Goal: Task Accomplishment & Management: Manage account settings

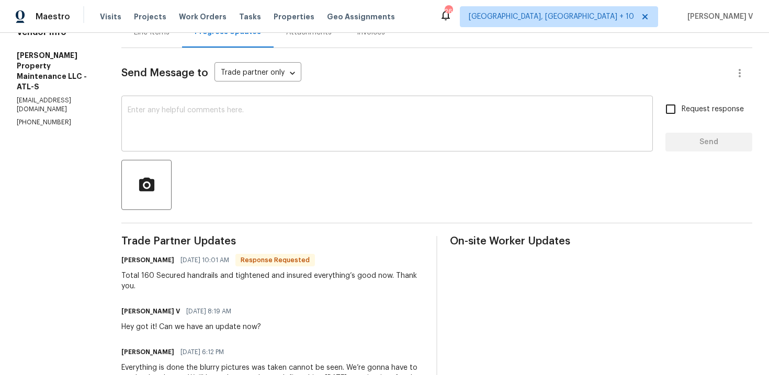
scroll to position [56, 0]
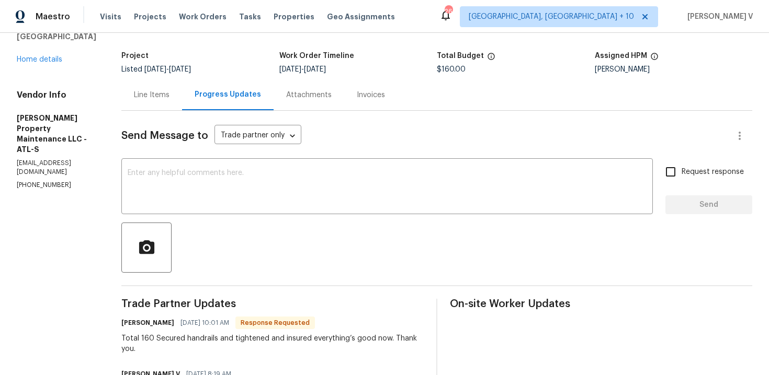
click at [163, 101] on div "Line Items" at bounding box center [151, 94] width 61 height 31
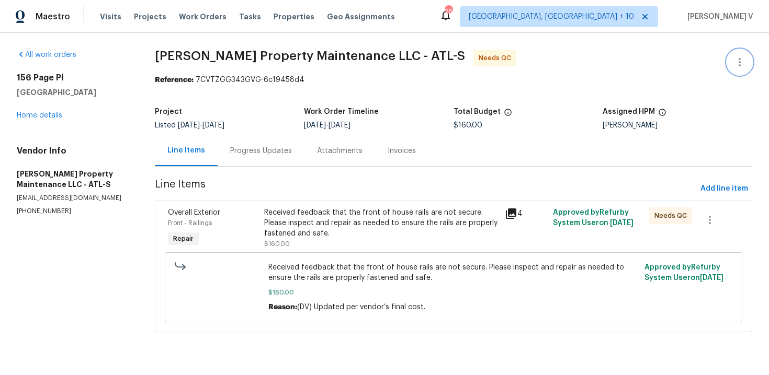
click at [747, 56] on button "button" at bounding box center [739, 62] width 25 height 25
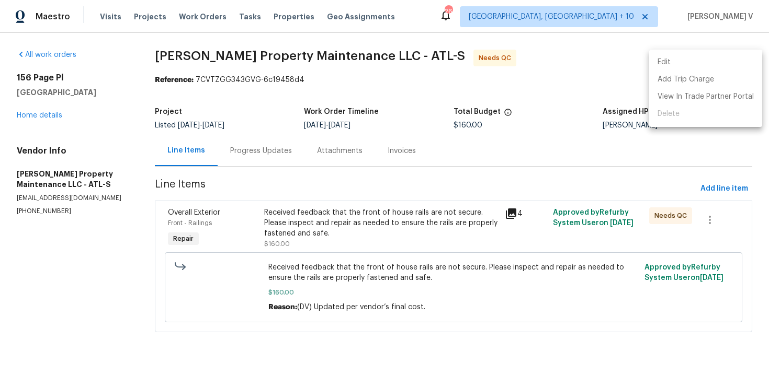
click at [747, 56] on li "Edit" at bounding box center [705, 62] width 113 height 17
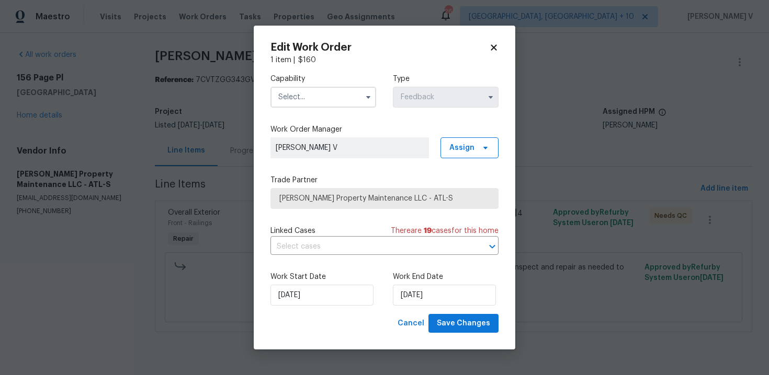
click at [273, 110] on div "Capability Type Feedback" at bounding box center [384, 90] width 228 height 51
click at [297, 105] on input "text" at bounding box center [323, 97] width 106 height 21
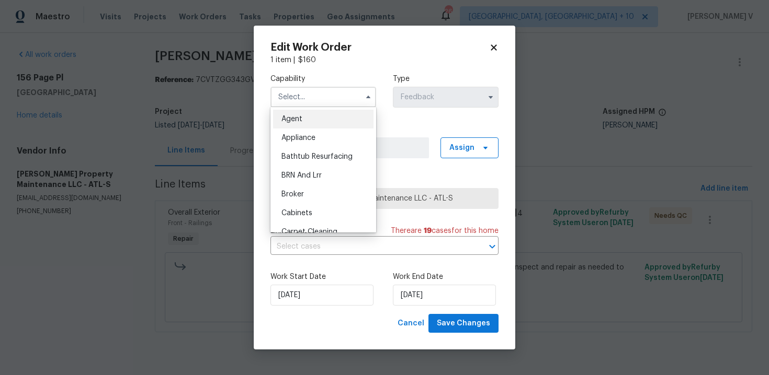
click at [293, 111] on div "Agent" at bounding box center [323, 119] width 100 height 19
type input "Agent"
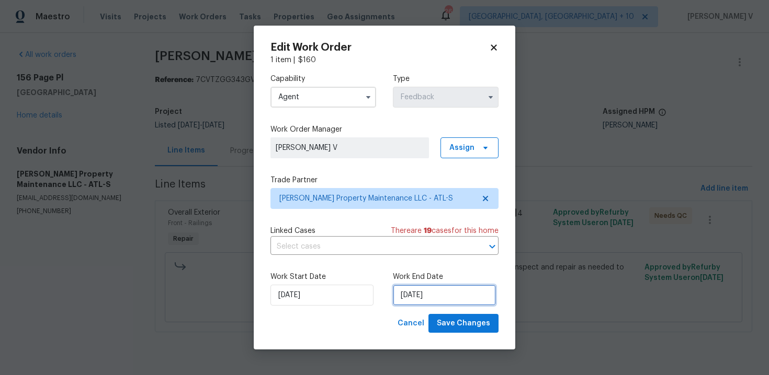
click at [451, 300] on input "18/09/2025" at bounding box center [444, 295] width 103 height 21
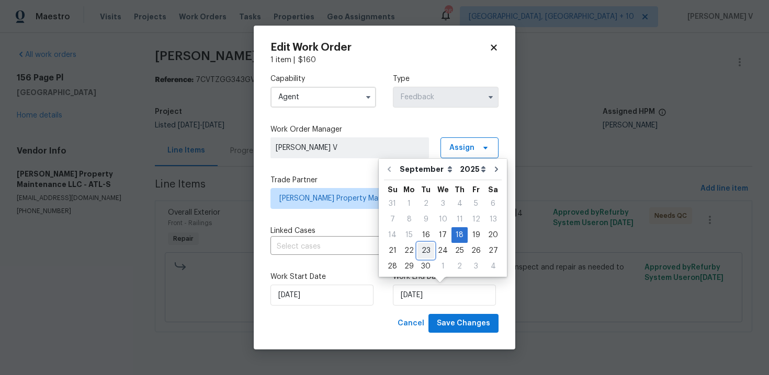
click at [423, 254] on div "23" at bounding box center [425, 251] width 17 height 15
type input "23/09/2025"
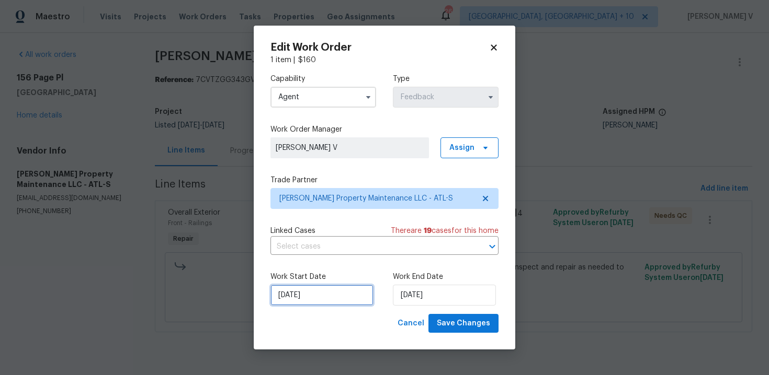
click at [338, 294] on input "16/09/2025" at bounding box center [321, 295] width 103 height 21
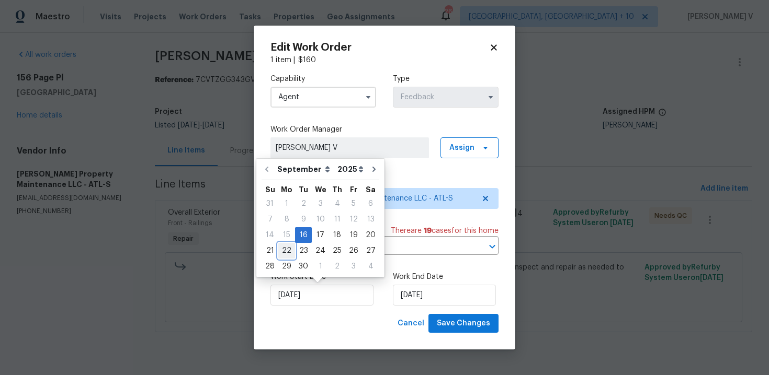
click at [279, 246] on div "22" at bounding box center [286, 251] width 17 height 15
type input "22/09/2025"
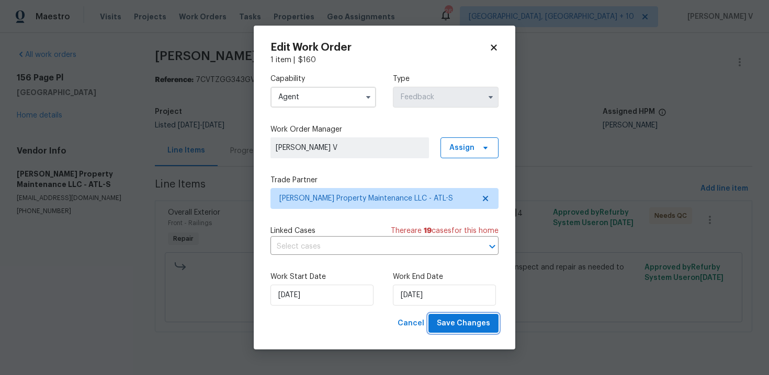
click at [451, 331] on button "Save Changes" at bounding box center [463, 323] width 70 height 19
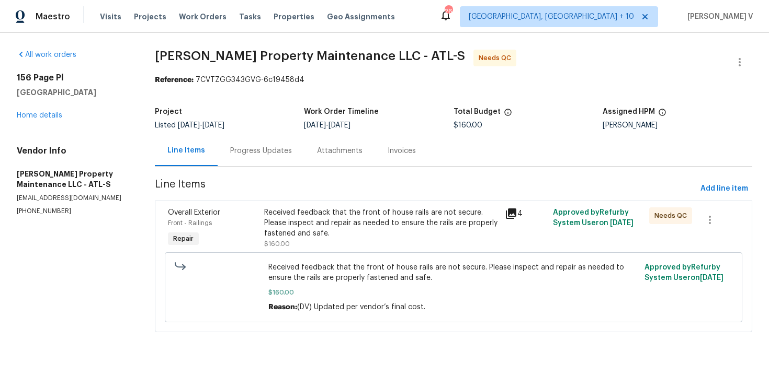
click at [275, 161] on div "Progress Updates" at bounding box center [261, 150] width 87 height 31
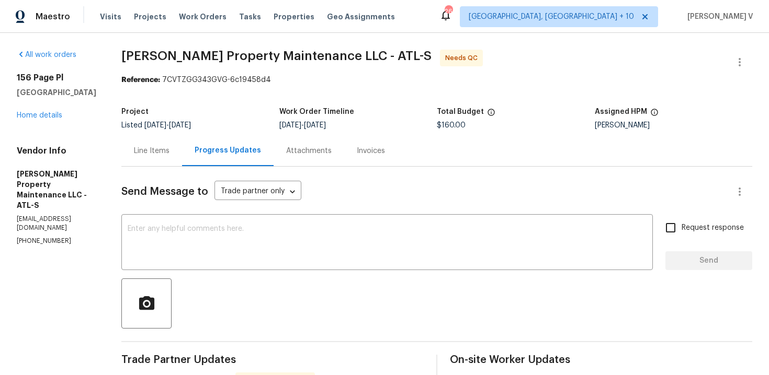
click at [163, 161] on div "Line Items" at bounding box center [151, 150] width 61 height 31
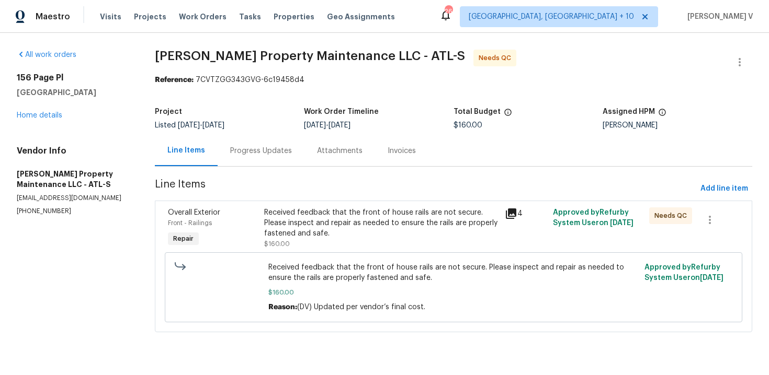
click at [299, 212] on div "Received feedback that the front of house rails are not secure. Please inspect …" at bounding box center [381, 223] width 234 height 31
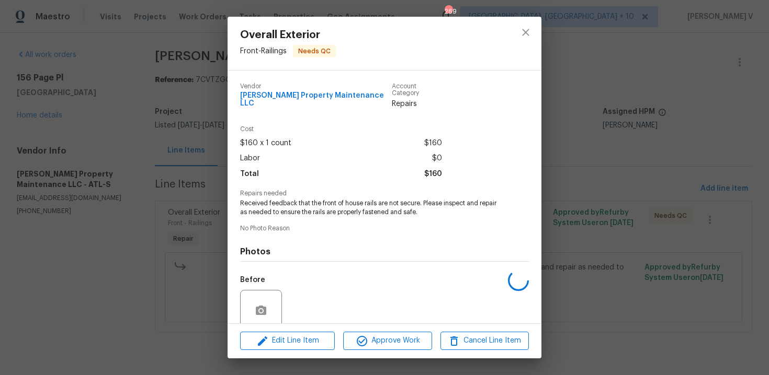
scroll to position [80, 0]
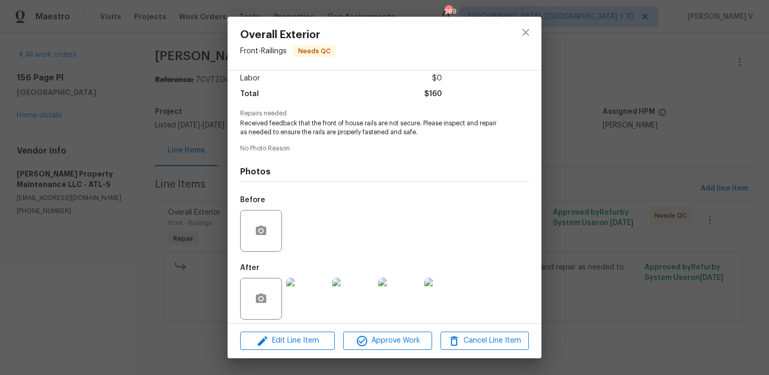
click at [299, 212] on div "Before" at bounding box center [384, 224] width 289 height 68
click at [58, 254] on div "Overall Exterior Front - Railings Needs QC Vendor Glen Property Maintenance LLC…" at bounding box center [384, 187] width 769 height 375
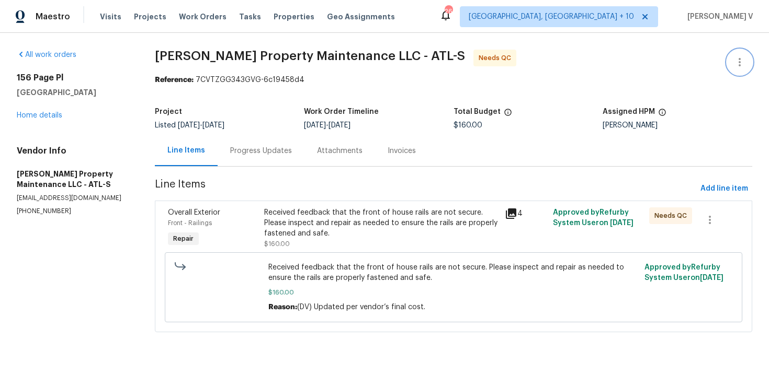
click at [739, 53] on button "button" at bounding box center [739, 62] width 25 height 25
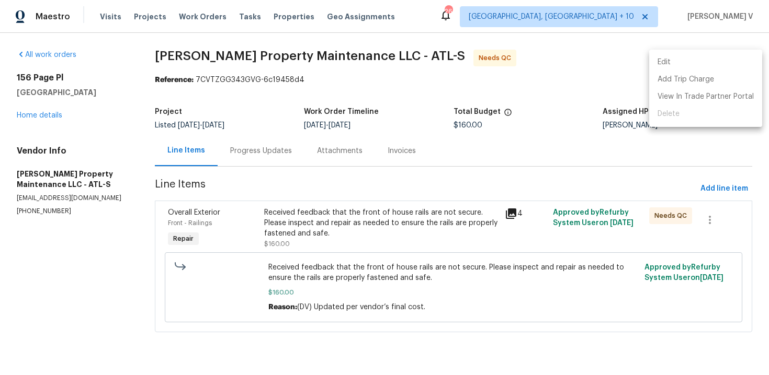
click at [739, 53] on ul "Edit Add Trip Charge View In Trade Partner Portal Delete" at bounding box center [705, 88] width 113 height 77
click at [695, 60] on li "Edit" at bounding box center [705, 62] width 113 height 17
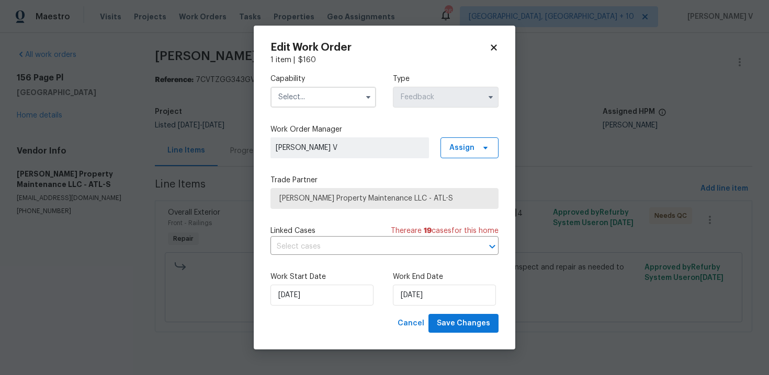
click at [295, 106] on input "text" at bounding box center [323, 97] width 106 height 21
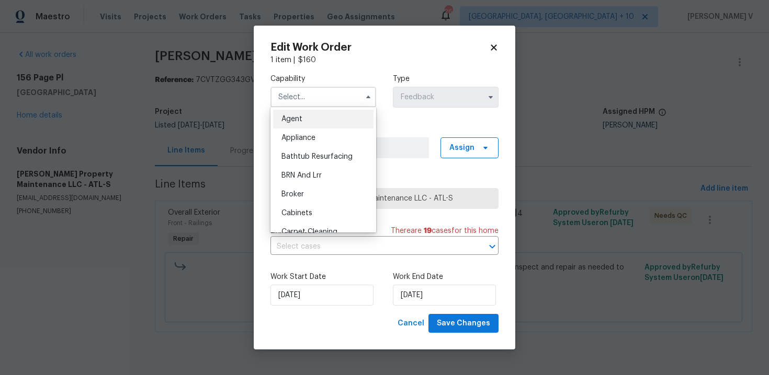
click at [285, 119] on span "Agent" at bounding box center [291, 119] width 21 height 7
type input "Agent"
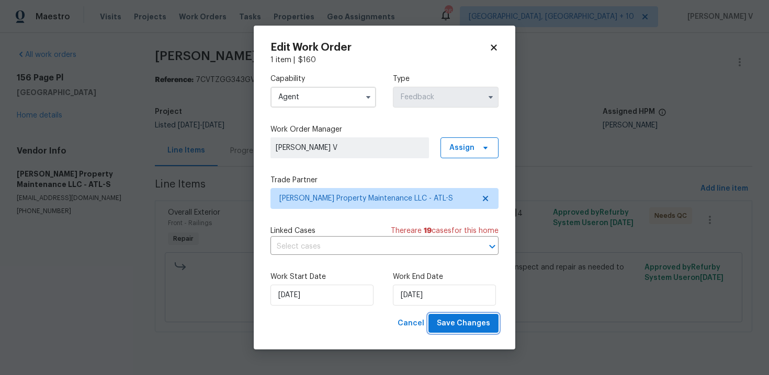
click at [467, 327] on span "Save Changes" at bounding box center [463, 323] width 53 height 13
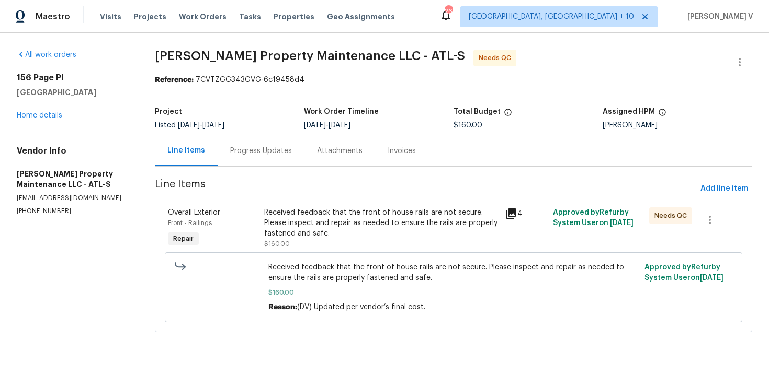
click at [402, 231] on div "Received feedback that the front of house rails are not secure. Please inspect …" at bounding box center [381, 223] width 234 height 31
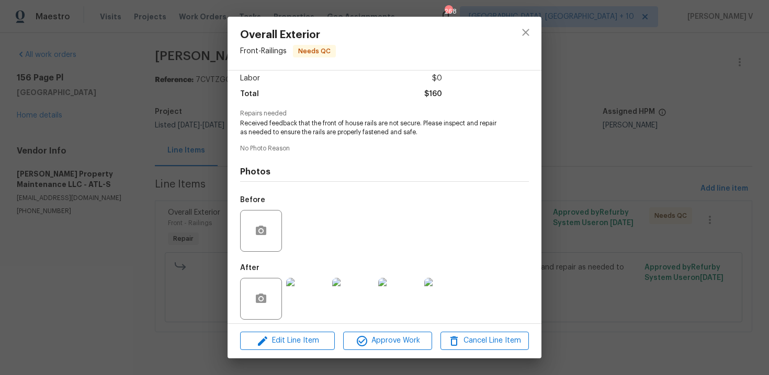
click at [305, 299] on img at bounding box center [307, 299] width 42 height 42
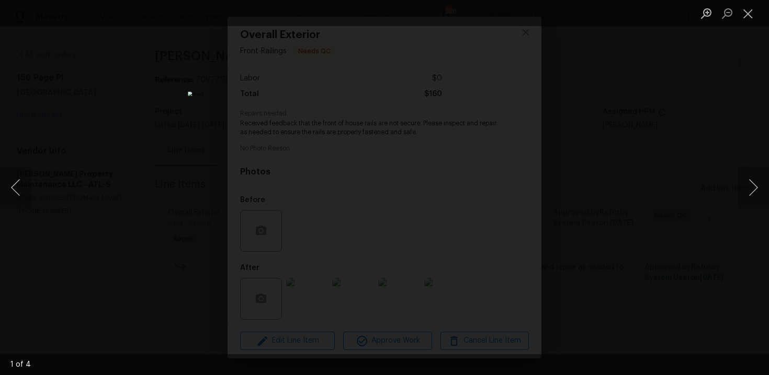
click at [117, 126] on div "Lightbox" at bounding box center [384, 187] width 769 height 375
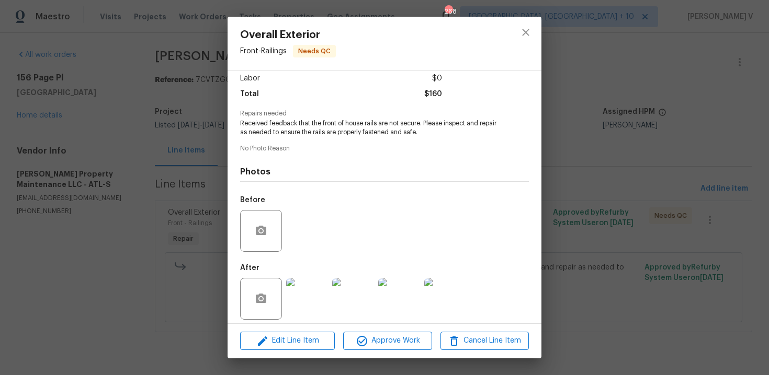
click at [117, 126] on div "Lightbox" at bounding box center [384, 187] width 769 height 375
click at [189, 140] on div "Overall Exterior Front - Railings Needs QC Vendor Glen Property Maintenance LLC…" at bounding box center [384, 187] width 769 height 375
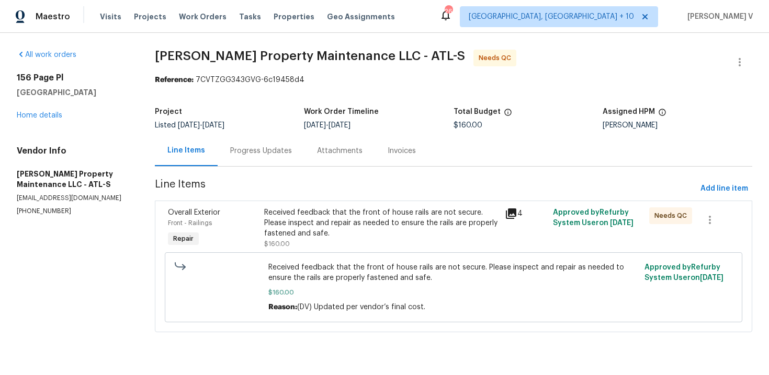
click at [230, 151] on div "Progress Updates" at bounding box center [261, 151] width 62 height 10
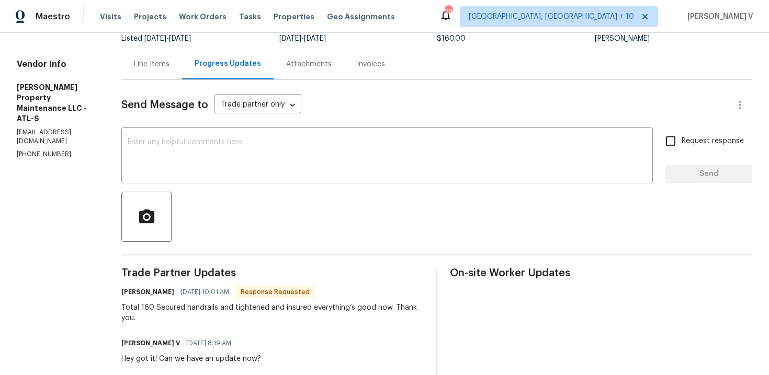
scroll to position [5, 0]
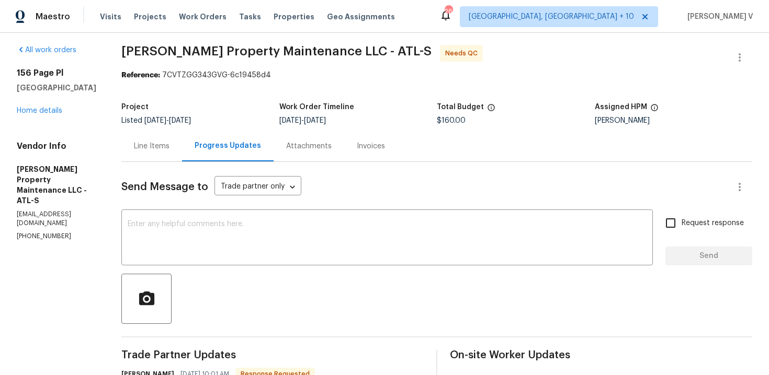
click at [156, 145] on div "Line Items" at bounding box center [152, 146] width 36 height 10
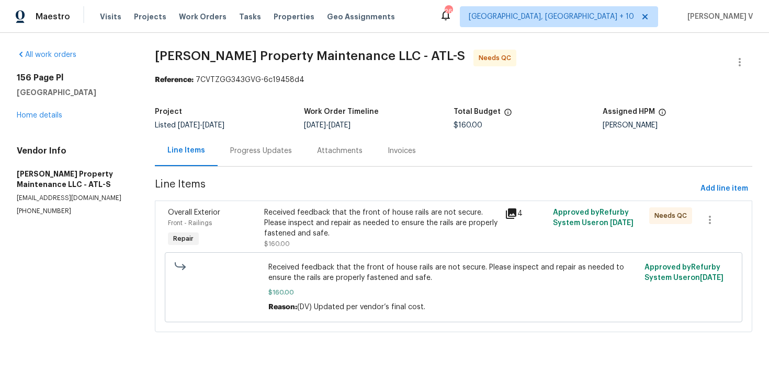
click at [316, 226] on div "Received feedback that the front of house rails are not secure. Please inspect …" at bounding box center [381, 223] width 234 height 31
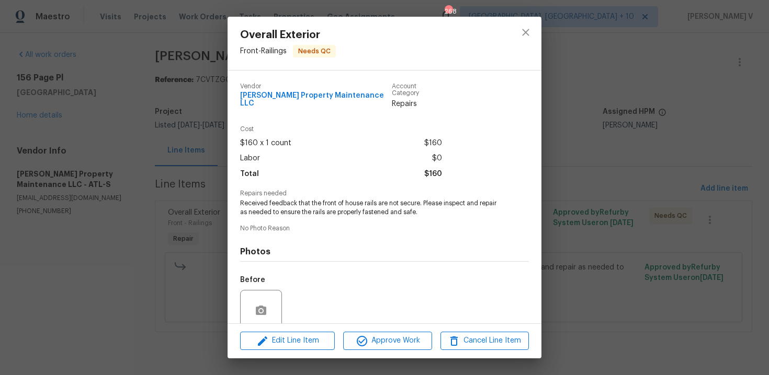
scroll to position [80, 0]
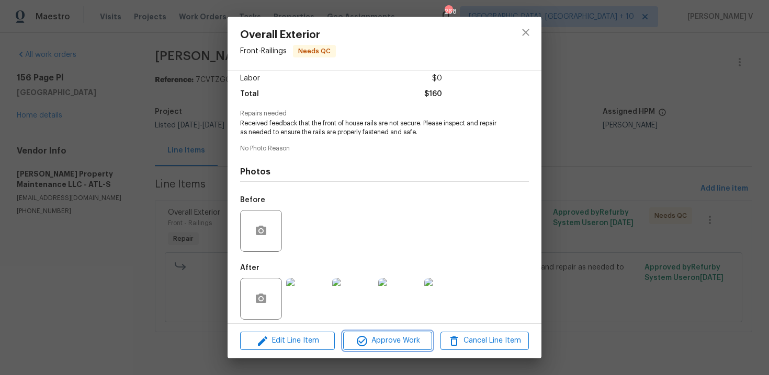
click at [401, 344] on span "Approve Work" at bounding box center [387, 341] width 82 height 13
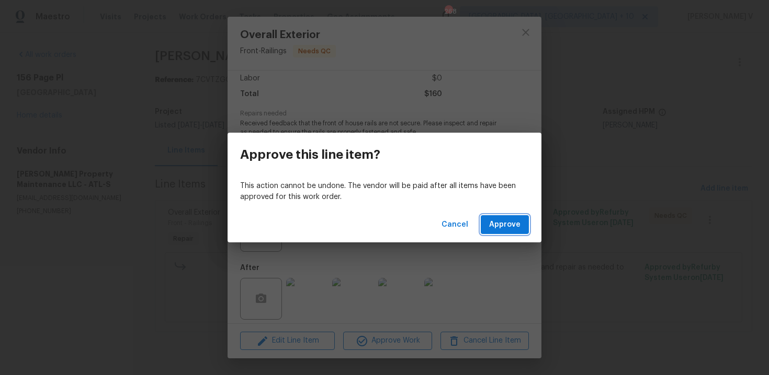
click at [503, 229] on span "Approve" at bounding box center [504, 225] width 31 height 13
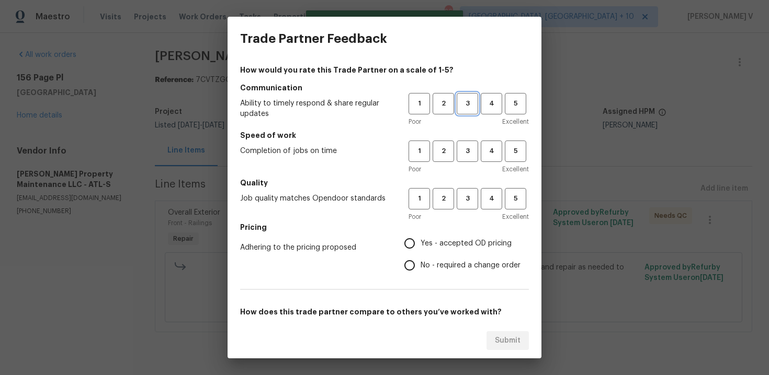
click at [471, 103] on span "3" at bounding box center [467, 104] width 19 height 12
click at [461, 141] on button "3" at bounding box center [466, 151] width 21 height 21
click at [459, 212] on div "Poor Excellent" at bounding box center [468, 217] width 120 height 10
click at [464, 206] on button "3" at bounding box center [466, 198] width 21 height 21
click at [412, 260] on input "No - required a change order" at bounding box center [409, 266] width 22 height 22
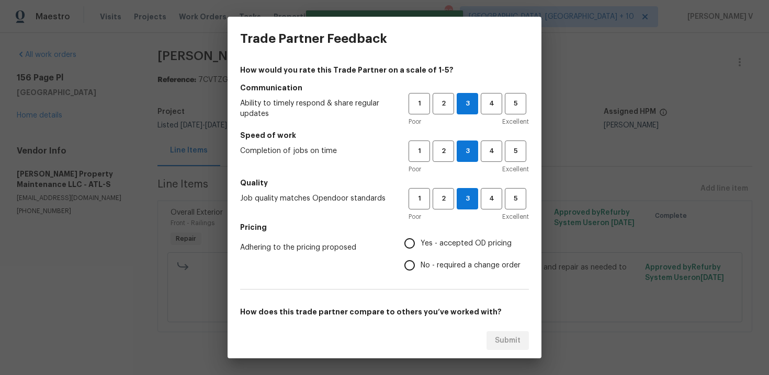
radio input "true"
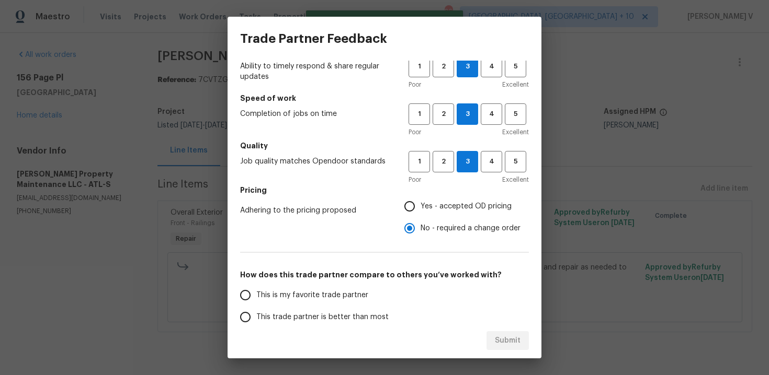
scroll to position [58, 0]
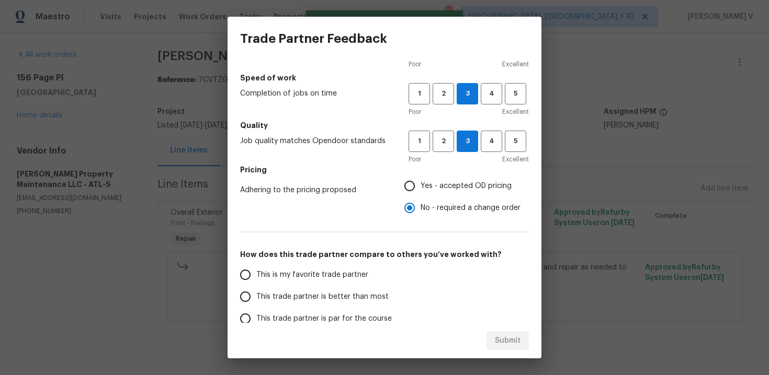
click at [372, 285] on label "This is my favorite trade partner" at bounding box center [316, 275] width 165 height 22
click at [256, 285] on input "This is my favorite trade partner" at bounding box center [245, 275] width 22 height 22
click at [401, 299] on div "This is my favorite trade partner This trade partner is better than most This t…" at bounding box center [324, 319] width 168 height 110
click at [493, 335] on button "Submit" at bounding box center [507, 341] width 42 height 19
radio input "true"
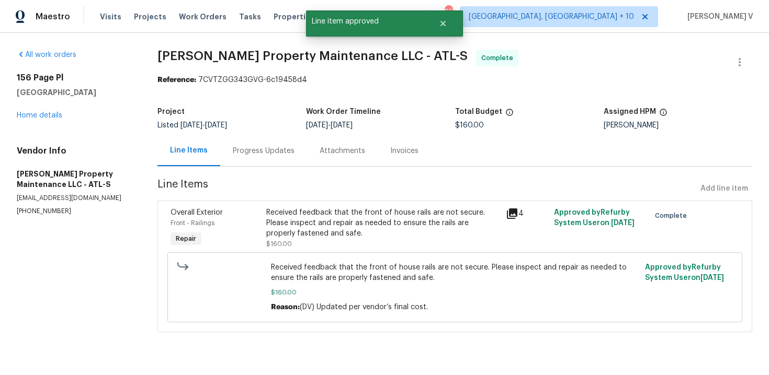
click at [272, 163] on div "Progress Updates" at bounding box center [263, 150] width 87 height 31
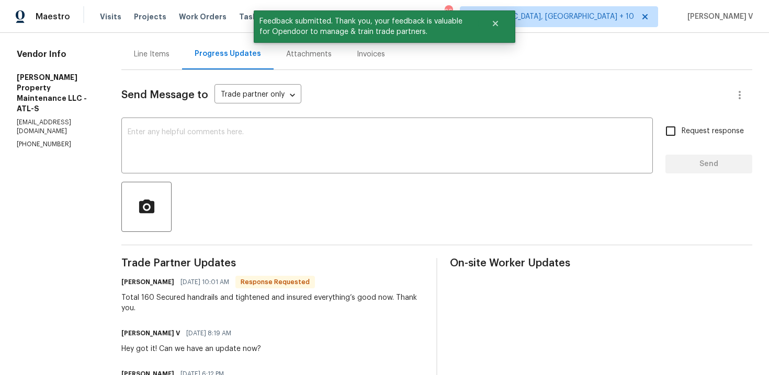
scroll to position [172, 0]
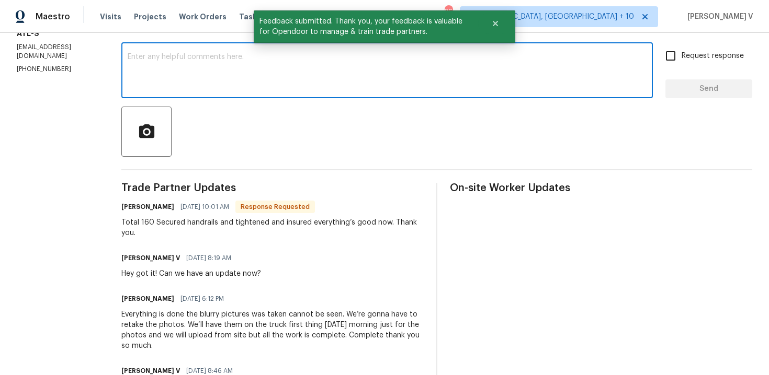
click at [214, 86] on textarea at bounding box center [387, 71] width 519 height 37
paste textarea "Hey, we have updated the cost to $ and the work order has been approved. Thanks…"
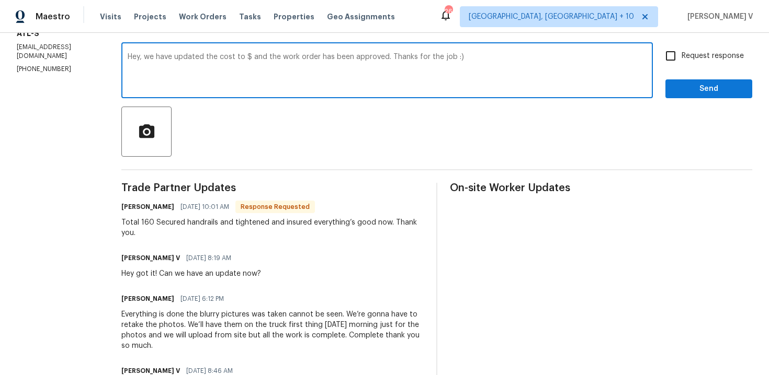
drag, startPoint x: 252, startPoint y: 58, endPoint x: 252, endPoint y: 66, distance: 8.9
click at [252, 57] on textarea "Hey, we have updated the cost to $ and the work order has been approved. Thanks…" at bounding box center [387, 71] width 519 height 37
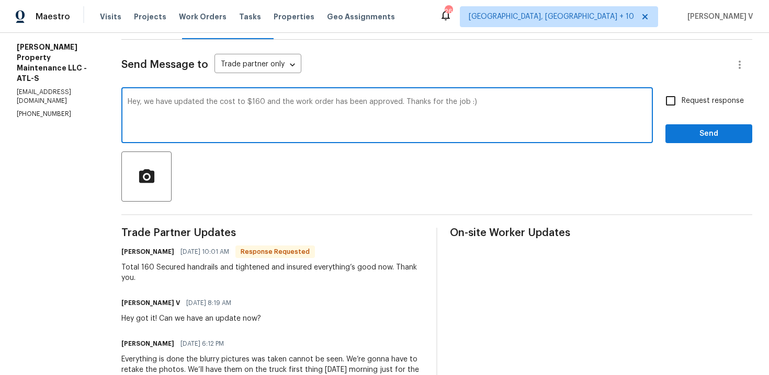
scroll to position [68, 0]
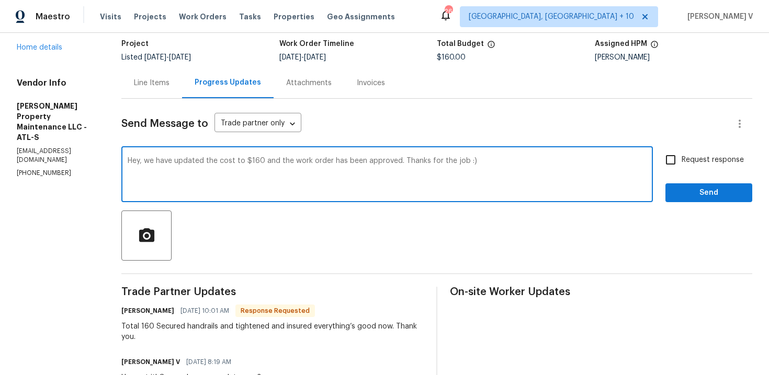
type textarea "Hey, we have updated the cost to $160 and the work order has been approved. Tha…"
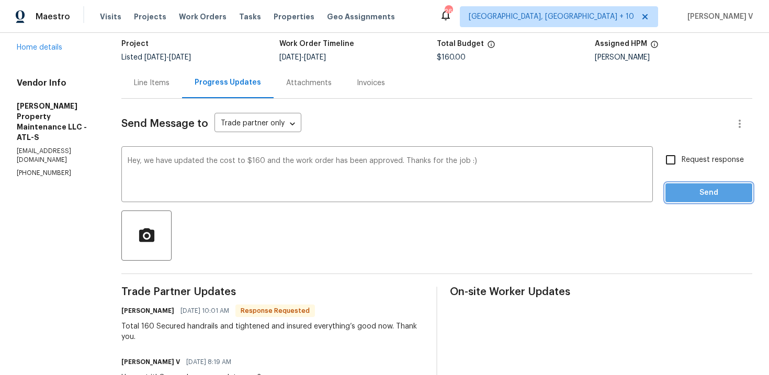
click at [701, 189] on span "Send" at bounding box center [708, 193] width 70 height 13
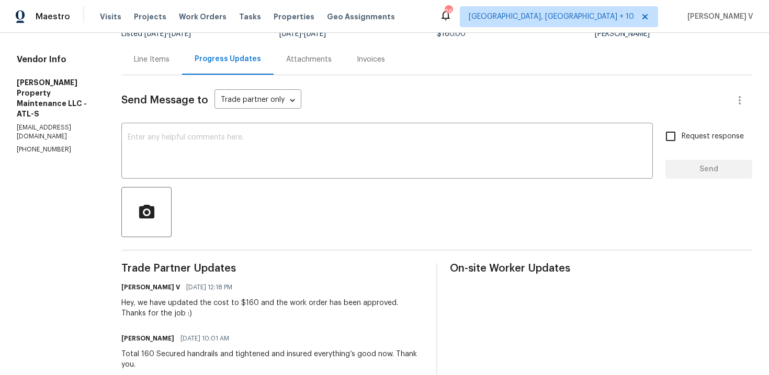
scroll to position [0, 0]
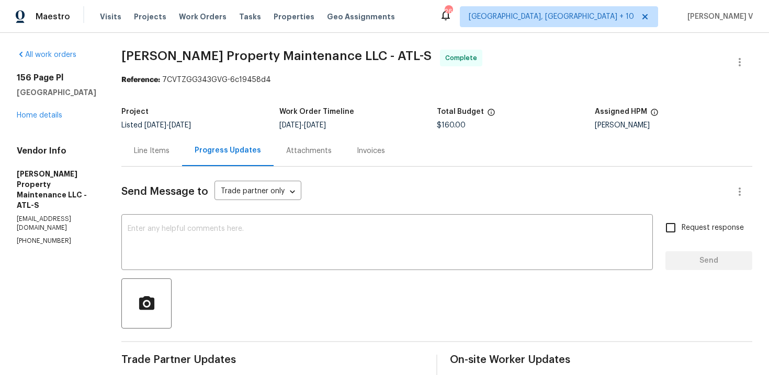
click at [174, 130] on div "Project Listed 9/11/2025 - 9/23/2025 Work Order Timeline 9/22/2025 - 9/23/2025 …" at bounding box center [436, 118] width 631 height 33
click at [156, 140] on div "Line Items" at bounding box center [151, 150] width 61 height 31
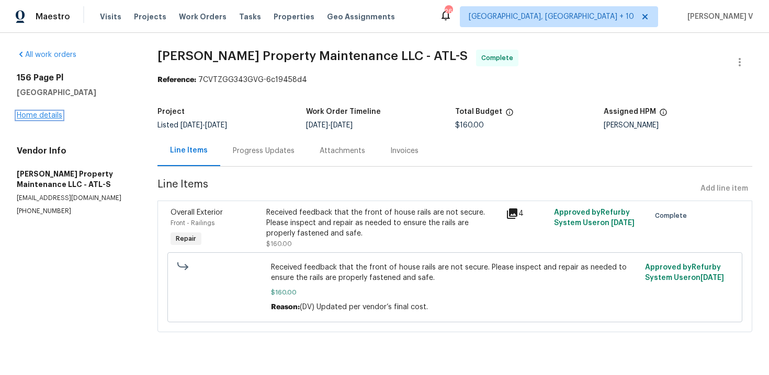
click at [50, 113] on link "Home details" at bounding box center [39, 115] width 45 height 7
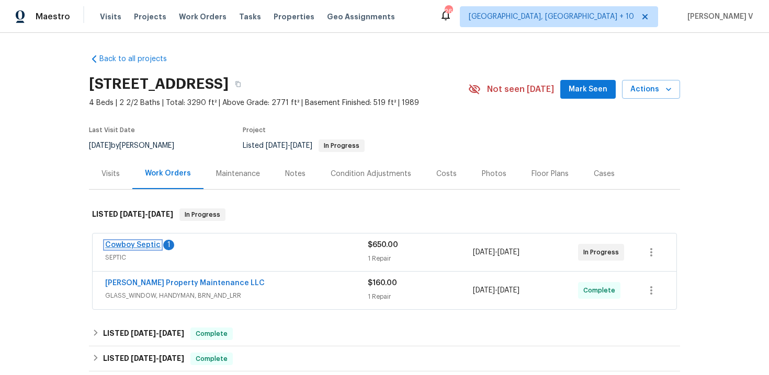
click at [117, 248] on link "Cowboy Septic" at bounding box center [132, 245] width 55 height 7
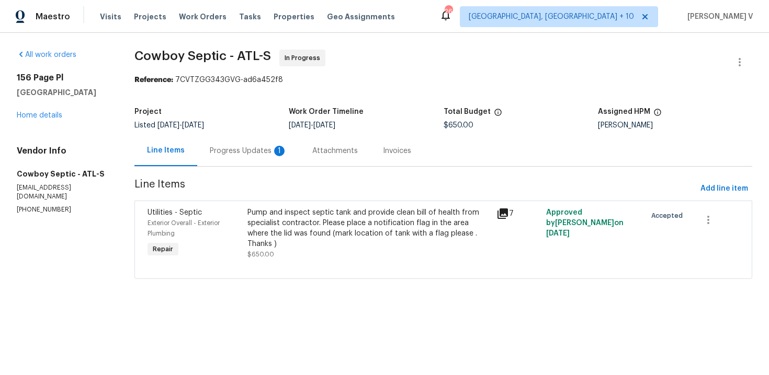
click at [288, 144] on div "Progress Updates 1" at bounding box center [248, 150] width 102 height 31
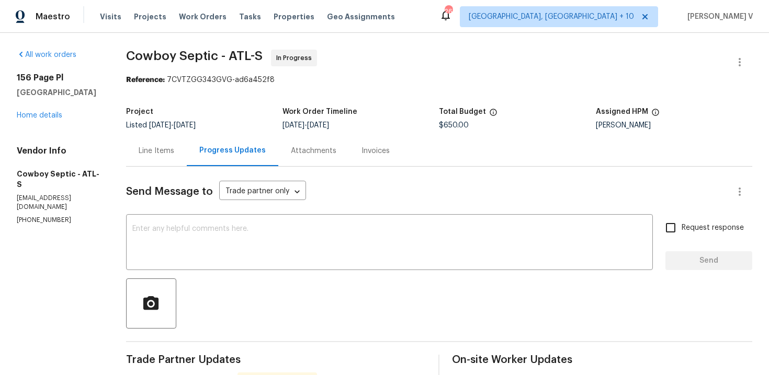
click at [38, 108] on div "156 Page Pl Canton, GA 30114 Home details" at bounding box center [59, 97] width 84 height 48
click at [38, 112] on link "Home details" at bounding box center [39, 115] width 45 height 7
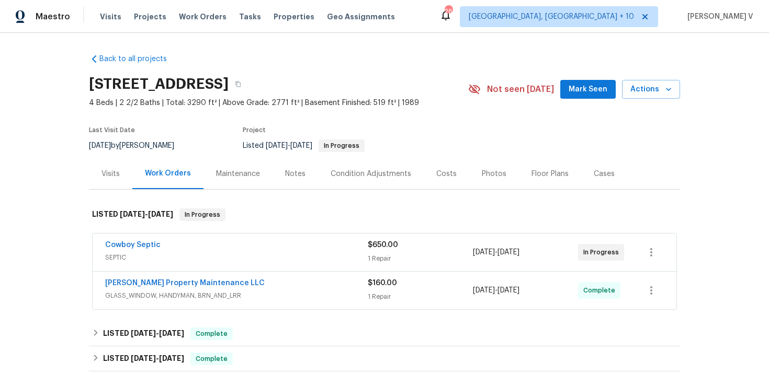
click at [245, 278] on div "Glen Property Maintenance LLC" at bounding box center [236, 284] width 262 height 13
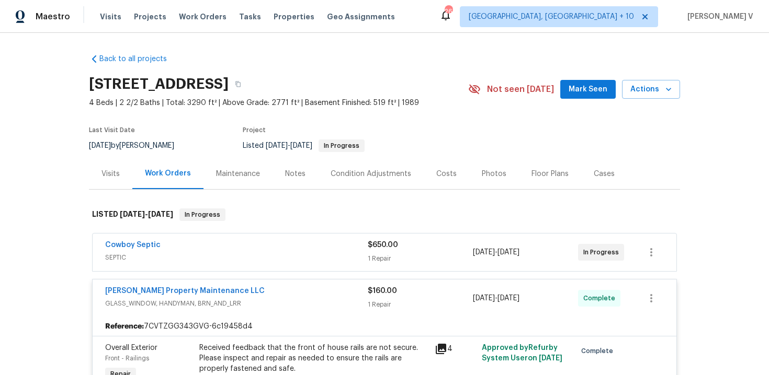
scroll to position [75, 0]
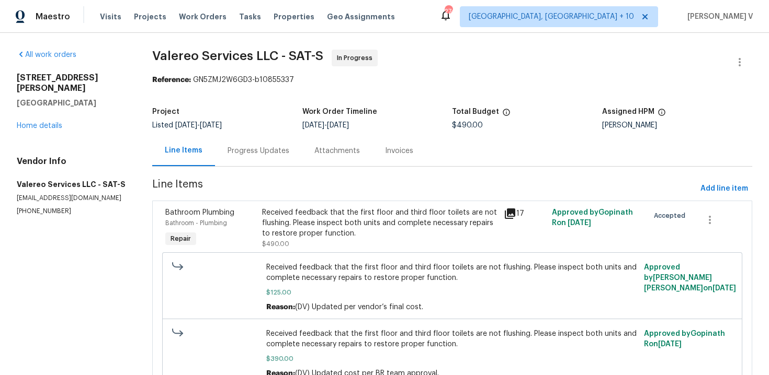
click at [257, 142] on div "Progress Updates" at bounding box center [258, 150] width 87 height 31
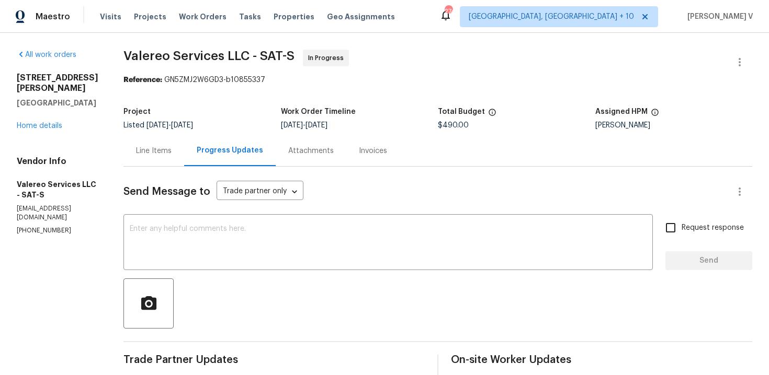
copy p "(512) 415-7642"
click at [46, 130] on link "Home details" at bounding box center [39, 125] width 45 height 7
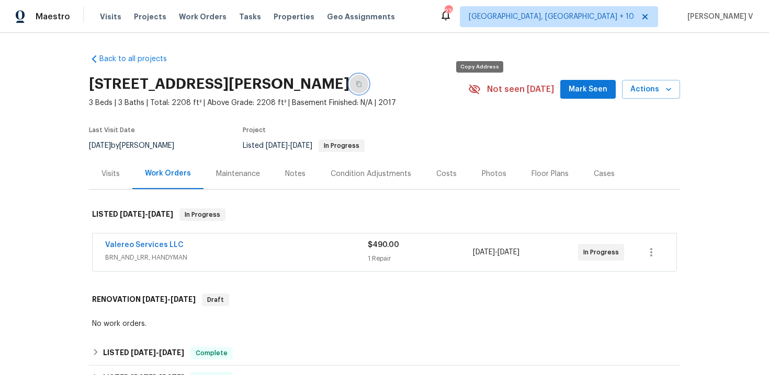
click at [368, 93] on button "button" at bounding box center [358, 84] width 19 height 19
click at [164, 249] on link "Valereo Services LLC" at bounding box center [144, 245] width 78 height 7
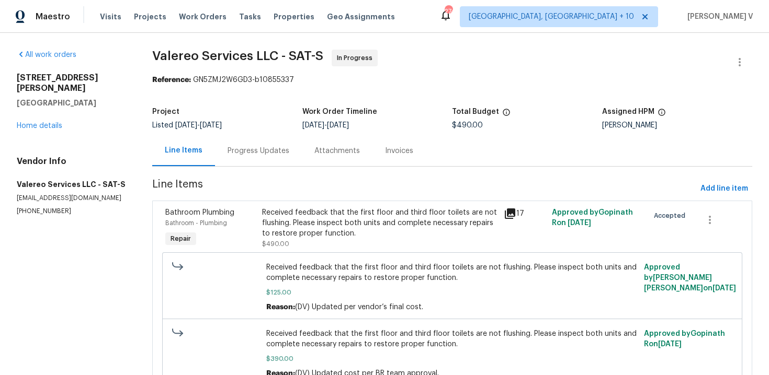
click at [254, 156] on div "Progress Updates" at bounding box center [258, 150] width 87 height 31
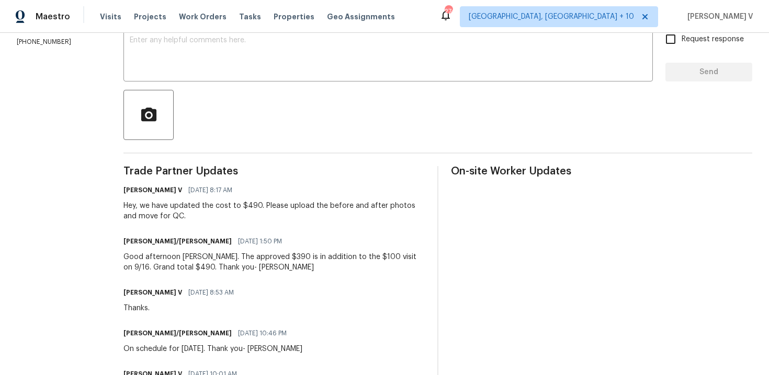
scroll to position [284, 0]
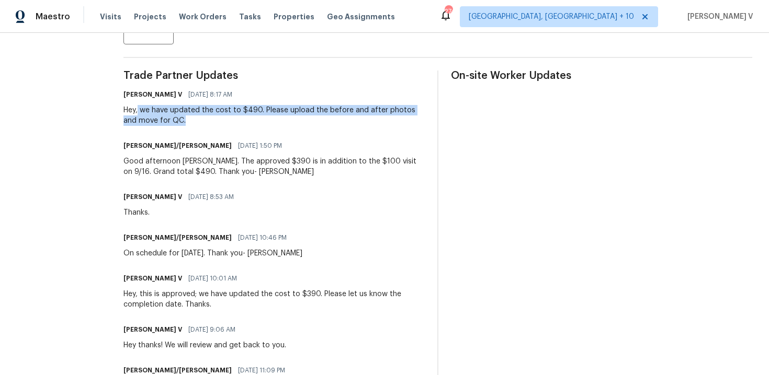
drag, startPoint x: 130, startPoint y: 109, endPoint x: 177, endPoint y: 123, distance: 49.1
click at [177, 123] on div "Hey, we have updated the cost to $490. Please upload the before and after photo…" at bounding box center [273, 115] width 301 height 21
copy div "we have updated the cost to $490. Please upload the before and after photos and…"
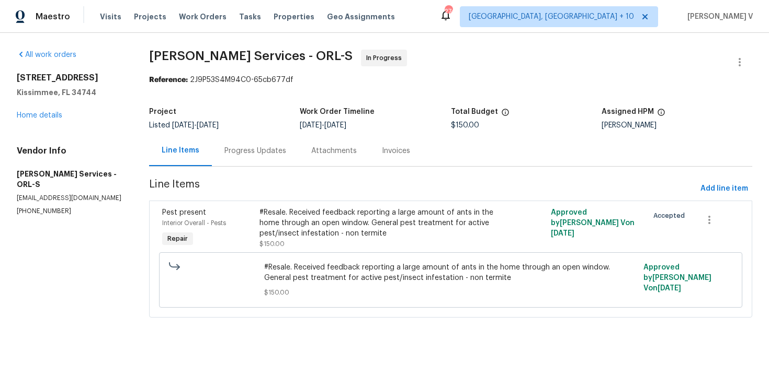
click at [273, 147] on div "Progress Updates" at bounding box center [255, 151] width 62 height 10
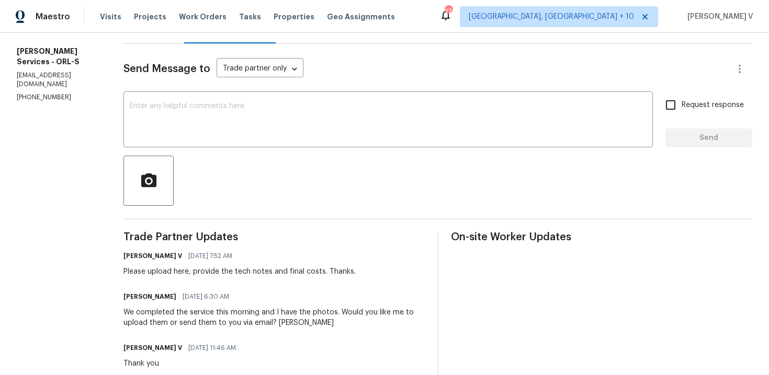
scroll to position [142, 0]
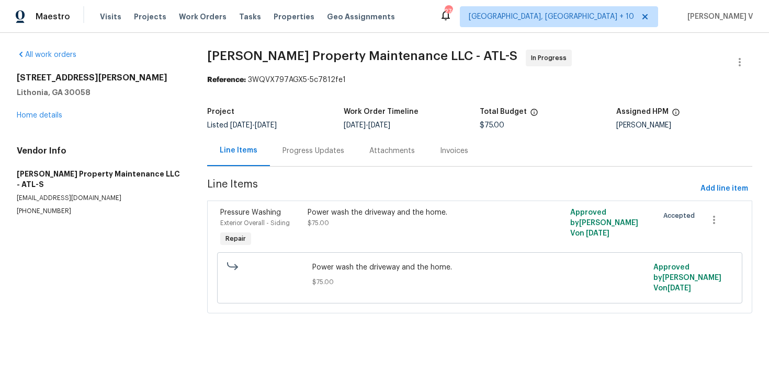
click at [312, 144] on div "Progress Updates" at bounding box center [313, 150] width 87 height 31
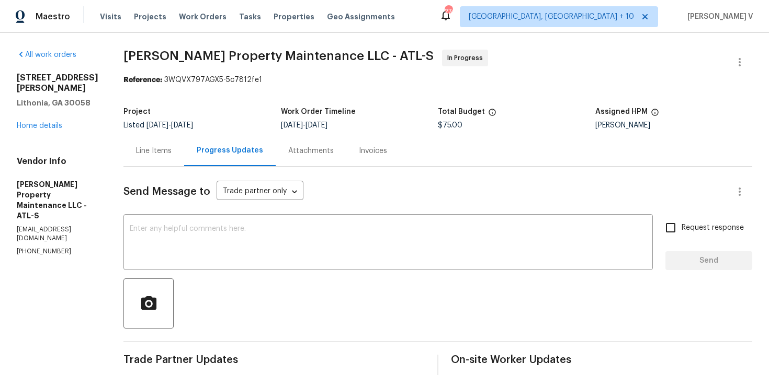
scroll to position [102, 0]
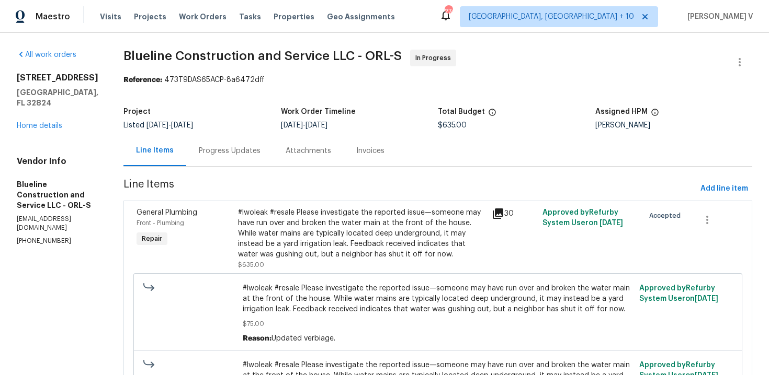
click at [257, 174] on section "Blueline Construction and Service LLC - ORL-S In Progress Reference: 473T9DAS65…" at bounding box center [437, 252] width 629 height 404
click at [266, 162] on div "Progress Updates" at bounding box center [229, 150] width 87 height 31
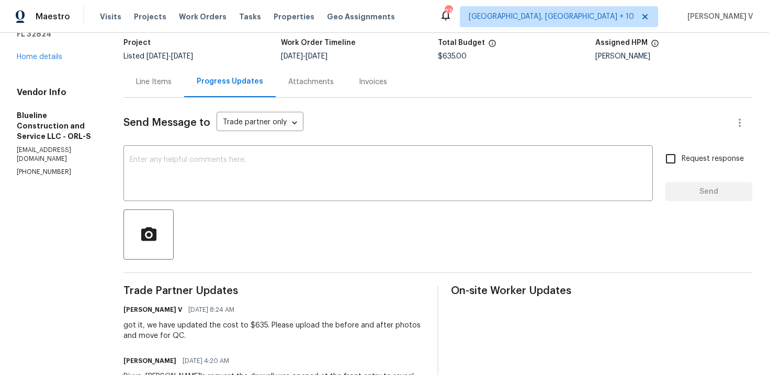
scroll to position [113, 0]
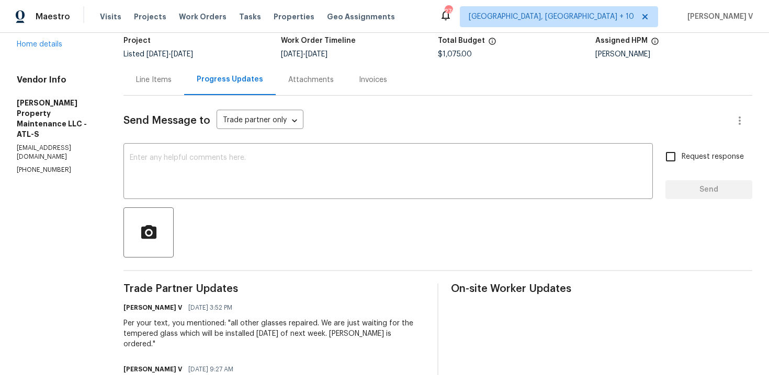
scroll to position [58, 0]
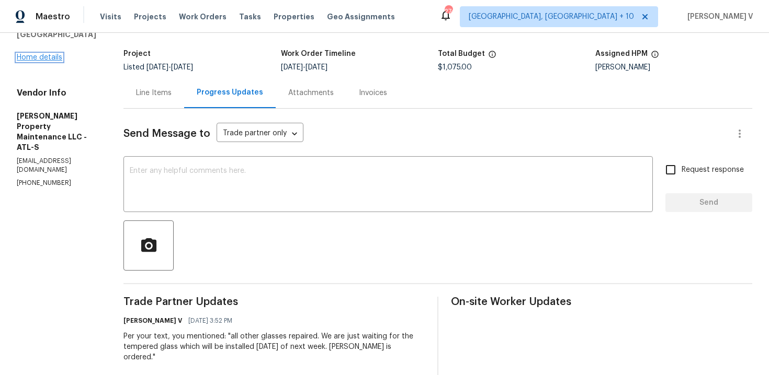
click at [44, 59] on link "Home details" at bounding box center [39, 57] width 45 height 7
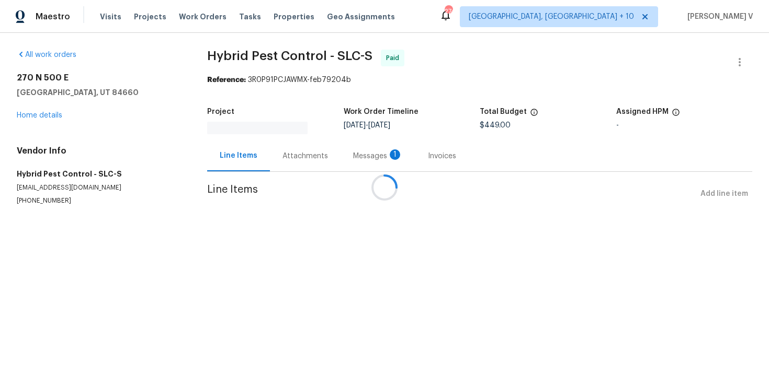
click at [306, 141] on div "Attachments" at bounding box center [305, 156] width 71 height 31
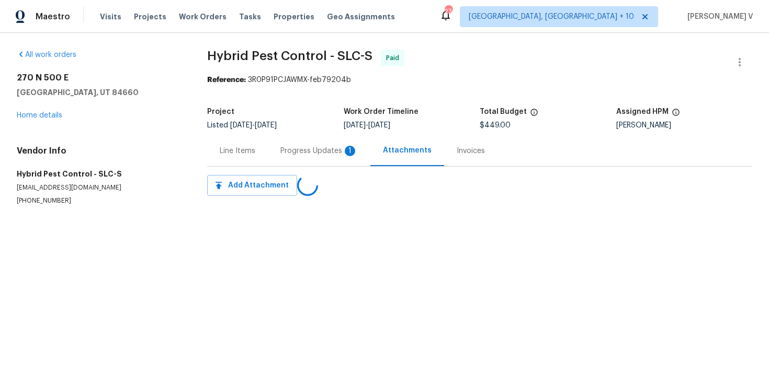
click at [287, 150] on div "Progress Updates 1" at bounding box center [318, 151] width 77 height 10
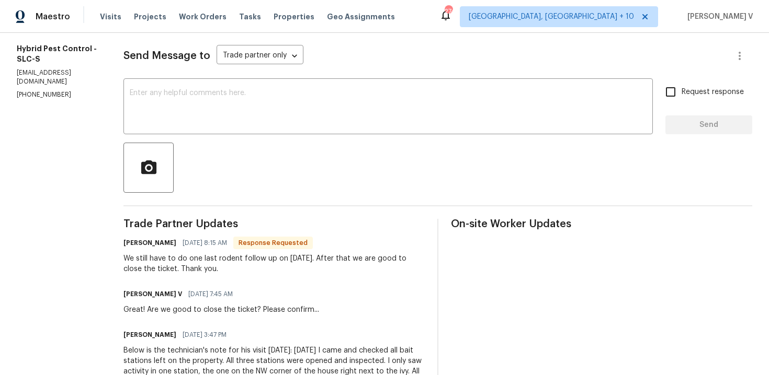
scroll to position [133, 0]
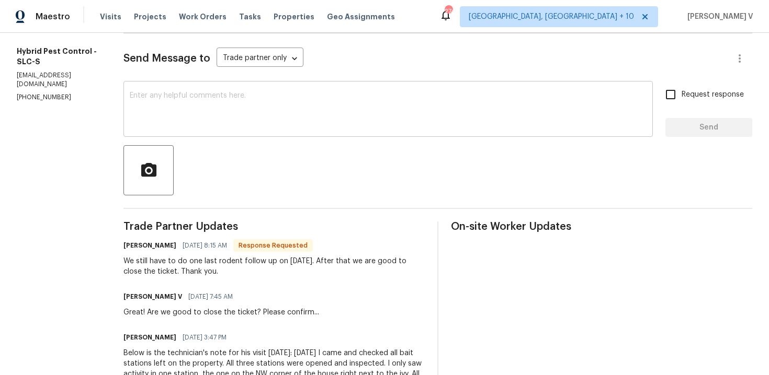
click at [246, 136] on div "x ​" at bounding box center [387, 110] width 529 height 53
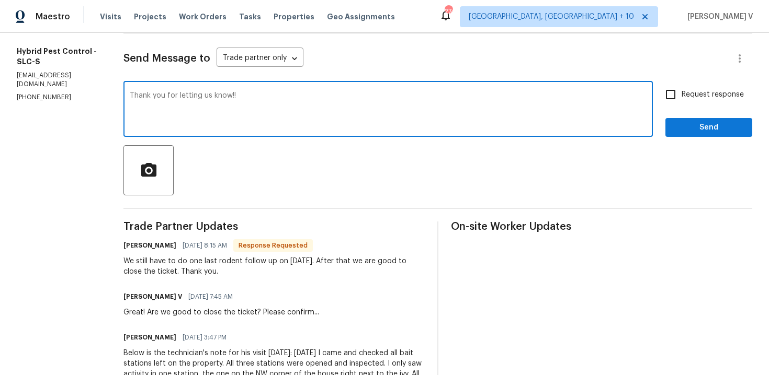
type textarea "Thank you for letting us know!!"
click at [696, 134] on button "Send" at bounding box center [708, 127] width 87 height 19
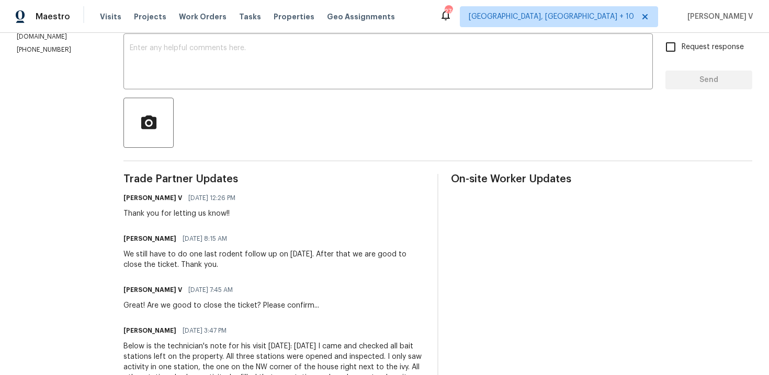
scroll to position [211, 0]
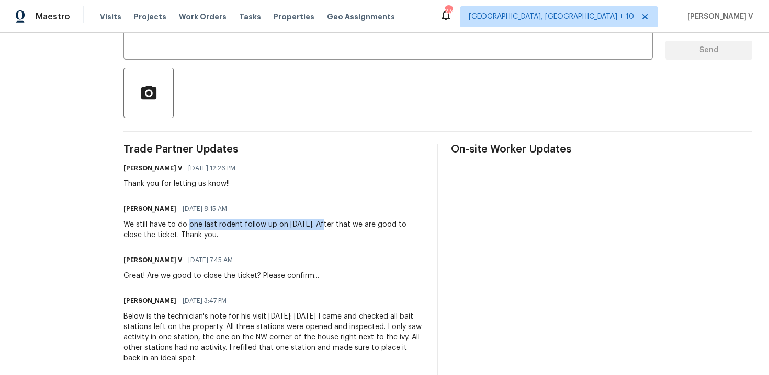
drag, startPoint x: 203, startPoint y: 225, endPoint x: 338, endPoint y: 226, distance: 134.9
click at [338, 226] on div "We still have to do one last rodent follow up on October 6. After that we are g…" at bounding box center [273, 230] width 301 height 21
copy div "one last rodent follow up on October 6."
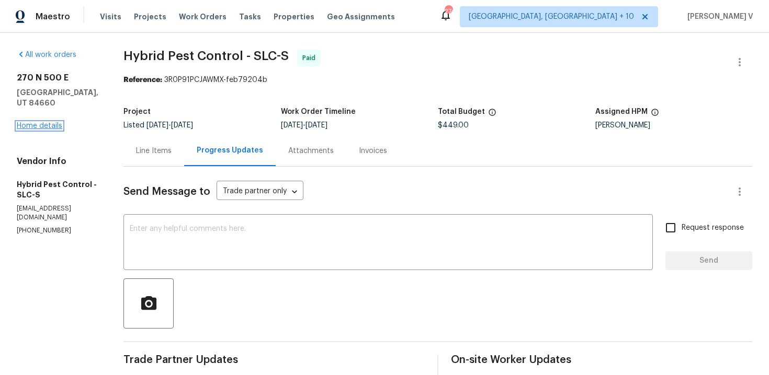
click at [46, 122] on link "Home details" at bounding box center [39, 125] width 45 height 7
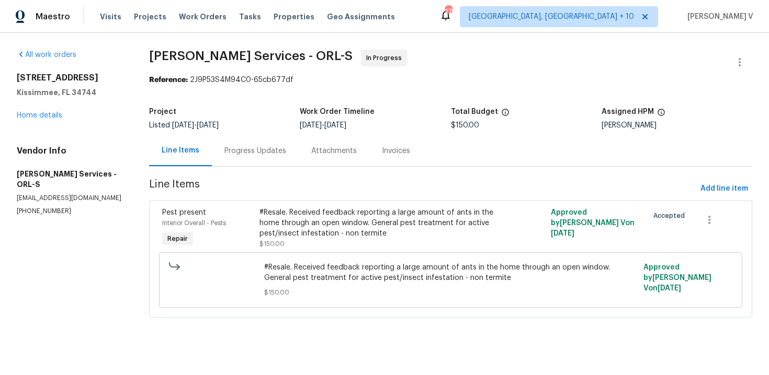
click at [244, 142] on div "Progress Updates" at bounding box center [255, 150] width 87 height 31
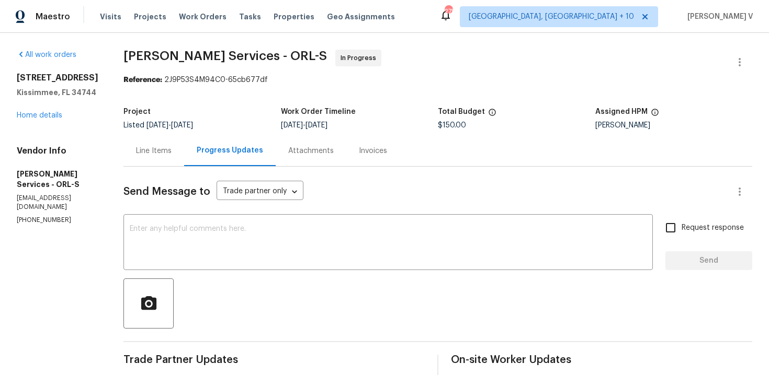
click at [54, 216] on p "[PHONE_NUMBER]" at bounding box center [58, 220] width 82 height 9
copy p "[PHONE_NUMBER]"
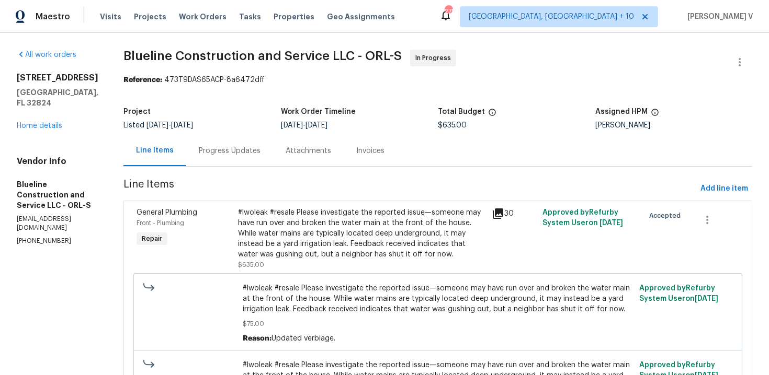
click at [245, 146] on div "Progress Updates" at bounding box center [230, 151] width 62 height 10
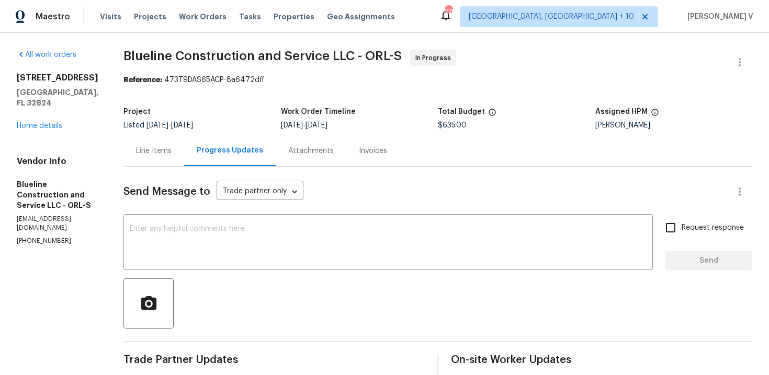
click at [54, 237] on p "[PHONE_NUMBER]" at bounding box center [58, 241] width 82 height 9
copy p "[PHONE_NUMBER]"
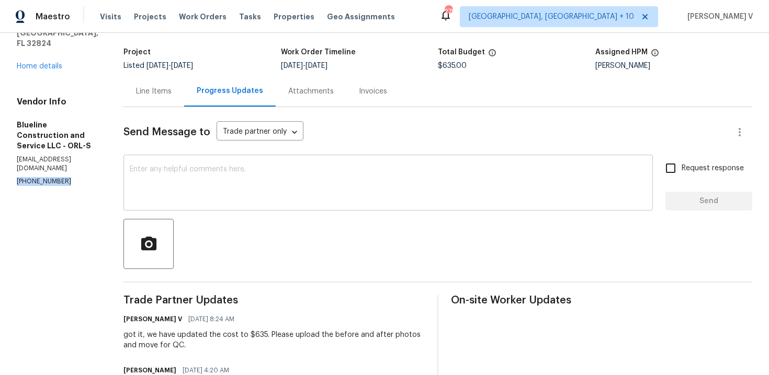
scroll to position [96, 0]
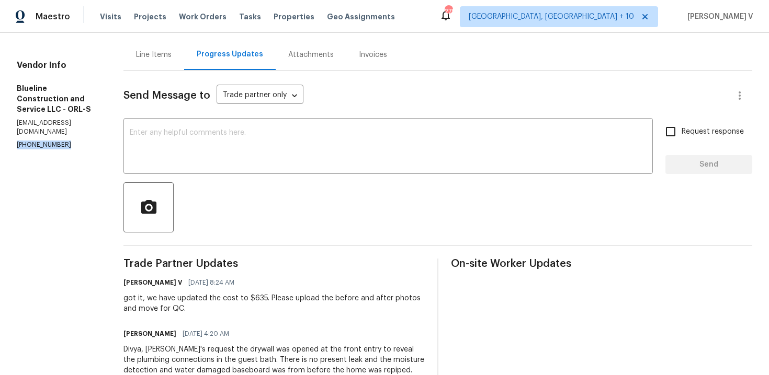
click at [193, 295] on div "got it, we have updated the cost to $635. Please upload the before and after ph…" at bounding box center [273, 303] width 301 height 21
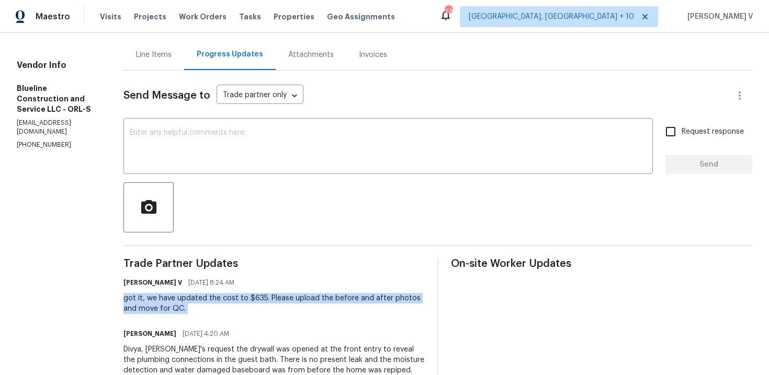
click at [193, 295] on div "got it, we have updated the cost to $635. Please upload the before and after ph…" at bounding box center [273, 303] width 301 height 21
drag, startPoint x: 164, startPoint y: 300, endPoint x: 246, endPoint y: 326, distance: 86.7
drag, startPoint x: 165, startPoint y: 298, endPoint x: 234, endPoint y: 307, distance: 69.7
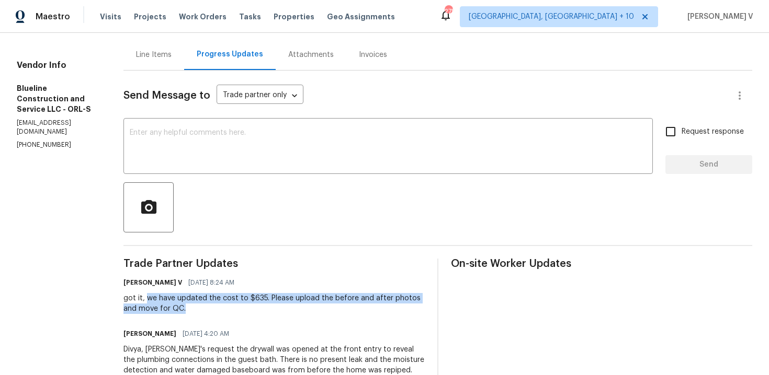
click at [234, 307] on div "got it, we have updated the cost to $635. Please upload the before and after ph…" at bounding box center [273, 303] width 301 height 21
copy div "we have updated the cost to $635. Please upload the before and after photos and…"
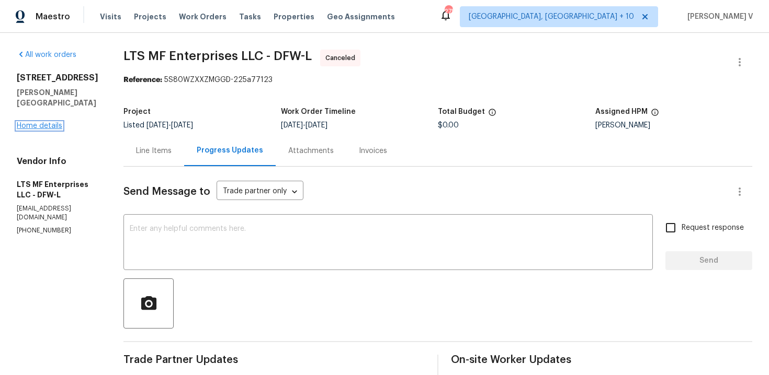
click at [34, 122] on link "Home details" at bounding box center [39, 125] width 45 height 7
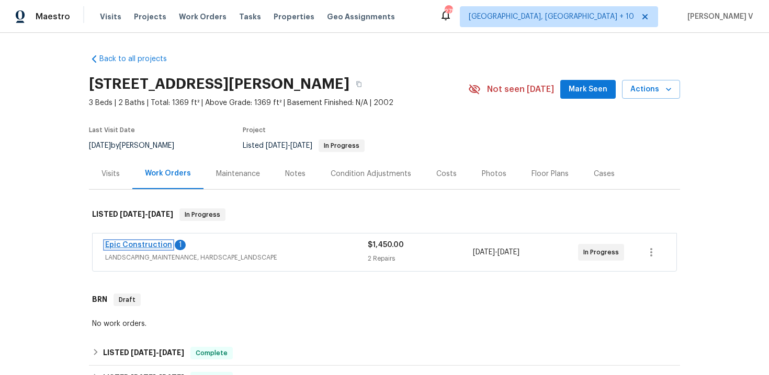
click at [142, 245] on link "Epic Construction" at bounding box center [138, 245] width 67 height 7
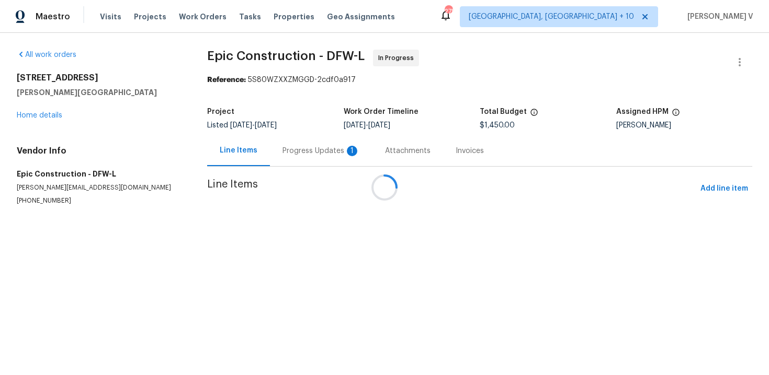
click at [307, 153] on div at bounding box center [384, 187] width 769 height 375
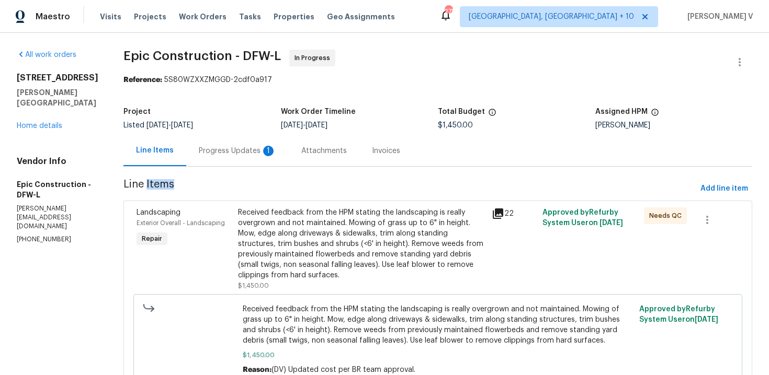
click at [263, 150] on div "1" at bounding box center [268, 151] width 10 height 10
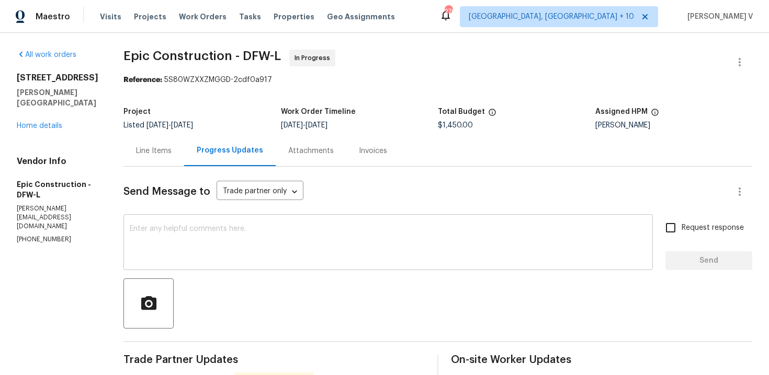
click at [172, 238] on textarea at bounding box center [388, 243] width 517 height 37
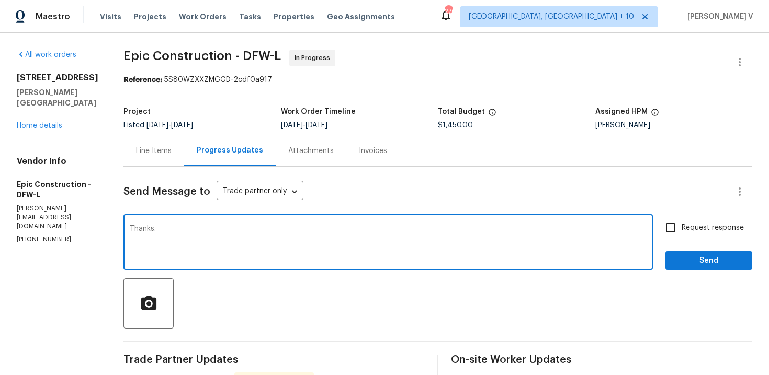
type textarea "Thanks."
click at [697, 236] on label "Request response" at bounding box center [701, 228] width 84 height 22
click at [681, 236] on input "Request response" at bounding box center [670, 228] width 22 height 22
checkbox input "true"
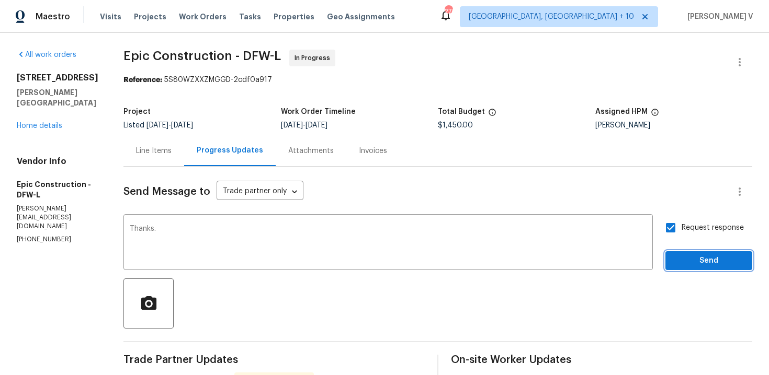
click at [697, 258] on span "Send" at bounding box center [708, 261] width 70 height 13
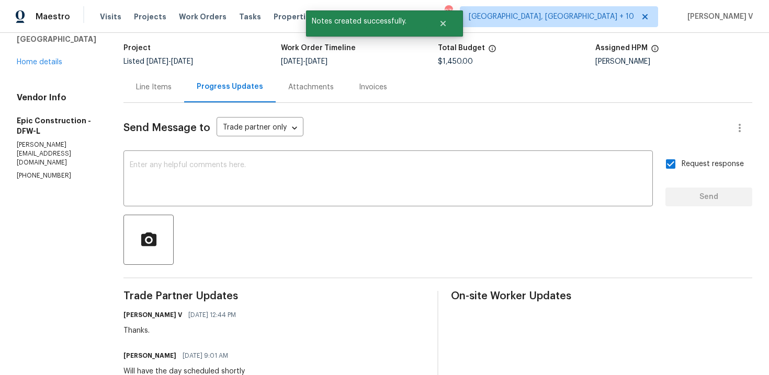
scroll to position [140, 0]
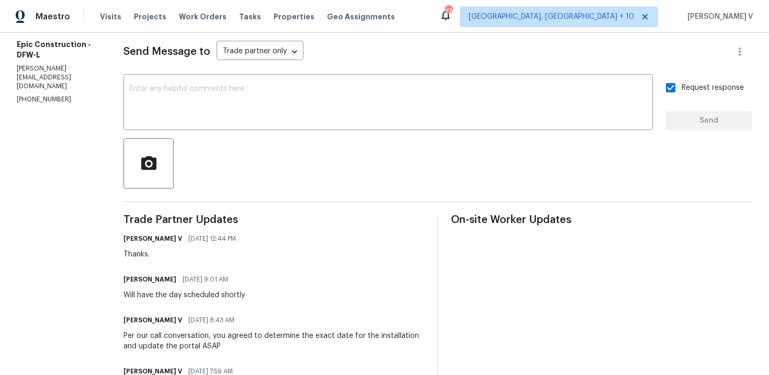
click at [150, 299] on div "Will have the day scheduled shortly" at bounding box center [183, 295] width 121 height 10
copy div "Will have the day scheduled shortly"
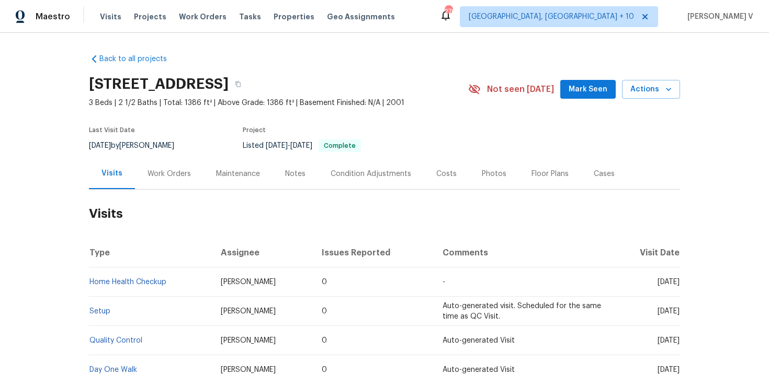
click at [157, 187] on div "Work Orders" at bounding box center [169, 173] width 69 height 31
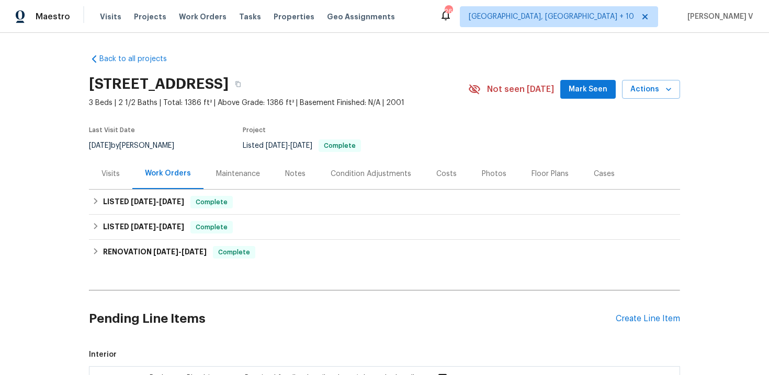
scroll to position [169, 0]
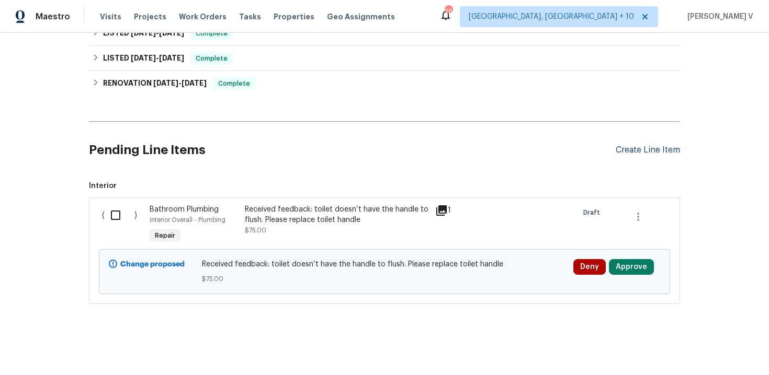
click at [645, 151] on div "Create Line Item" at bounding box center [647, 150] width 64 height 10
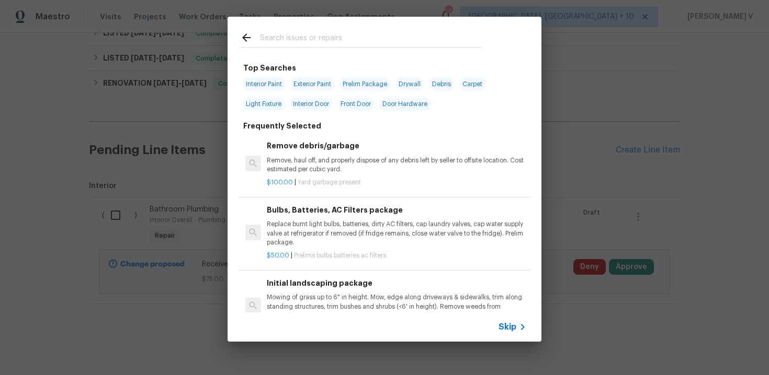
click at [507, 321] on div "Skip" at bounding box center [513, 327] width 30 height 13
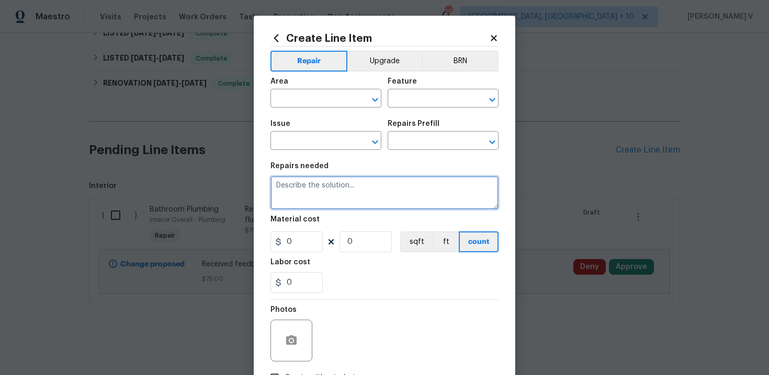
click at [335, 182] on textarea at bounding box center [384, 192] width 228 height 33
paste textarea "Received feedback - Water spot in ceiling of primary bath underneath where the …"
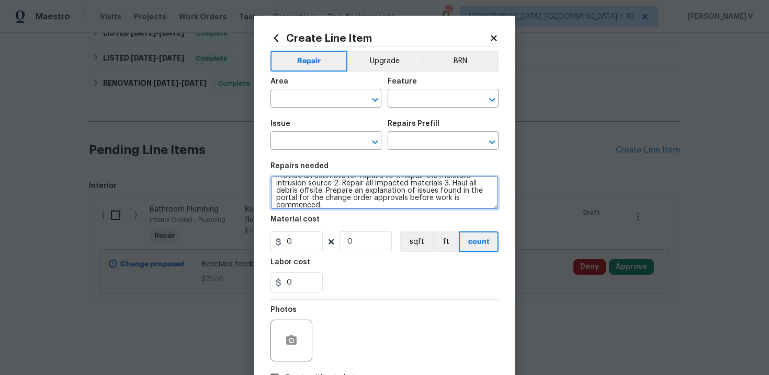
scroll to position [0, 0]
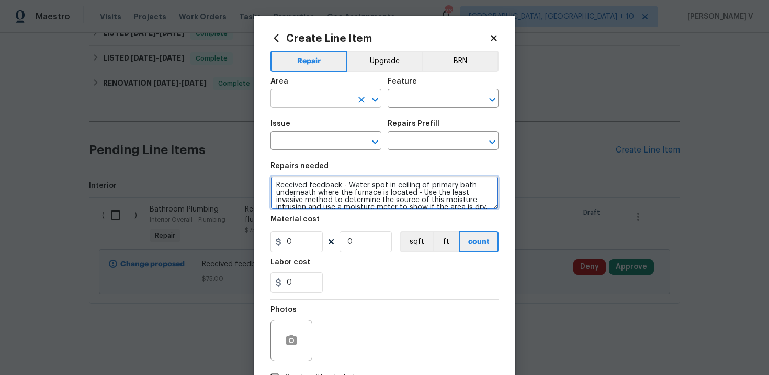
type textarea "Received feedback - Water spot in ceiling of primary bath underneath where the …"
click at [310, 104] on input "text" at bounding box center [311, 100] width 82 height 16
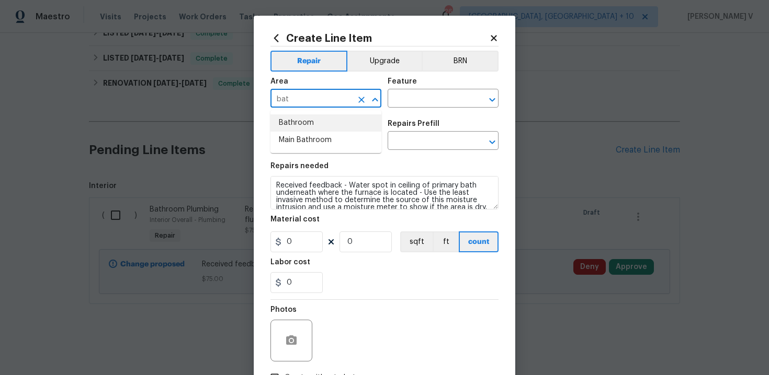
click at [306, 124] on li "Bathroom" at bounding box center [325, 123] width 111 height 17
type input "Bathroom"
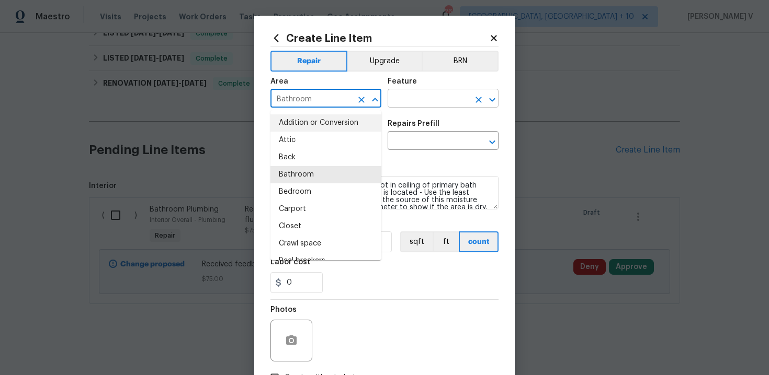
click at [441, 105] on input "text" at bounding box center [428, 100] width 82 height 16
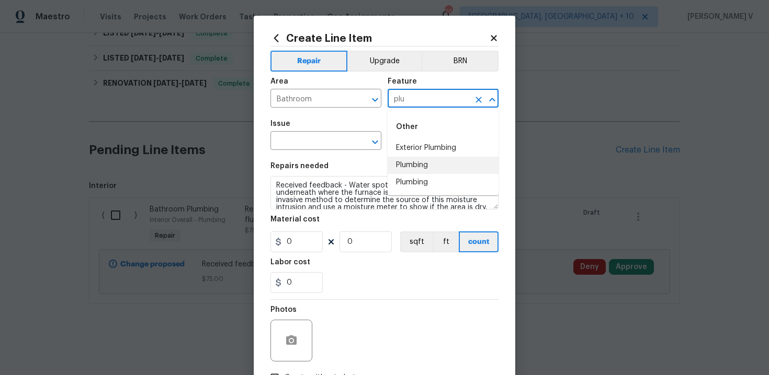
click at [439, 167] on li "Plumbing" at bounding box center [442, 165] width 111 height 17
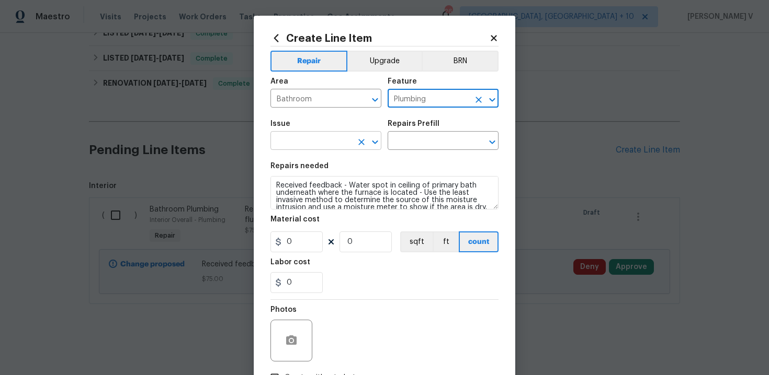
type input "Plumbing"
click at [318, 141] on input "text" at bounding box center [311, 142] width 82 height 16
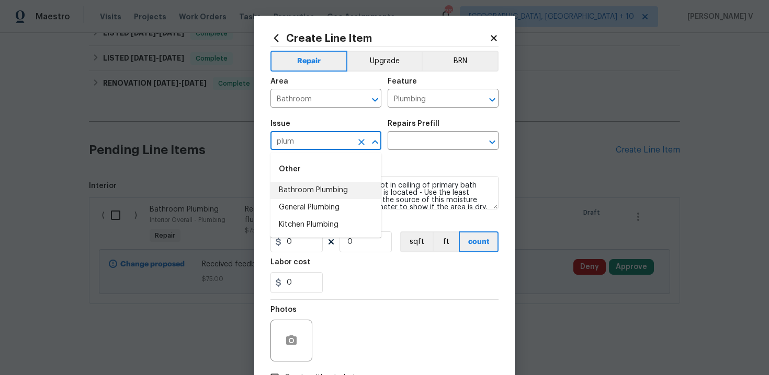
type input "plum"
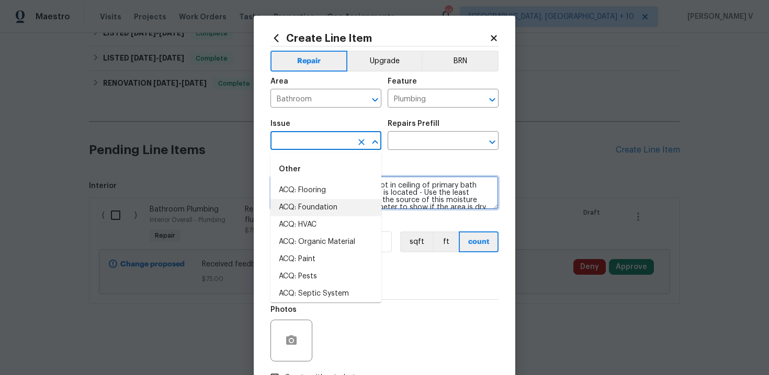
click at [430, 190] on textarea "Received feedback - Water spot in ceiling of primary bath underneath where the …" at bounding box center [384, 192] width 228 height 33
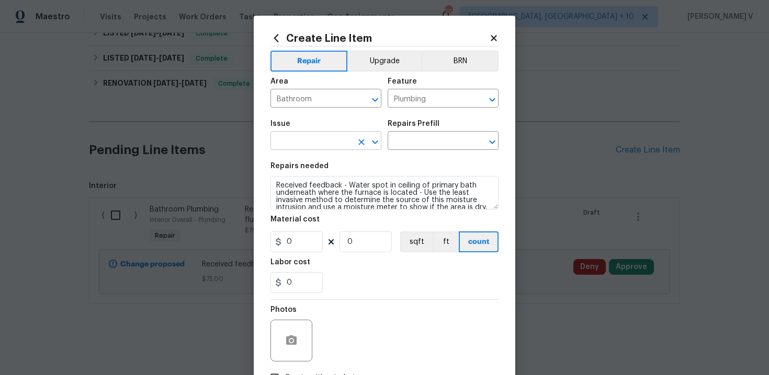
click at [332, 149] on input "text" at bounding box center [311, 142] width 82 height 16
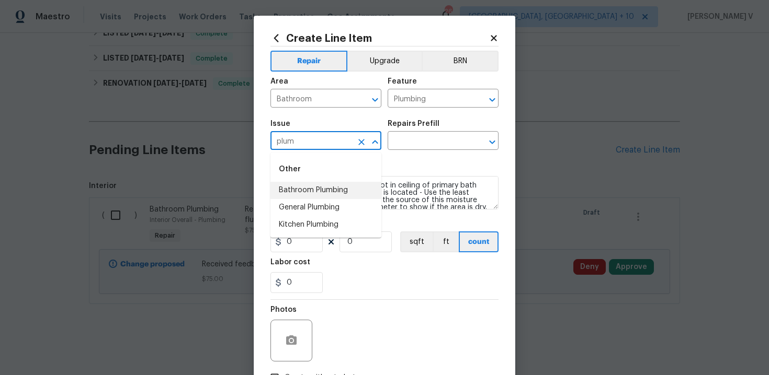
click at [321, 187] on li "Bathroom Plumbing" at bounding box center [325, 190] width 111 height 17
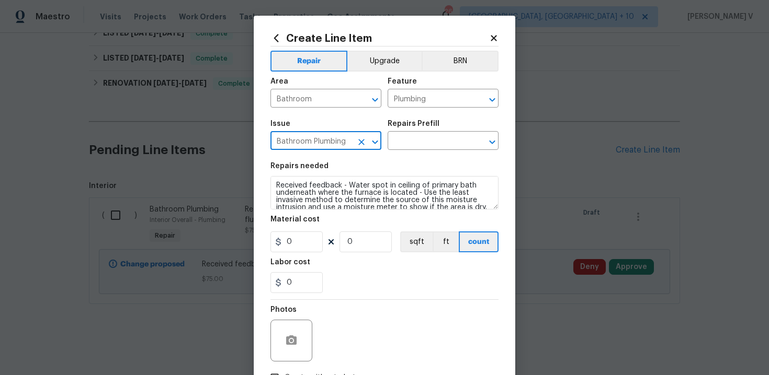
type input "Bathroom Plumbing"
click at [436, 128] on div "Repairs Prefill" at bounding box center [442, 127] width 111 height 14
click at [421, 138] on input "text" at bounding box center [428, 142] width 82 height 16
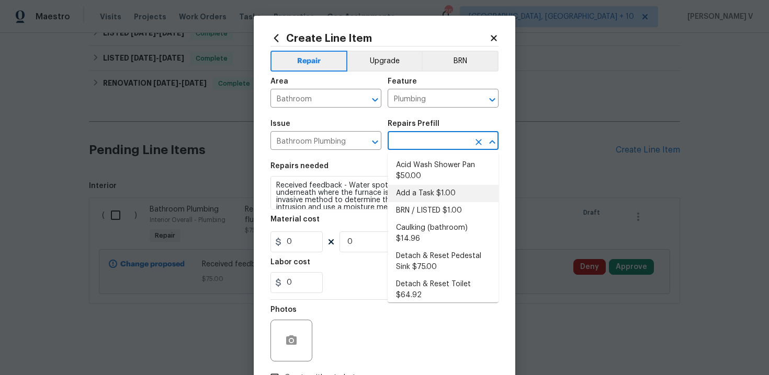
click at [408, 196] on li "Add a Task $1.00" at bounding box center [442, 193] width 111 height 17
type input "Add a Task $1.00"
type textarea "HPM to detail"
type input "1"
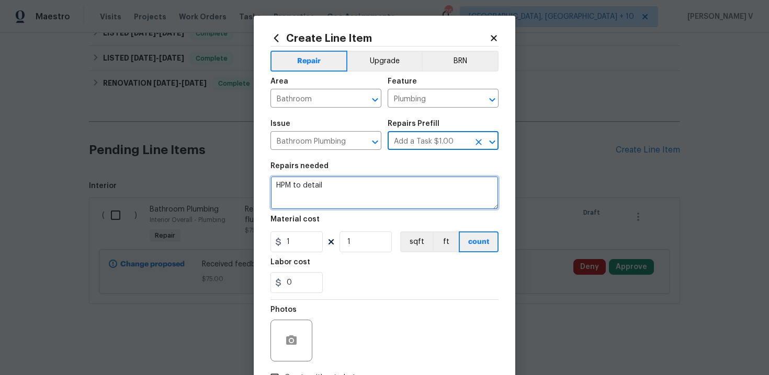
click at [368, 201] on textarea "HPM to detail" at bounding box center [384, 192] width 228 height 33
paste textarea "Received feedback - Water spot in ceiling of primary bath underneath where the …"
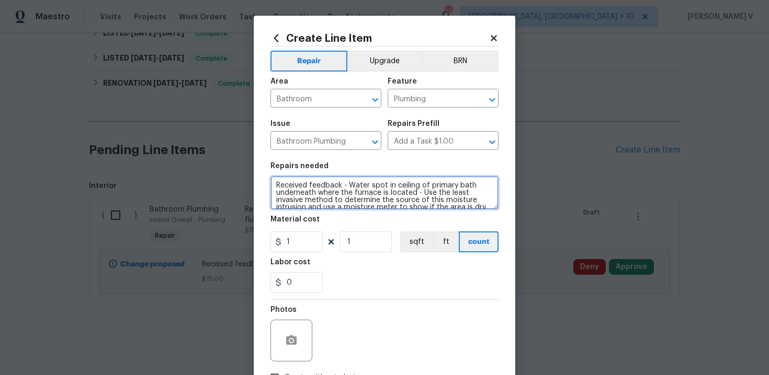
click at [0, 0] on div "—Water" at bounding box center [0, 0] width 0 height 0
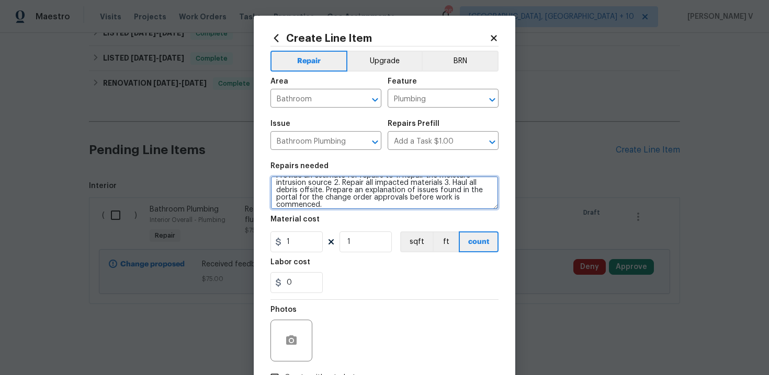
scroll to position [49, 0]
click at [381, 202] on textarea "Received feedback—Water spot in ceiling of primary bath underneath where the fu…" at bounding box center [384, 192] width 228 height 33
paste textarea "to prime and paint the main bath if needed"
click at [332, 204] on textarea "Received feedback—Water spot in ceiling of primary bath underneath where the fu…" at bounding box center [384, 192] width 228 height 33
click at [339, 203] on textarea "Received feedback—Water spot in ceiling of primary bath underneath where the fu…" at bounding box center [384, 192] width 228 height 33
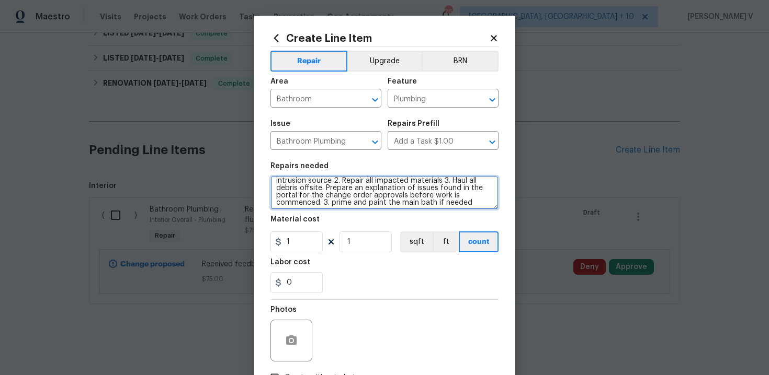
click at [336, 204] on textarea "Received feedback—Water spot in ceiling of primary bath underneath where the fu…" at bounding box center [384, 192] width 228 height 33
type textarea "Received feedback—Water spot in ceiling of primary bath underneath where the fu…"
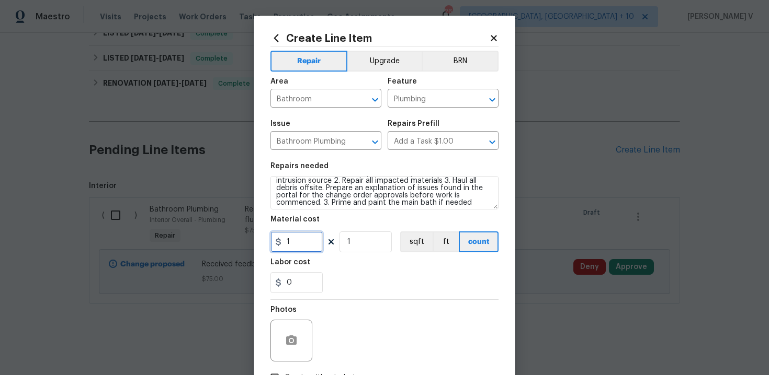
click at [300, 238] on input "1" at bounding box center [296, 242] width 52 height 21
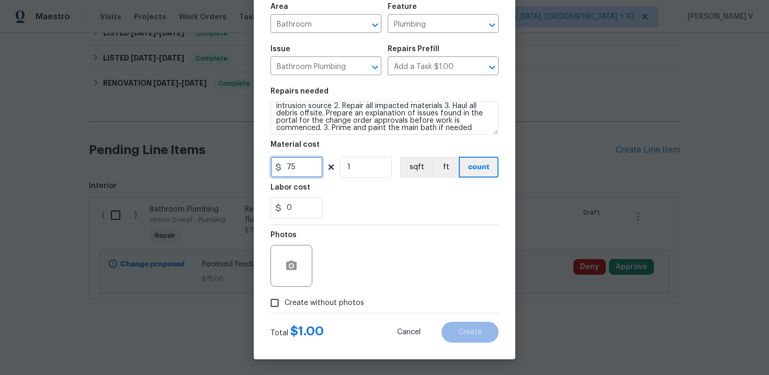
type input "75"
click at [291, 309] on label "Create without photos" at bounding box center [314, 303] width 99 height 20
click at [284, 309] on input "Create without photos" at bounding box center [275, 303] width 20 height 20
checkbox input "true"
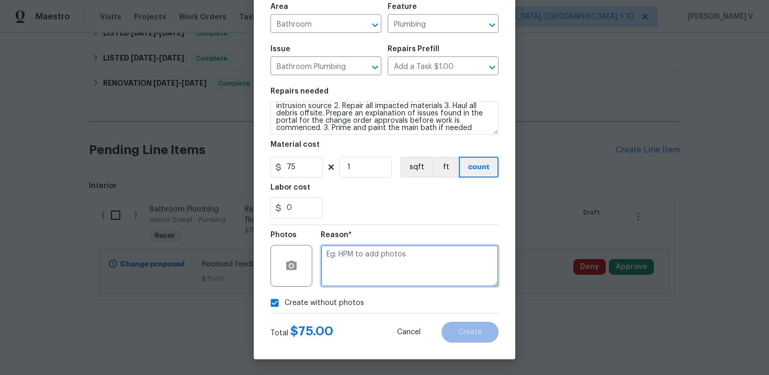
click at [355, 271] on textarea at bounding box center [410, 266] width 178 height 42
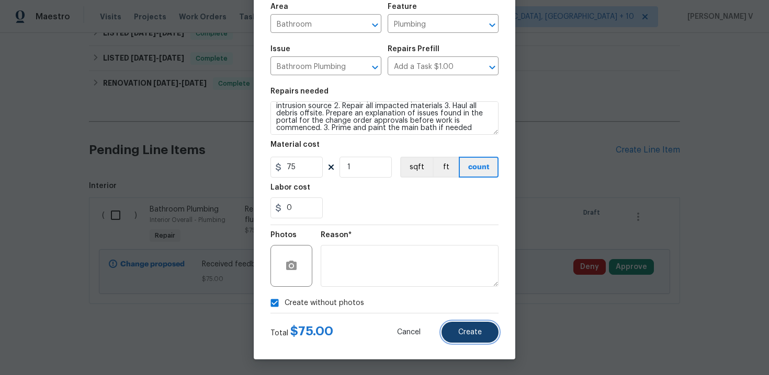
click at [454, 333] on button "Create" at bounding box center [469, 332] width 57 height 21
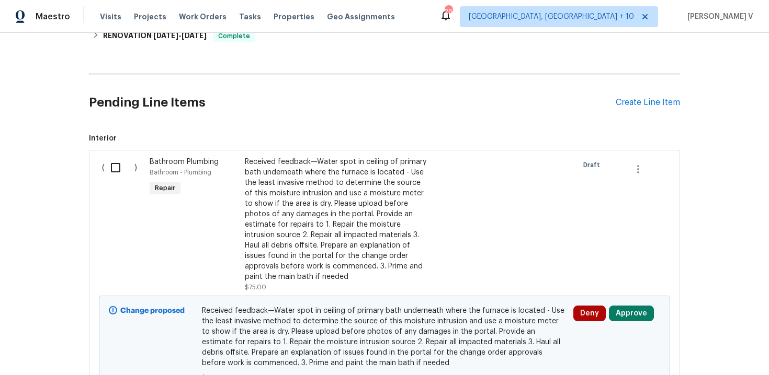
click at [117, 168] on input "checkbox" at bounding box center [120, 168] width 30 height 22
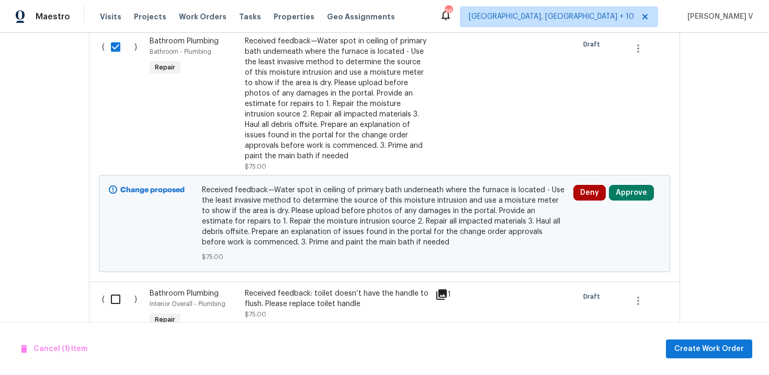
scroll to position [289, 0]
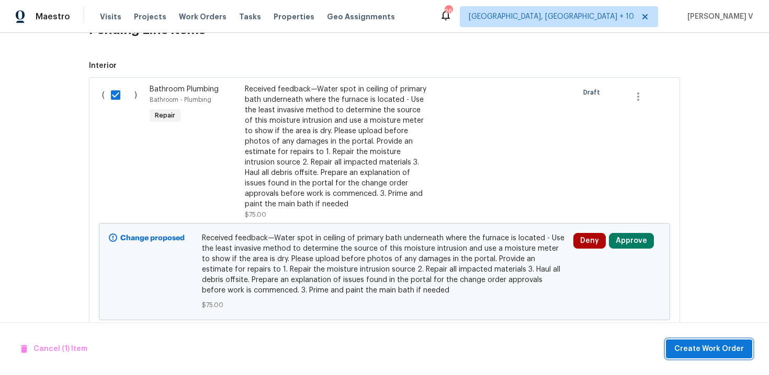
click at [700, 351] on span "Create Work Order" at bounding box center [709, 349] width 70 height 13
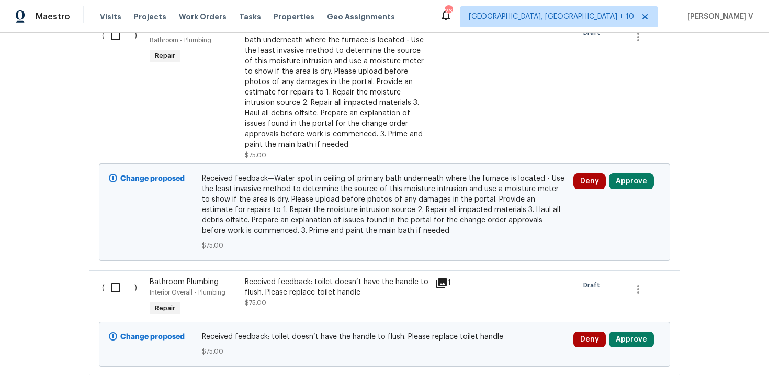
scroll to position [355, 0]
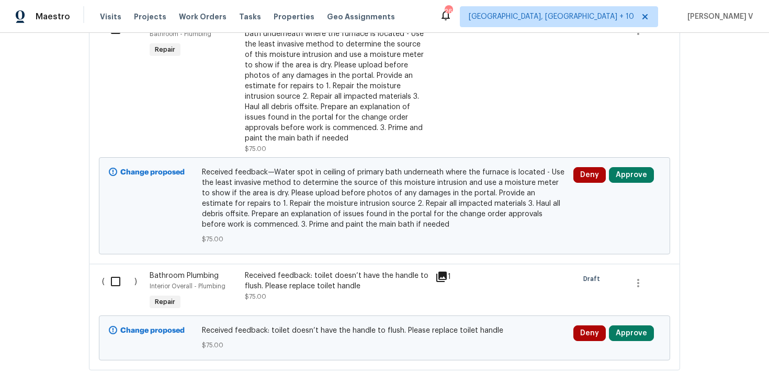
click at [119, 33] on input "checkbox" at bounding box center [120, 29] width 30 height 22
checkbox input "true"
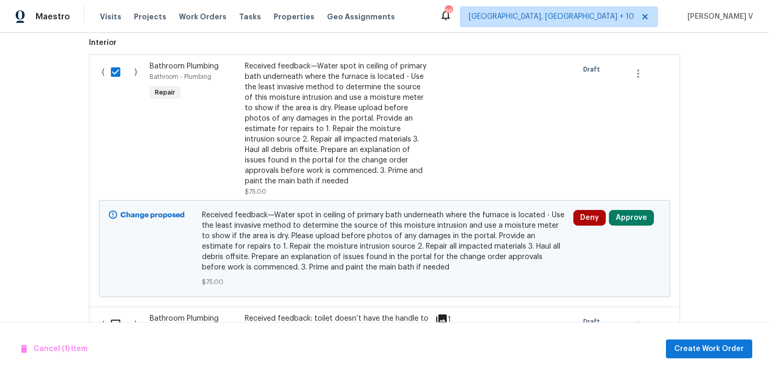
scroll to position [250, 0]
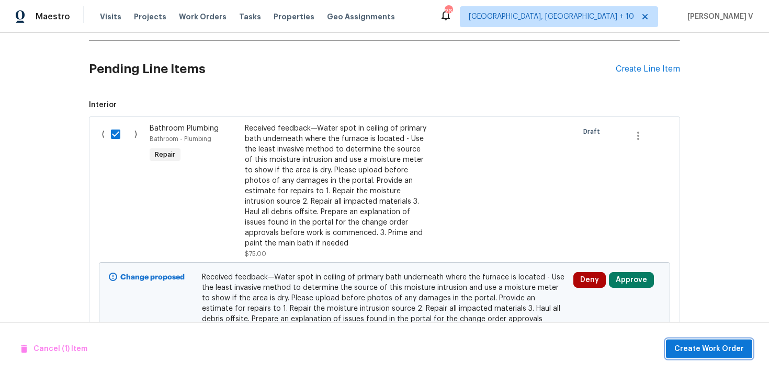
click at [694, 353] on span "Create Work Order" at bounding box center [709, 349] width 70 height 13
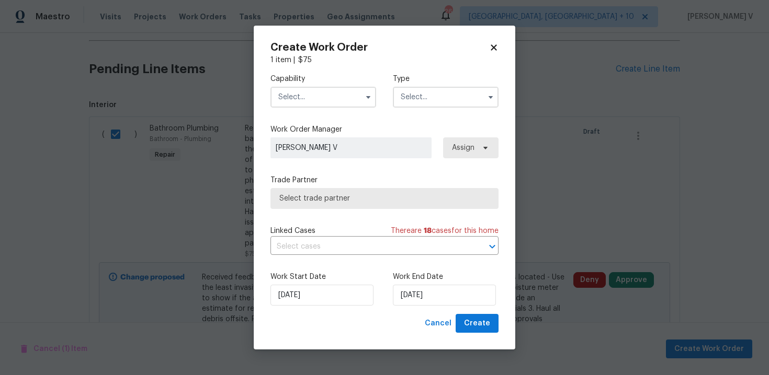
click at [321, 96] on input "text" at bounding box center [323, 97] width 106 height 21
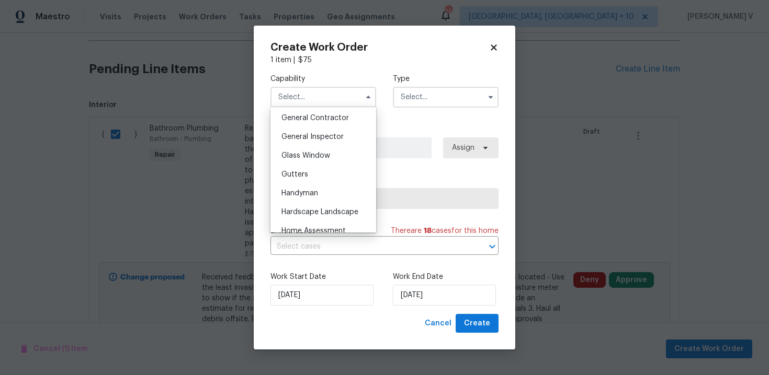
scroll to position [487, 0]
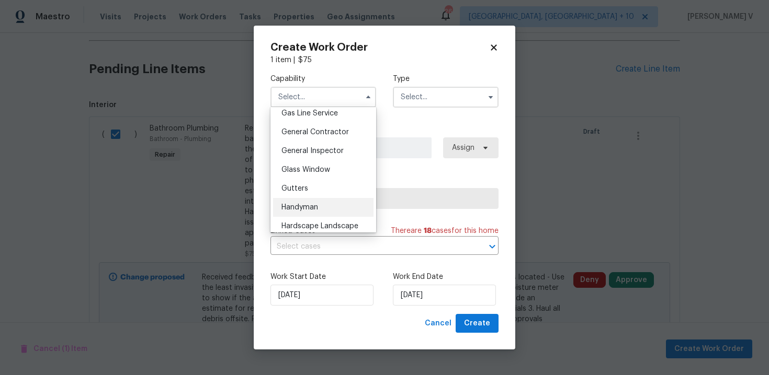
click at [313, 199] on div "Handyman" at bounding box center [323, 207] width 100 height 19
type input "Handyman"
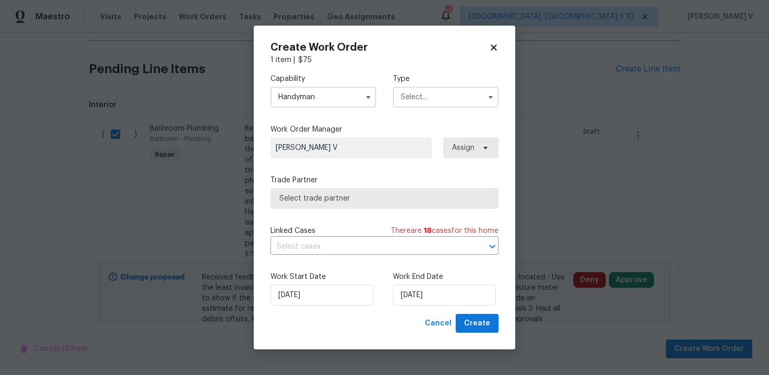
click at [439, 92] on input "text" at bounding box center [446, 97] width 106 height 21
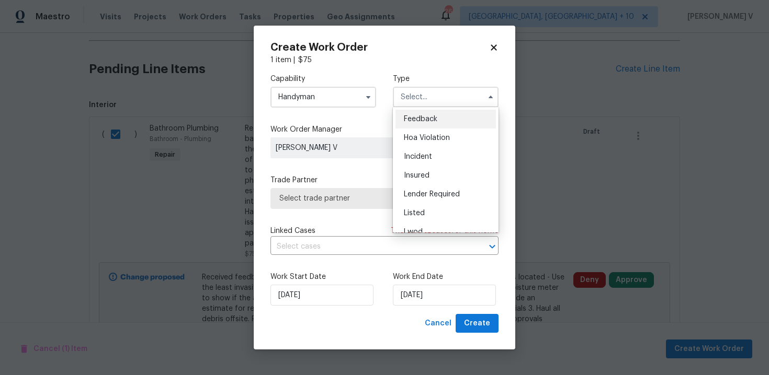
click at [420, 114] on div "Feedback" at bounding box center [445, 119] width 100 height 19
type input "Feedback"
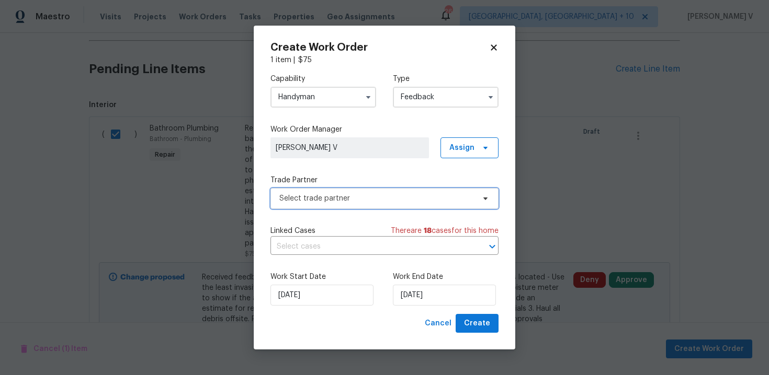
click at [349, 206] on span "Select trade partner" at bounding box center [384, 198] width 228 height 21
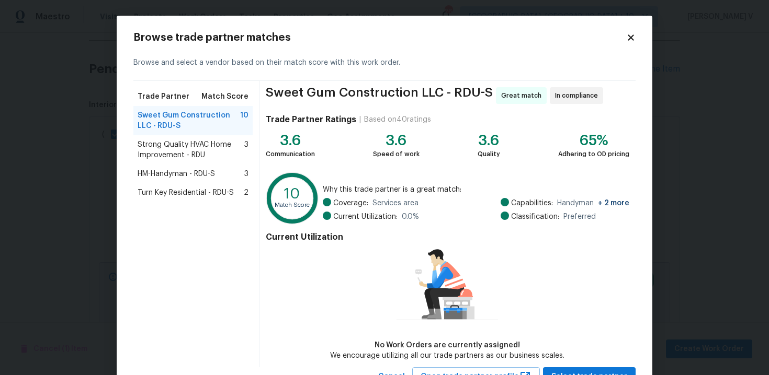
click at [191, 144] on span "Strong Quality HVAC Home Improvement - RDU" at bounding box center [191, 150] width 107 height 21
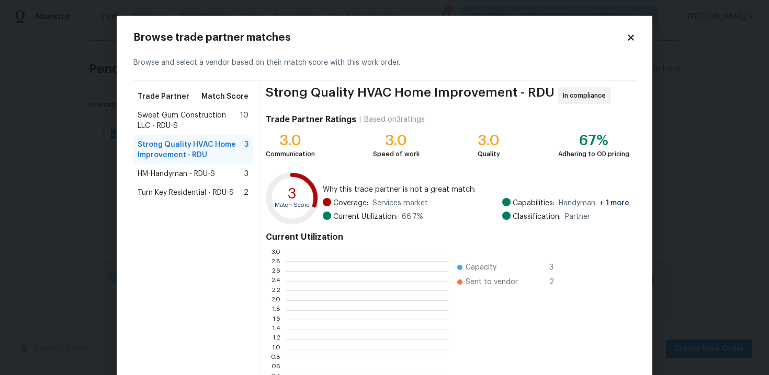
scroll to position [146, 163]
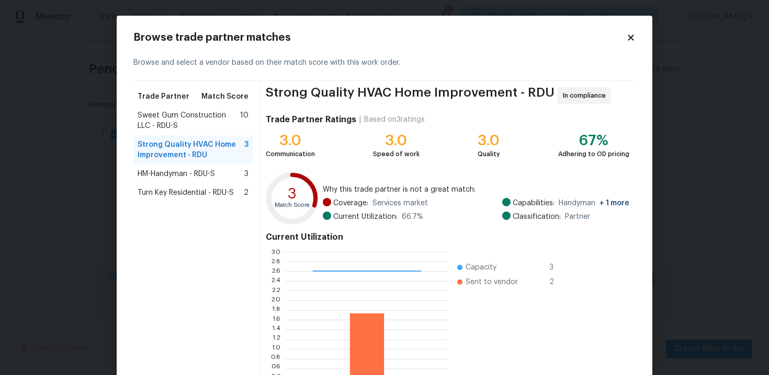
click at [188, 166] on div "HM-Handyman - RDU-S 3" at bounding box center [192, 174] width 119 height 19
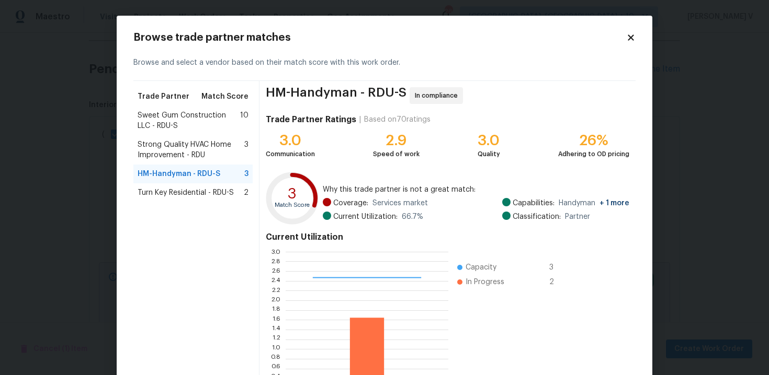
click at [191, 198] on div "Turn Key Residential - RDU-S 2" at bounding box center [192, 193] width 119 height 19
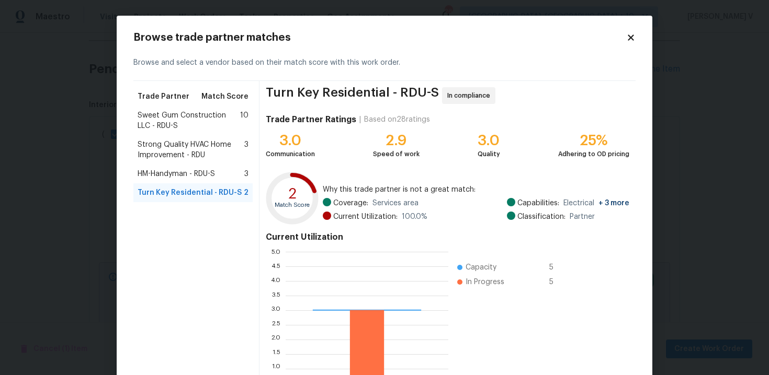
scroll to position [86, 0]
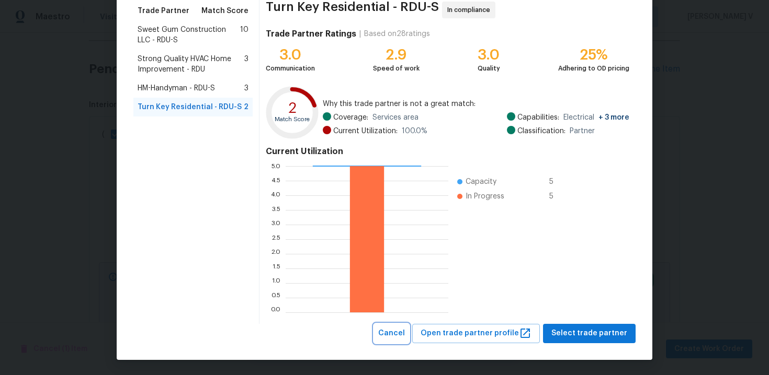
click at [403, 327] on span "Cancel" at bounding box center [391, 333] width 27 height 13
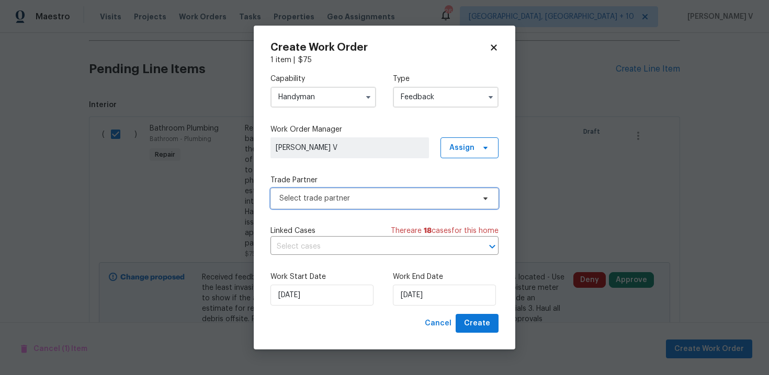
scroll to position [0, 0]
click at [333, 94] on input "Handyman" at bounding box center [323, 97] width 106 height 21
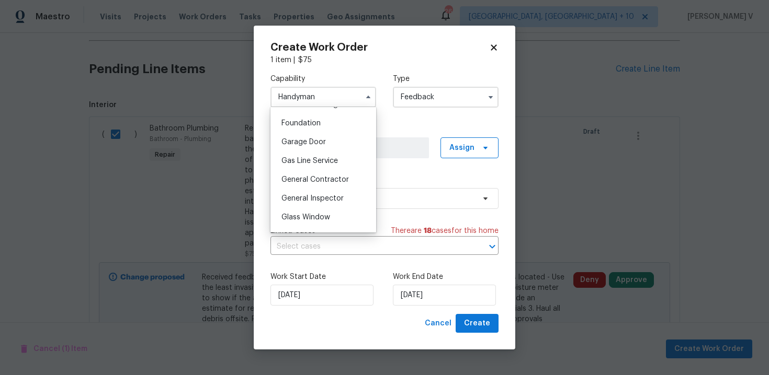
scroll to position [451, 0]
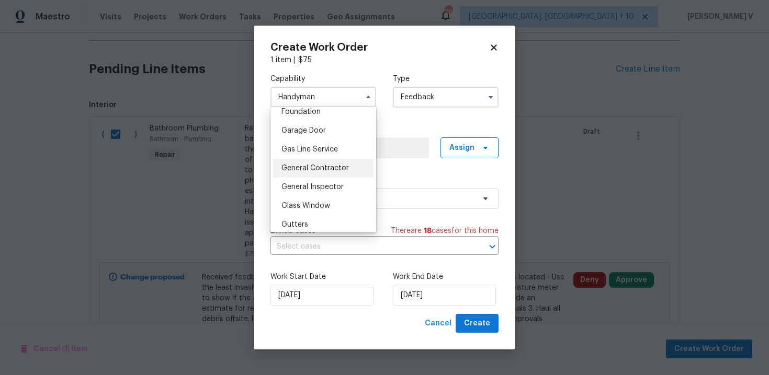
click at [329, 173] on div "General Contractor" at bounding box center [323, 168] width 100 height 19
type input "General Contractor"
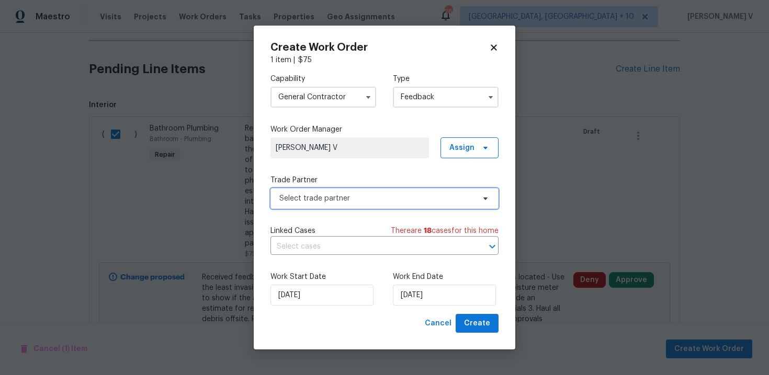
click at [414, 198] on span "Select trade partner" at bounding box center [376, 198] width 195 height 10
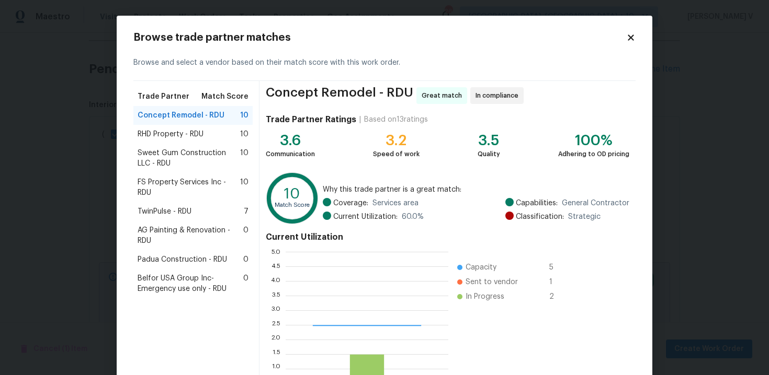
scroll to position [146, 163]
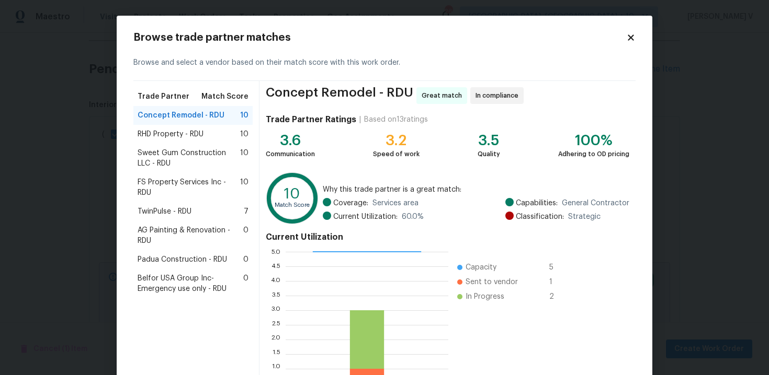
click at [156, 152] on span "Sweet Gum Construction LLC - RDU" at bounding box center [189, 158] width 102 height 21
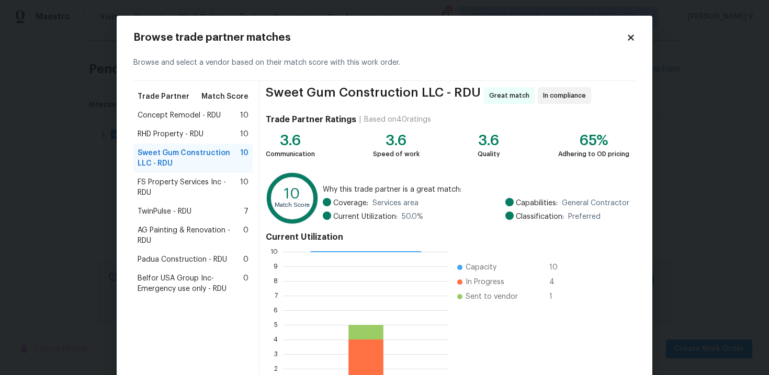
scroll to position [86, 0]
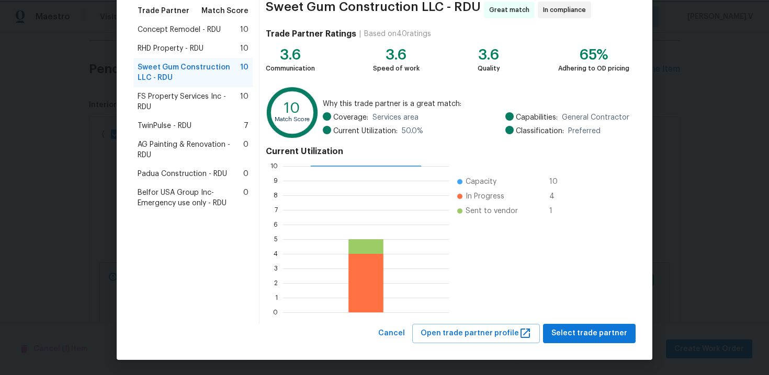
click at [53, 111] on body "Maestro Visits Projects Work Orders Tasks Properties Geo Assignments 262 Cincin…" at bounding box center [384, 187] width 769 height 375
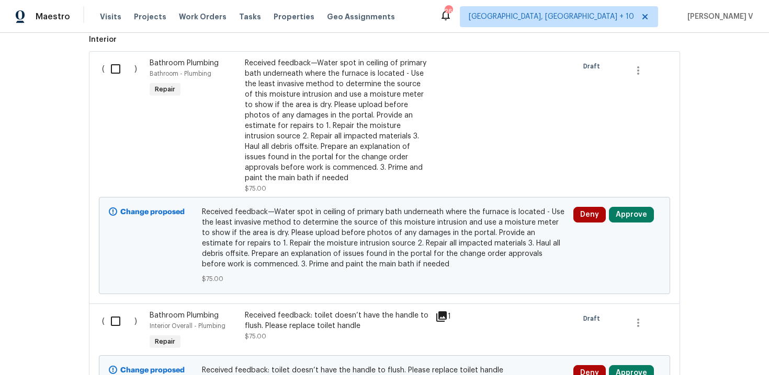
scroll to position [307, 0]
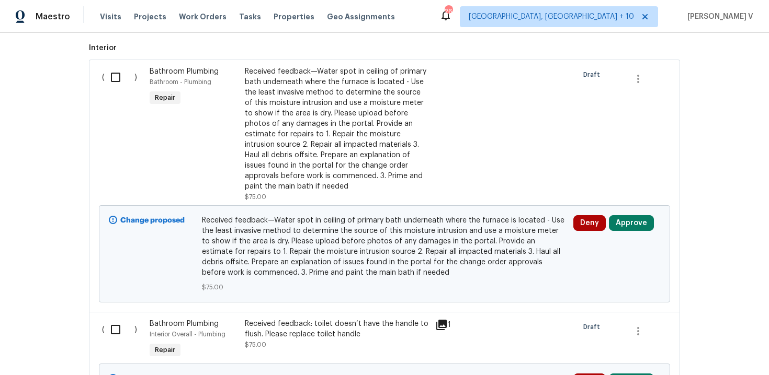
click at [120, 102] on div "( )" at bounding box center [123, 134] width 48 height 142
click at [114, 89] on div "( )" at bounding box center [123, 134] width 48 height 142
click at [117, 73] on input "checkbox" at bounding box center [120, 77] width 30 height 22
checkbox input "true"
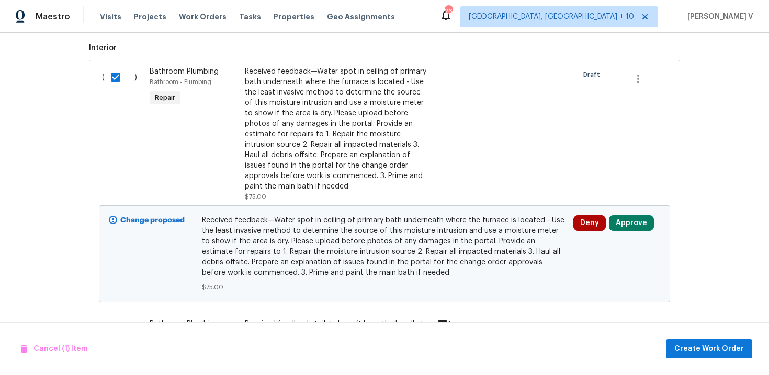
scroll to position [0, 0]
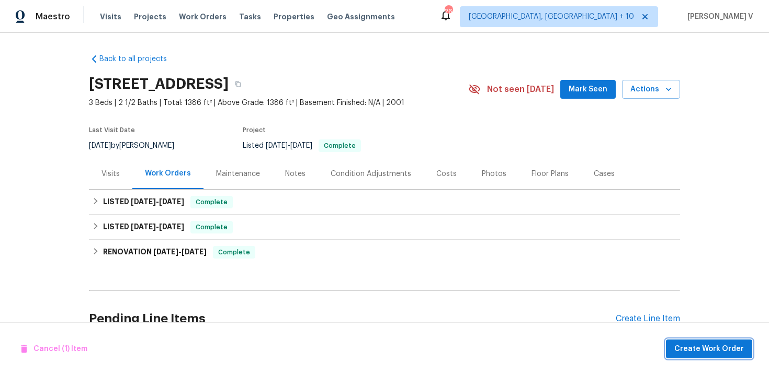
click at [703, 347] on span "Create Work Order" at bounding box center [709, 349] width 70 height 13
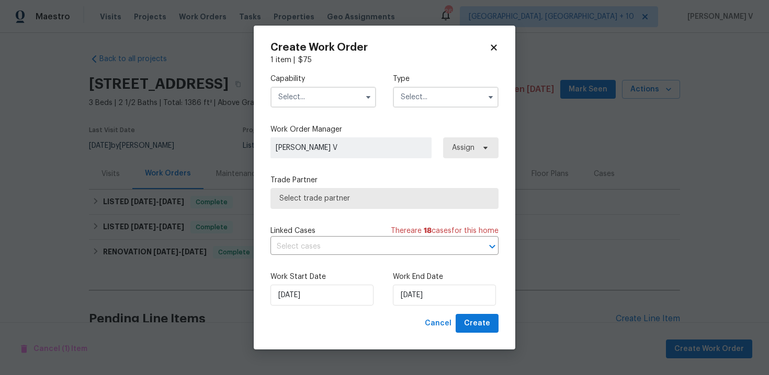
click at [330, 102] on input "text" at bounding box center [323, 97] width 106 height 21
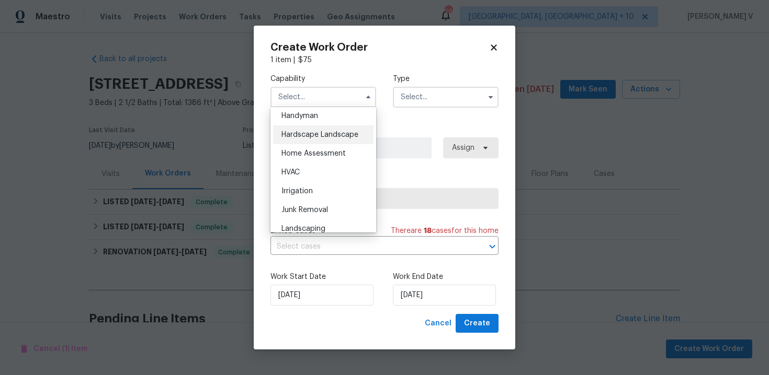
scroll to position [568, 0]
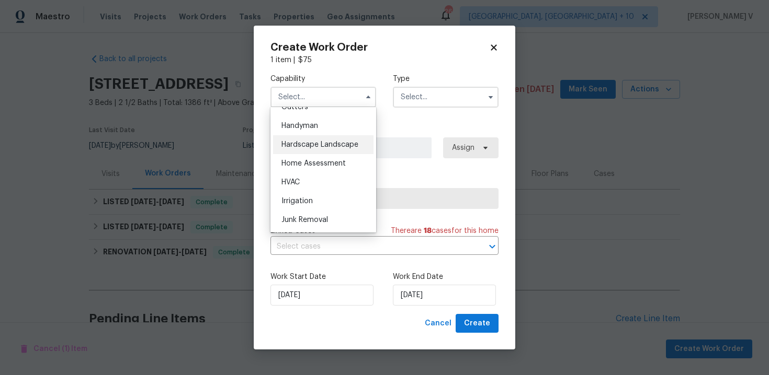
click at [315, 132] on div "Handyman" at bounding box center [323, 126] width 100 height 19
type input "Handyman"
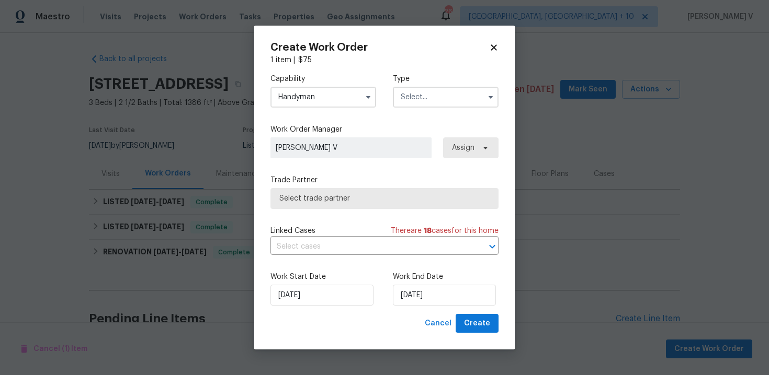
click at [449, 99] on input "text" at bounding box center [446, 97] width 106 height 21
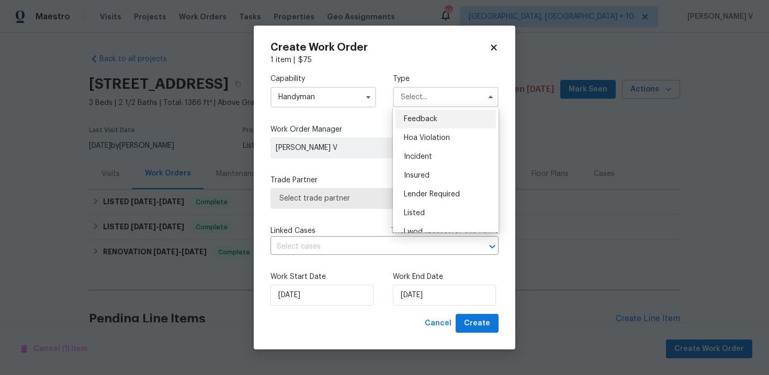
click at [416, 118] on span "Feedback" at bounding box center [420, 119] width 33 height 7
type input "Feedback"
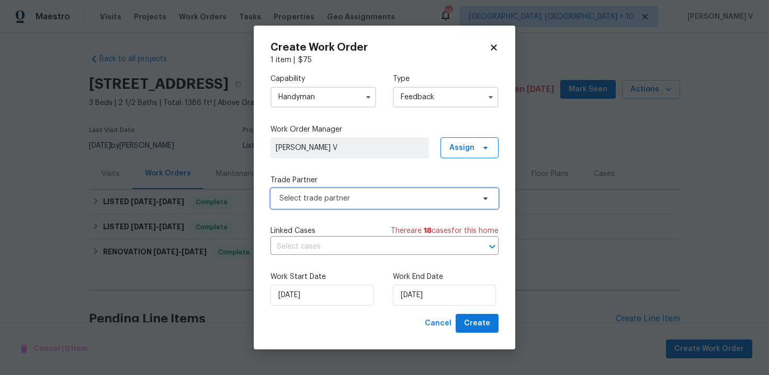
click at [318, 197] on span "Select trade partner" at bounding box center [376, 198] width 195 height 10
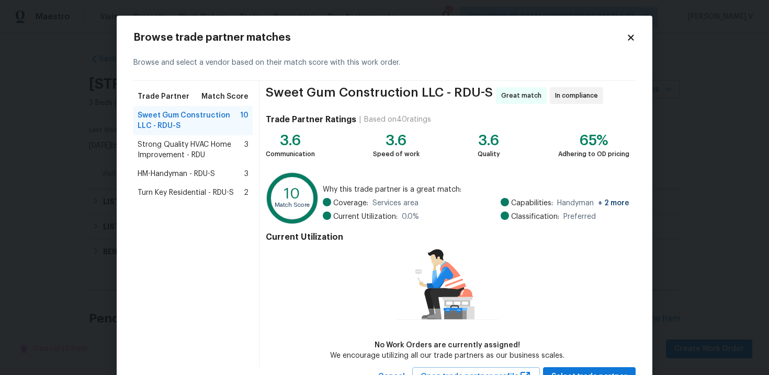
scroll to position [43, 0]
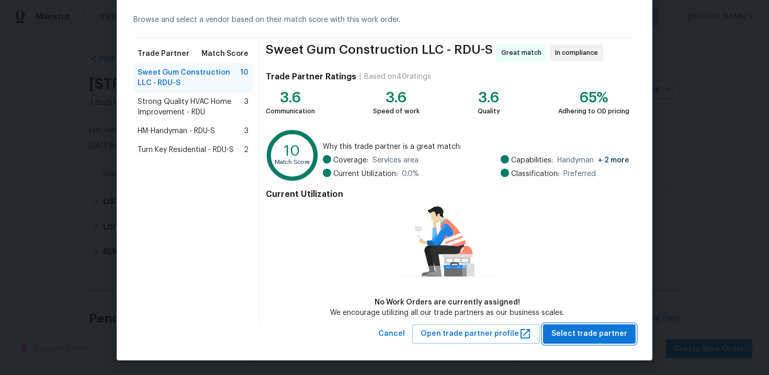
click at [570, 326] on button "Select trade partner" at bounding box center [589, 334] width 93 height 19
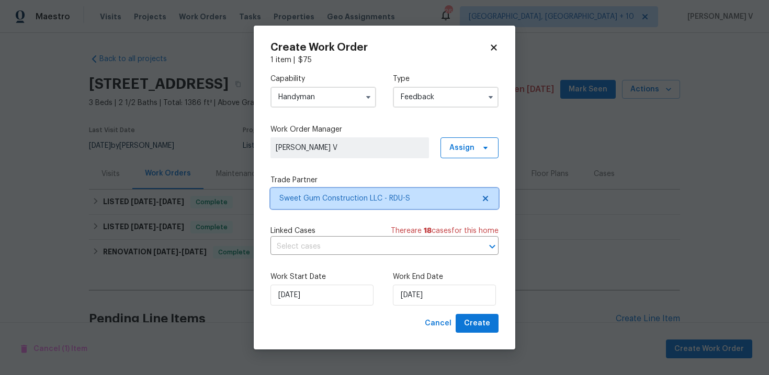
scroll to position [0, 0]
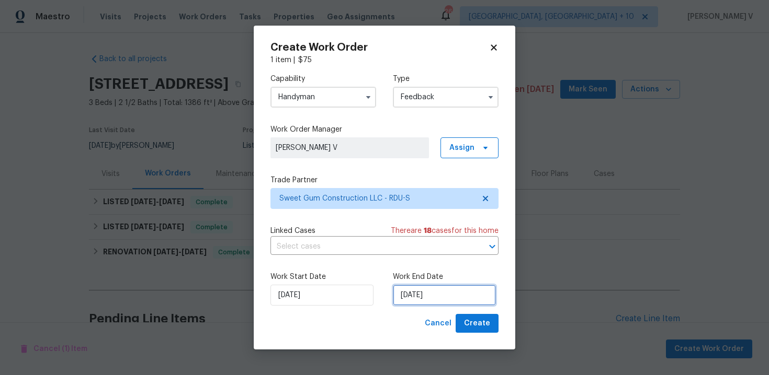
click at [398, 292] on input "23/09/2025" at bounding box center [444, 295] width 103 height 21
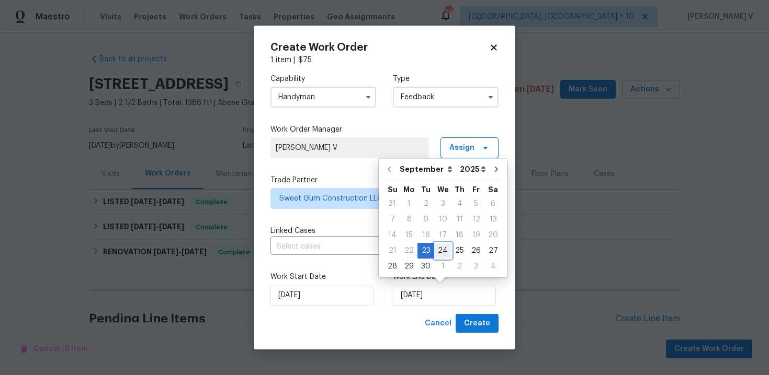
click at [447, 253] on div "24" at bounding box center [442, 251] width 17 height 15
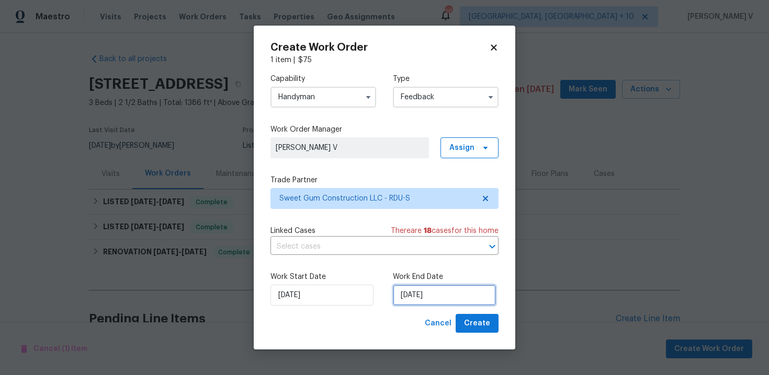
click at [428, 286] on input "24/09/2025" at bounding box center [444, 295] width 103 height 21
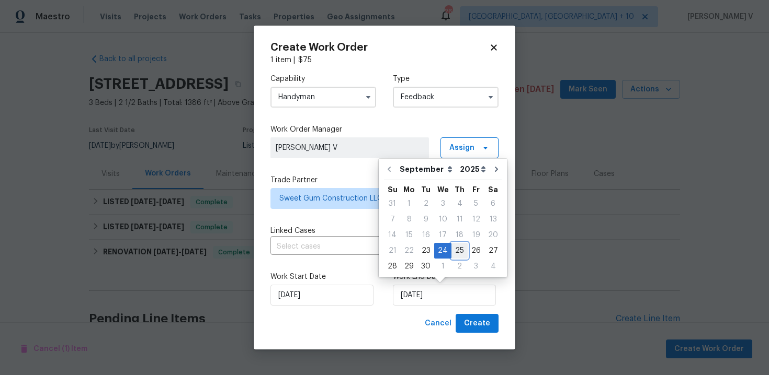
click at [458, 247] on div "25" at bounding box center [459, 251] width 16 height 15
type input "25/09/2025"
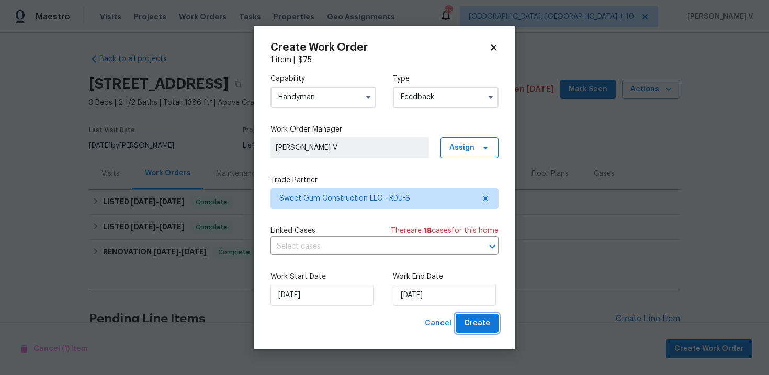
click at [475, 324] on span "Create" at bounding box center [477, 323] width 26 height 13
checkbox input "false"
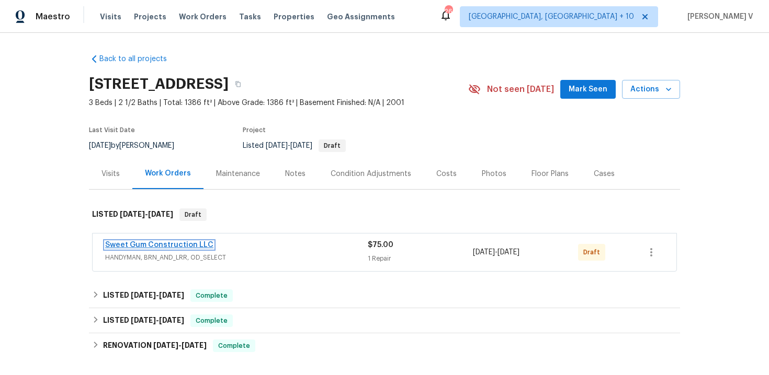
click at [130, 242] on link "Sweet Gum Construction LLC" at bounding box center [159, 245] width 108 height 7
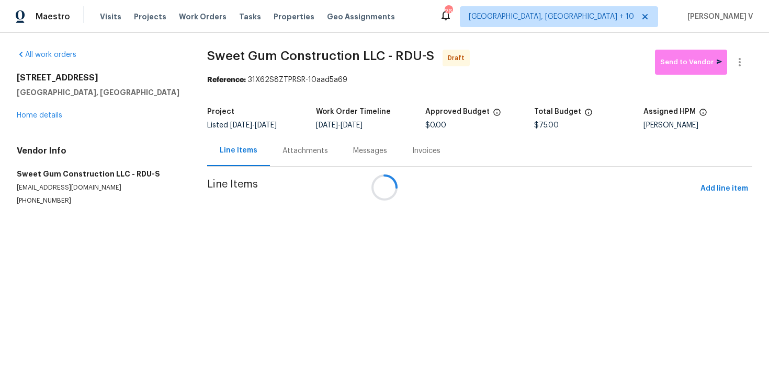
click at [340, 147] on div "Messages" at bounding box center [369, 150] width 59 height 31
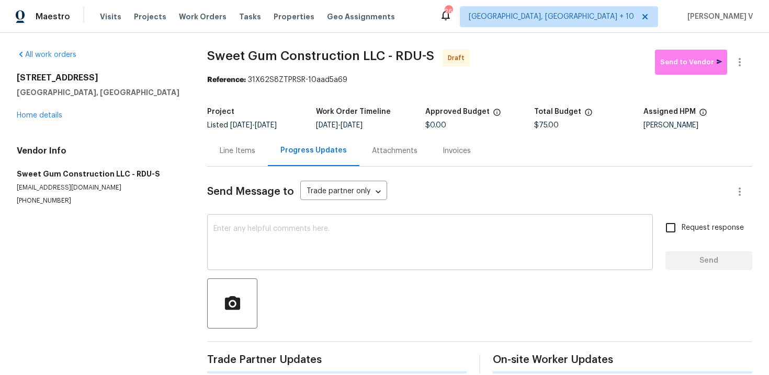
click at [290, 242] on textarea at bounding box center [429, 243] width 433 height 37
paste textarea "Hi this is Divya with Opendoor. I’m confirming you received the WO for the prop…"
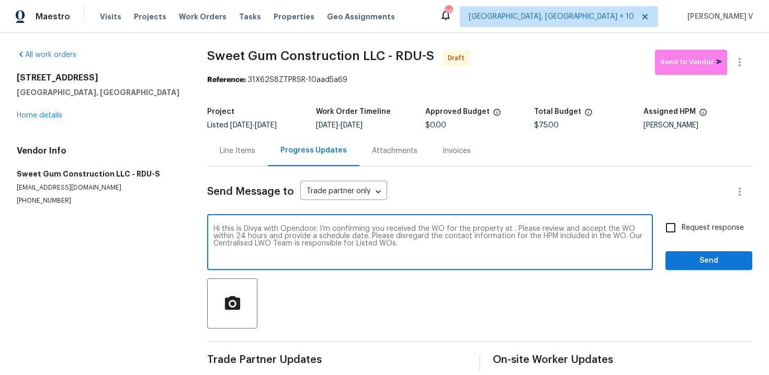
click at [510, 227] on textarea "Hi this is Divya with Opendoor. I’m confirming you received the WO for the prop…" at bounding box center [429, 243] width 433 height 37
paste textarea "[STREET_ADDRESS]"
type textarea "Hi this is Divya with Opendoor. I’m confirming you received the WO for the prop…"
click at [688, 225] on span "Request response" at bounding box center [712, 228] width 62 height 11
click at [681, 225] on input "Request response" at bounding box center [670, 228] width 22 height 22
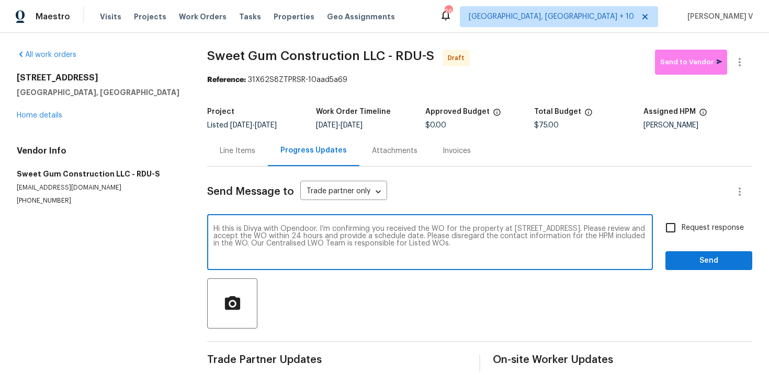
checkbox input "true"
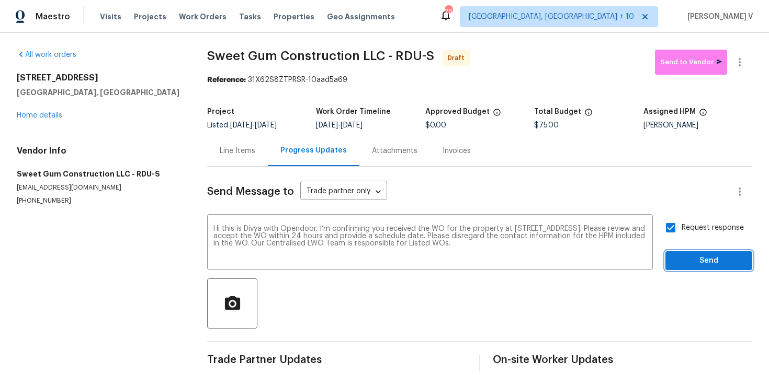
click at [697, 265] on span "Send" at bounding box center [708, 261] width 70 height 13
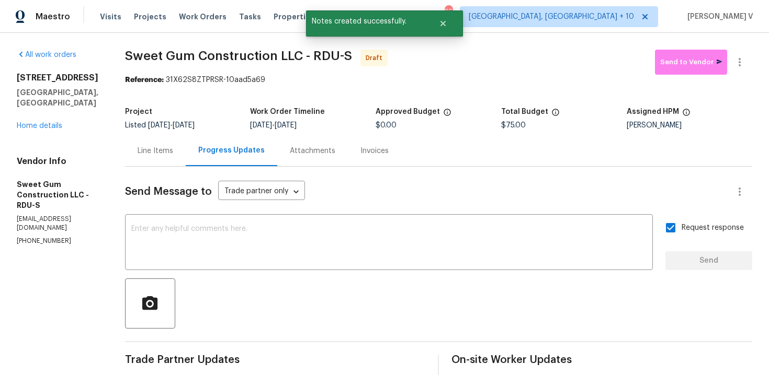
click at [226, 211] on div "Send Message to Trade partner only Trade partner only ​ x ​ Request response Se…" at bounding box center [438, 305] width 627 height 277
click at [229, 234] on textarea at bounding box center [388, 243] width 515 height 37
paste textarea "Attention All Work Orders must include before-photos (both close-up and wide-an…"
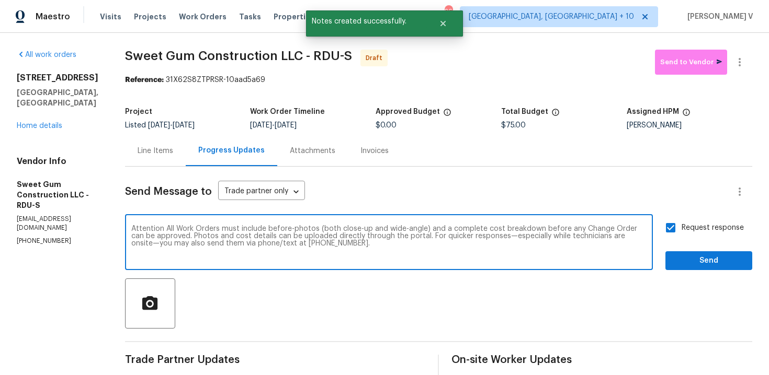
type textarea "Attention All Work Orders must include before-photos (both close-up and wide-an…"
click at [680, 260] on span "Send" at bounding box center [708, 261] width 70 height 13
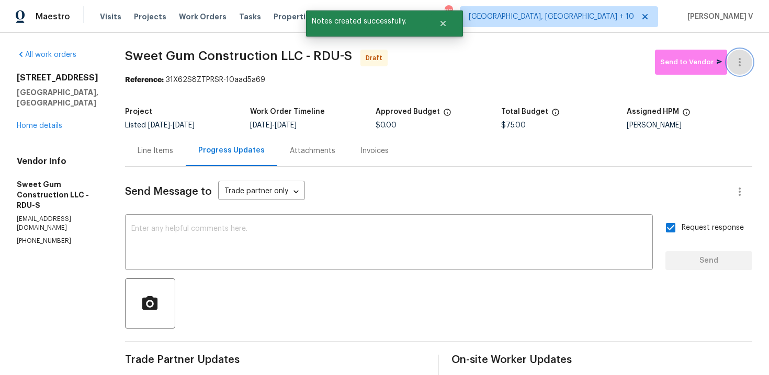
click at [739, 68] on icon "button" at bounding box center [739, 62] width 13 height 13
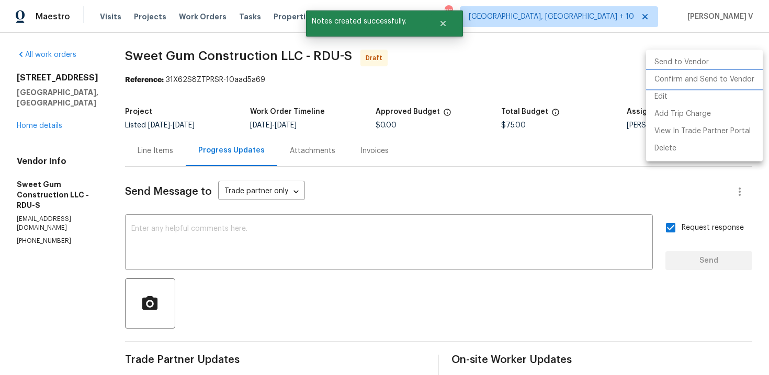
click at [684, 79] on li "Confirm and Send to Vendor" at bounding box center [704, 79] width 117 height 17
click at [185, 88] on div at bounding box center [384, 187] width 769 height 375
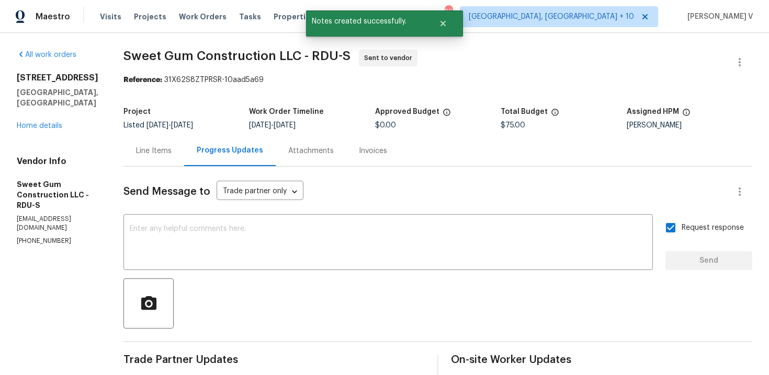
click at [172, 149] on div "Line Items" at bounding box center [154, 151] width 36 height 10
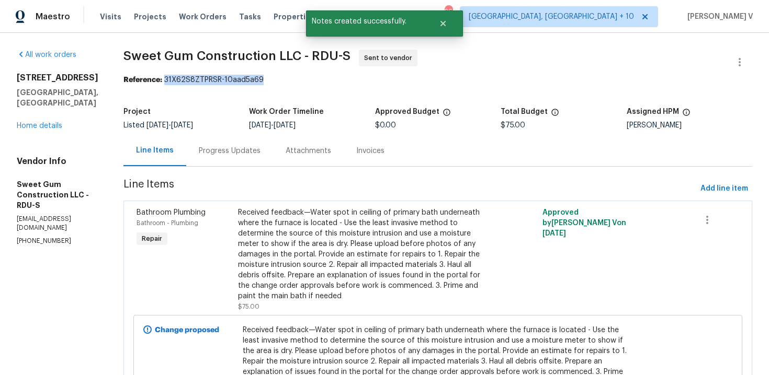
drag, startPoint x: 188, startPoint y: 82, endPoint x: 378, endPoint y: 82, distance: 189.8
click at [378, 82] on div "Reference: 31X62S8ZTPRSR-10aad5a69" at bounding box center [437, 80] width 629 height 10
copy div "31X62S8ZTPRSR-10aad5a69"
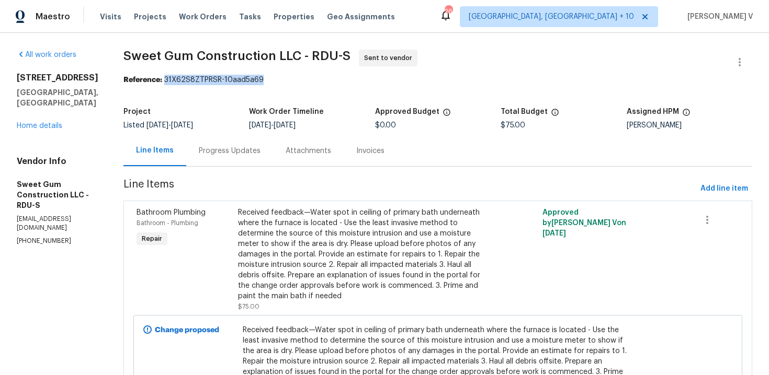
click at [227, 138] on div "Progress Updates" at bounding box center [229, 150] width 87 height 31
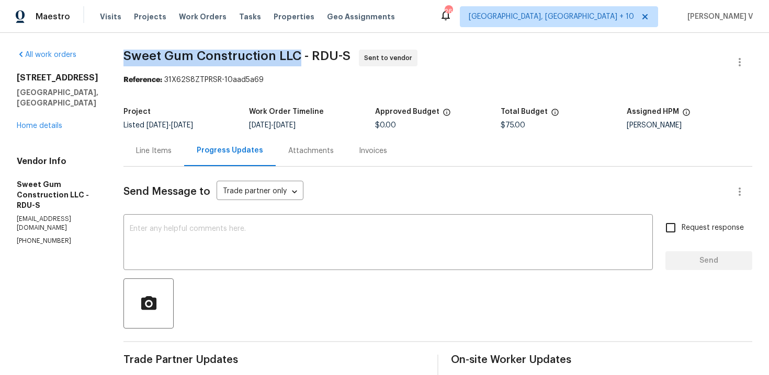
drag, startPoint x: 146, startPoint y: 53, endPoint x: 321, endPoint y: 55, distance: 174.1
click at [321, 55] on span "Sweet Gum Construction LLC - RDU-S" at bounding box center [236, 56] width 227 height 13
copy span "Sweet Gum Construction LLC"
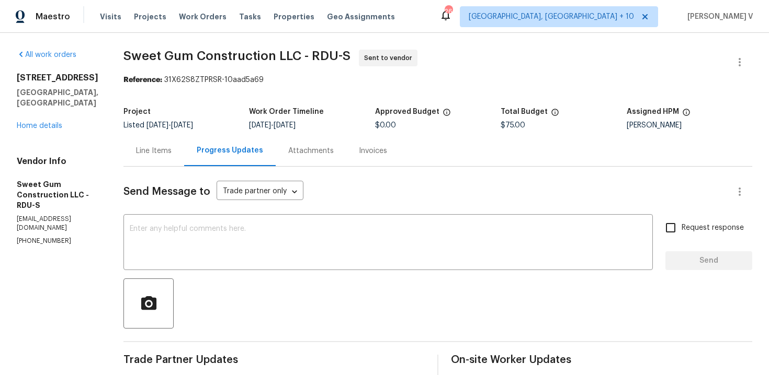
click at [38, 123] on div "All work orders 203 Canyon Lake Cir Morrisville, NC 27560 Home details Vendor I…" at bounding box center [58, 148] width 82 height 196
click at [47, 122] on link "Home details" at bounding box center [39, 125] width 45 height 7
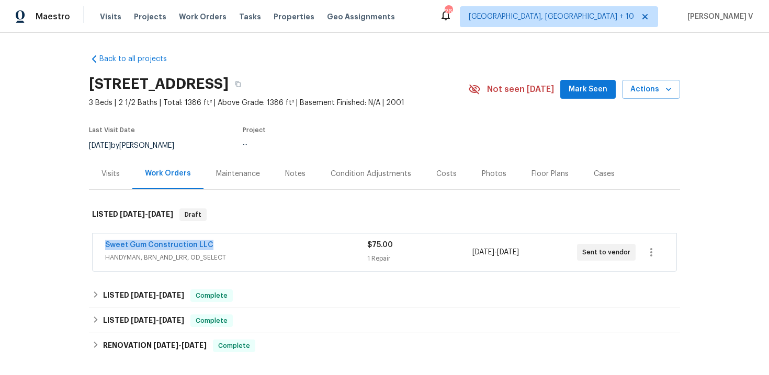
drag, startPoint x: 90, startPoint y: 247, endPoint x: 328, endPoint y: 247, distance: 238.4
click at [328, 247] on div "Sweet Gum Construction LLC HANDYMAN, BRN_AND_LRR, OD_SELECT $75.00 1 Repair 9/2…" at bounding box center [384, 253] width 591 height 43
copy link "Sweet Gum Construction LLC"
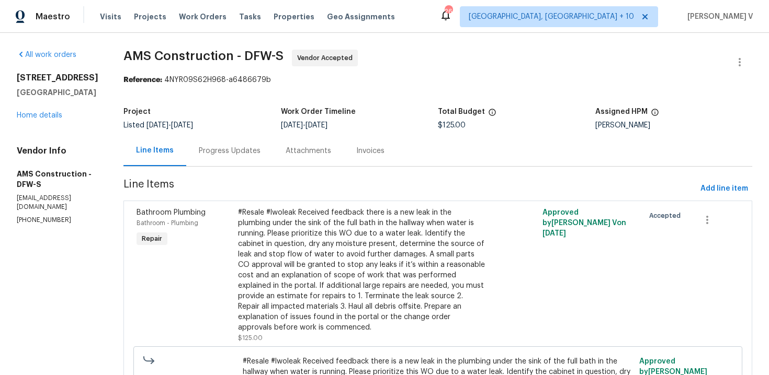
click at [48, 121] on div "[STREET_ADDRESS][PERSON_NAME] Home details" at bounding box center [58, 97] width 82 height 48
click at [47, 119] on link "Home details" at bounding box center [39, 115] width 45 height 7
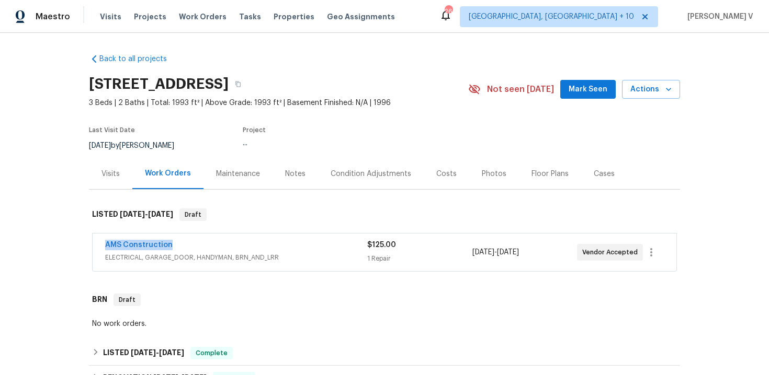
drag, startPoint x: 96, startPoint y: 243, endPoint x: 244, endPoint y: 243, distance: 147.5
click at [244, 243] on div "AMS Construction ELECTRICAL, GARAGE_DOOR, HANDYMAN, BRN_AND_LRR $125.00 1 Repai…" at bounding box center [385, 253] width 584 height 38
copy link "AMS Construction"
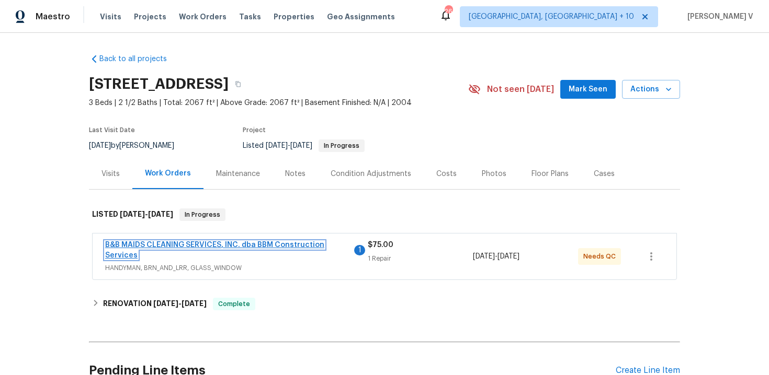
click at [189, 243] on link "B&B MAIDS CLEANING SERVICES, INC. dba BBM Construction Services" at bounding box center [214, 251] width 219 height 18
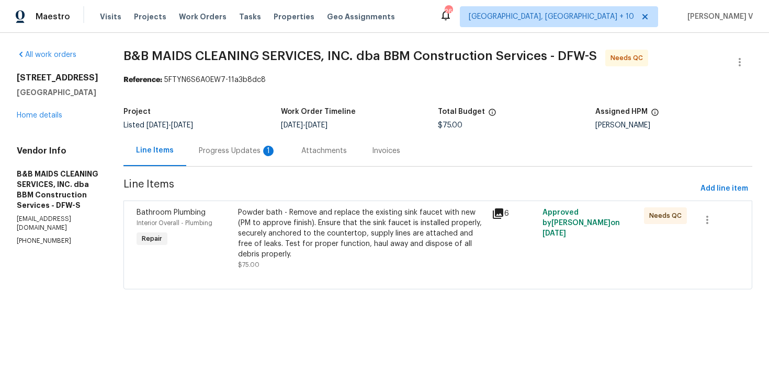
click at [268, 162] on div "Progress Updates 1" at bounding box center [237, 150] width 102 height 31
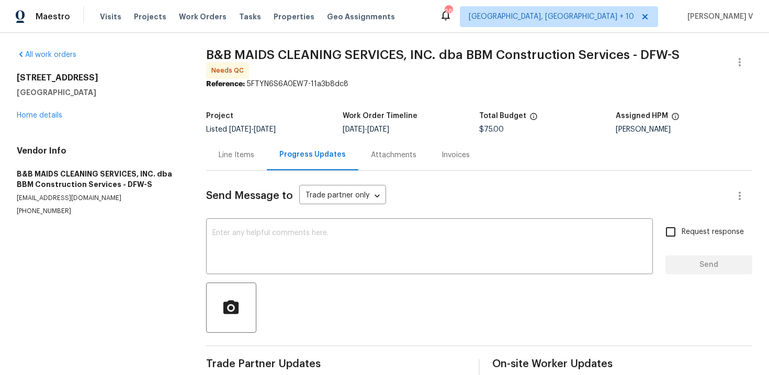
click at [206, 157] on div "Line Items" at bounding box center [236, 155] width 61 height 31
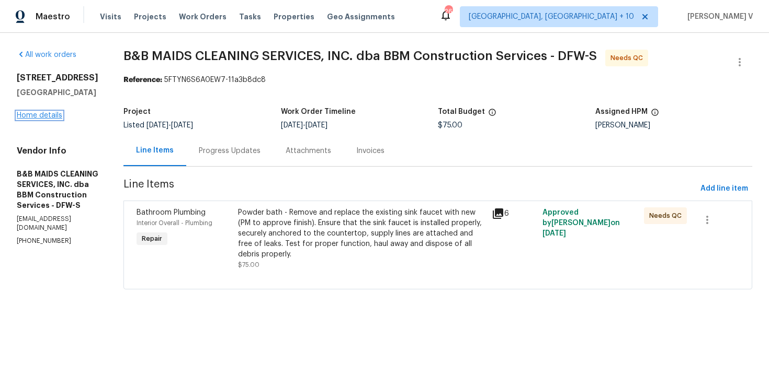
click at [54, 113] on link "Home details" at bounding box center [39, 115] width 45 height 7
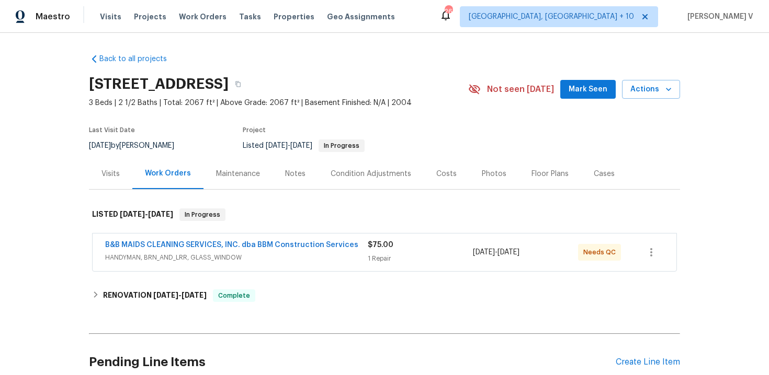
click at [245, 261] on span "HANDYMAN, BRN_AND_LRR, GLASS_WINDOW" at bounding box center [236, 258] width 262 height 10
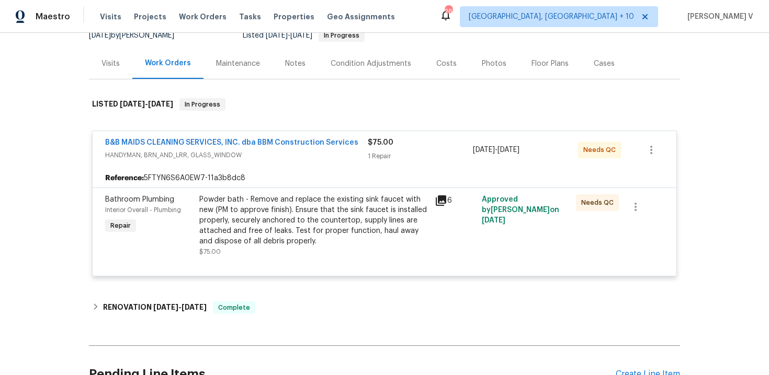
scroll to position [215, 0]
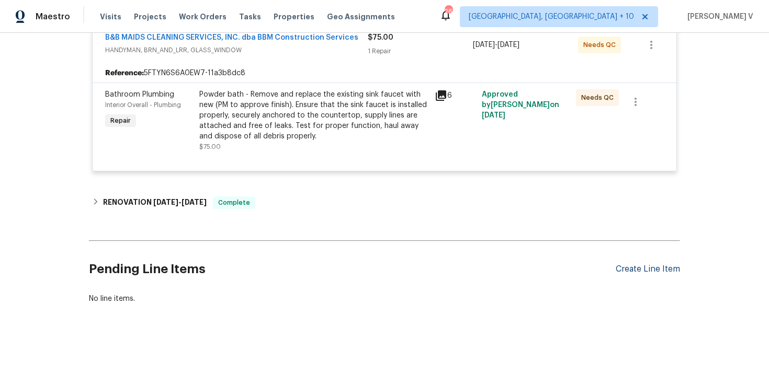
click at [633, 271] on div "Create Line Item" at bounding box center [647, 270] width 64 height 10
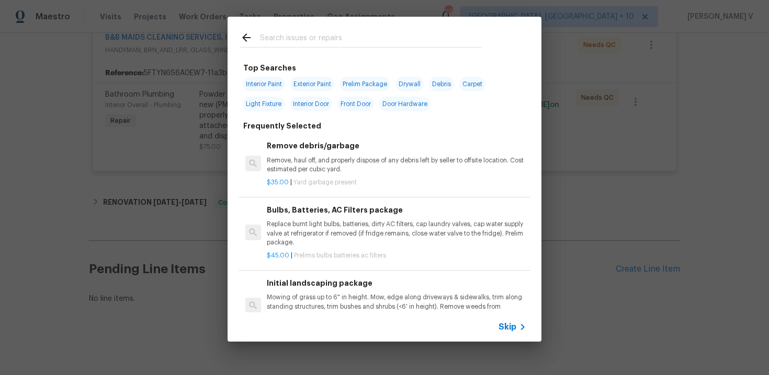
click at [519, 323] on icon at bounding box center [522, 327] width 13 height 13
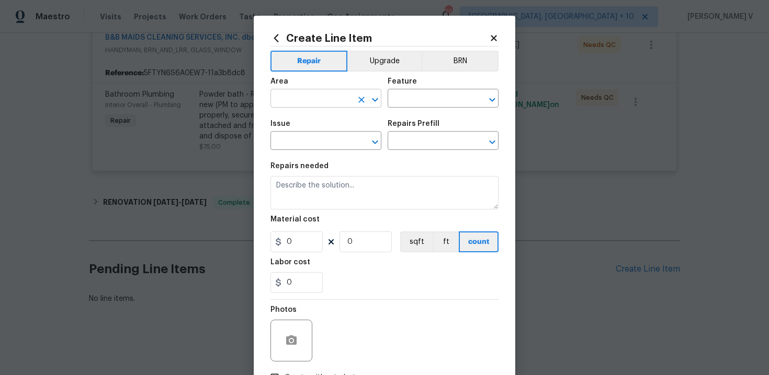
click at [317, 92] on input "text" at bounding box center [311, 100] width 82 height 16
click at [305, 122] on li "Garage" at bounding box center [325, 123] width 111 height 17
type input "Garage"
click at [387, 105] on input "text" at bounding box center [428, 100] width 82 height 16
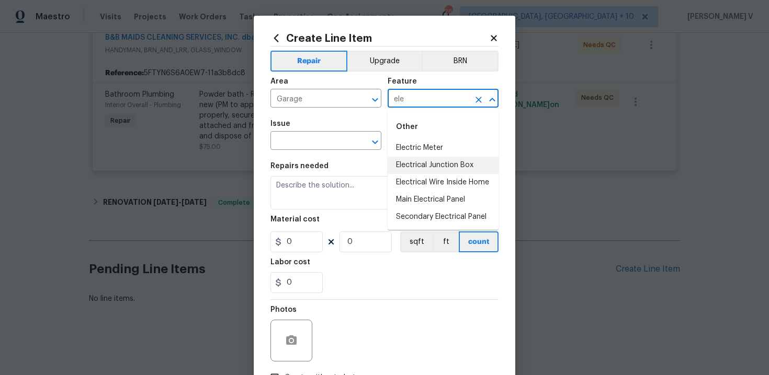
type input "ele"
click at [419, 163] on li "Electrical Junction Box" at bounding box center [442, 165] width 111 height 17
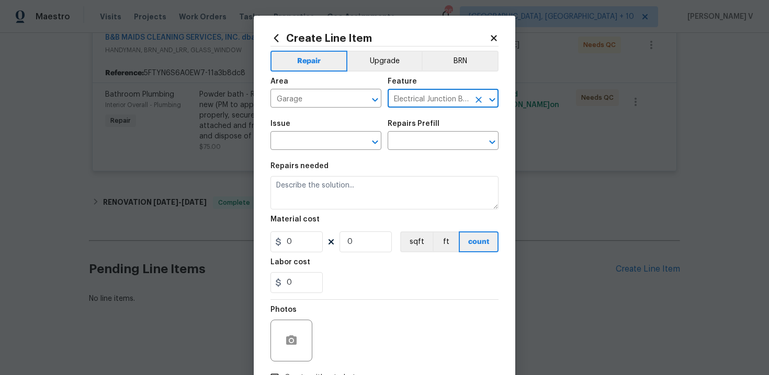
type input "Electrical Junction Box"
click at [272, 131] on div "Issue" at bounding box center [325, 127] width 111 height 14
click at [285, 135] on input "text" at bounding box center [311, 142] width 82 height 16
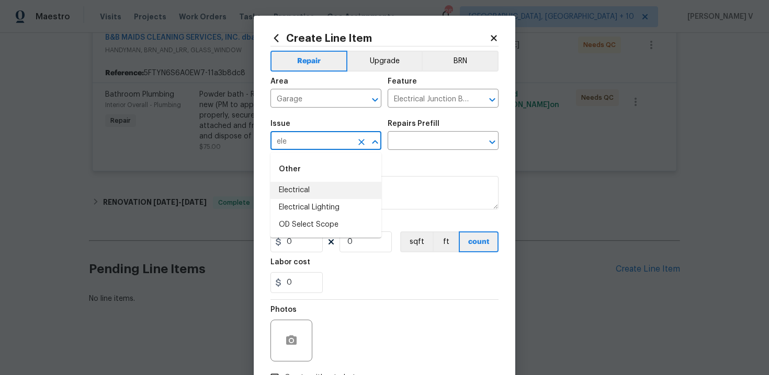
click at [304, 188] on li "Electrical" at bounding box center [325, 190] width 111 height 17
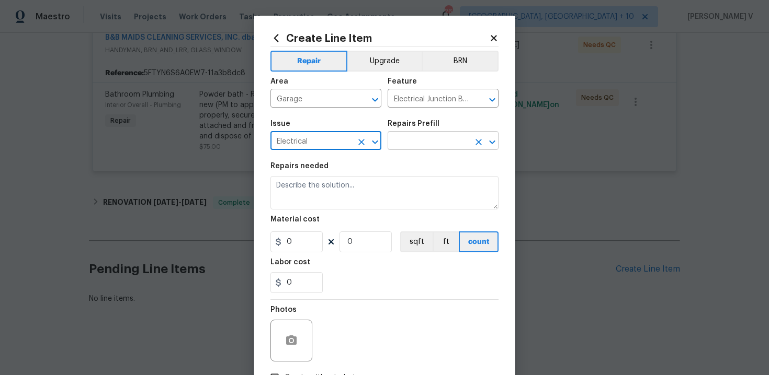
type input "Electrical"
click at [448, 140] on input "text" at bounding box center [428, 142] width 82 height 16
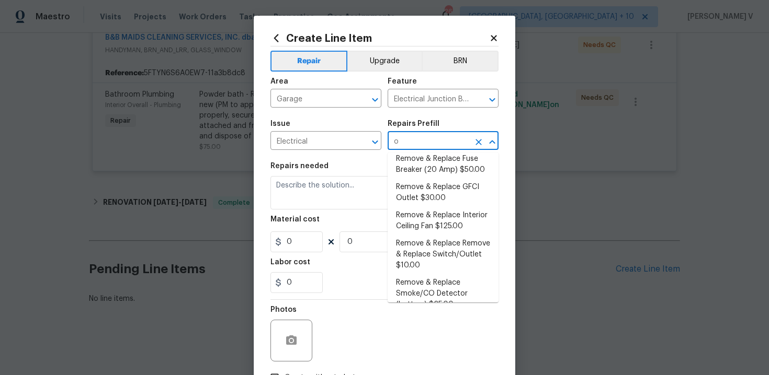
scroll to position [0, 0]
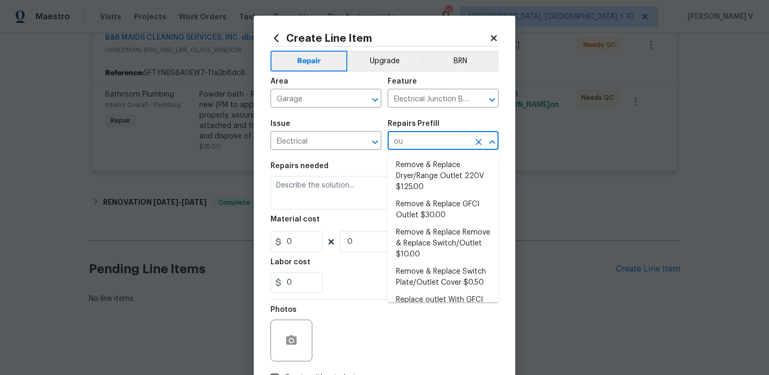
type input "out"
click at [407, 149] on input "out" at bounding box center [428, 142] width 82 height 16
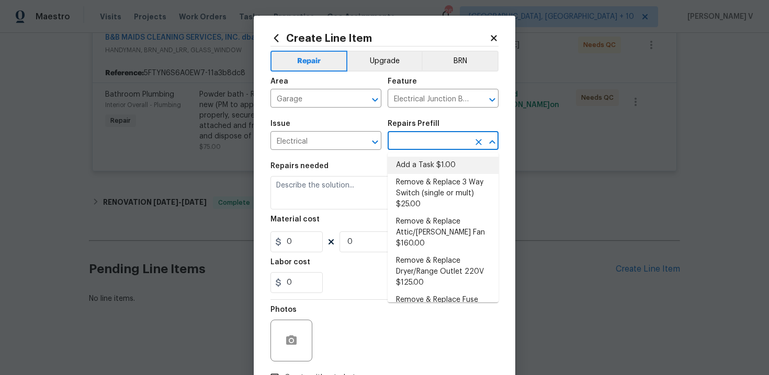
click at [435, 165] on li "Add a Task $1.00" at bounding box center [442, 165] width 111 height 17
type input "Add a Task $1.00"
type textarea "HPM to detail"
type input "1"
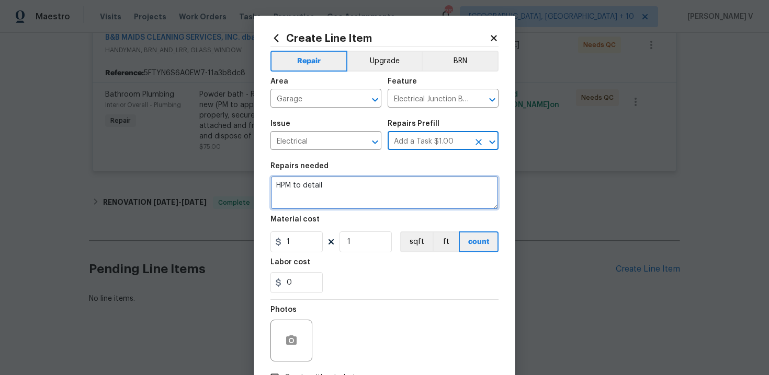
click at [312, 190] on textarea "HPM to detail" at bounding box center [384, 192] width 228 height 33
paste textarea "Received feedback - agent reported that there is no electricity in the garage. …"
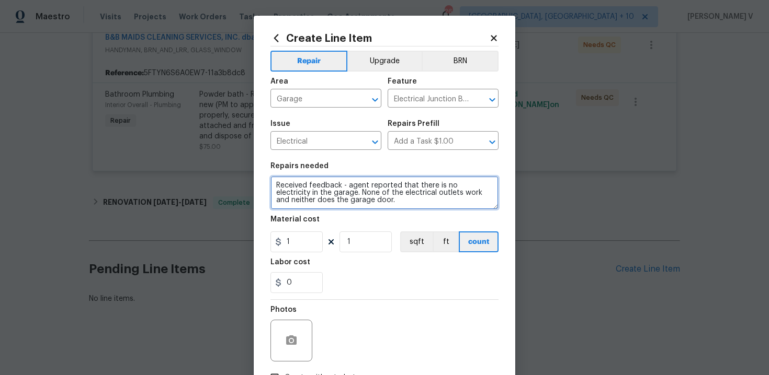
click at [348, 187] on textarea "Received feedback - agent reported that there is no electricity in the garage. …" at bounding box center [384, 192] width 228 height 33
click at [399, 200] on textarea "Received feedback that the agent reported that there is no electricity in the g…" at bounding box center [384, 192] width 228 height 33
paste textarea "Please confirm all breakers are in the on position, check all GFCI outlets are …"
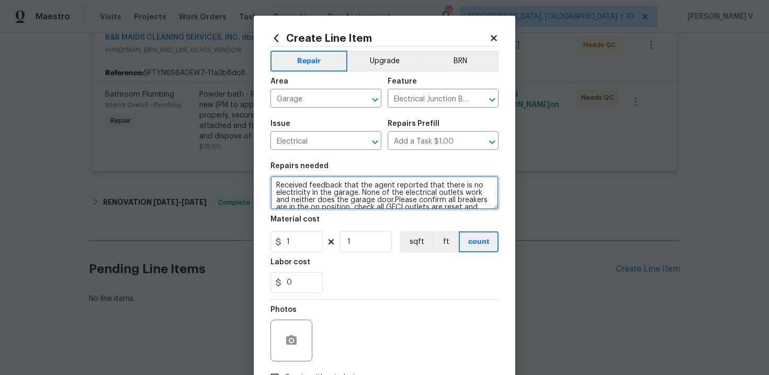
scroll to position [68, 0]
type textarea "Received feedback that the agent reported that there is no electricity in the g…"
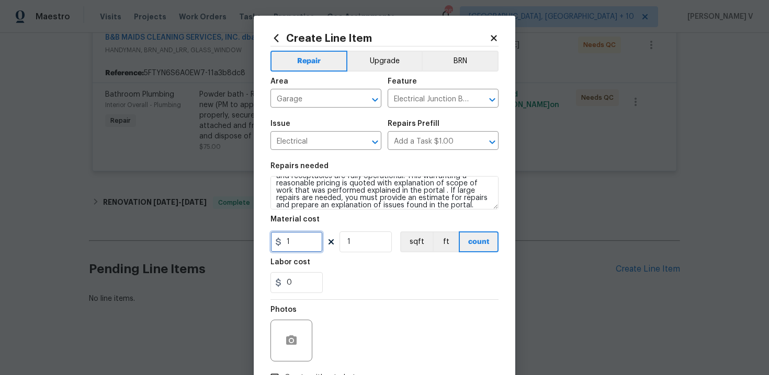
click at [277, 248] on input "1" at bounding box center [296, 242] width 52 height 21
click at [279, 248] on input "1" at bounding box center [296, 242] width 52 height 21
click at [297, 243] on input "1" at bounding box center [296, 242] width 52 height 21
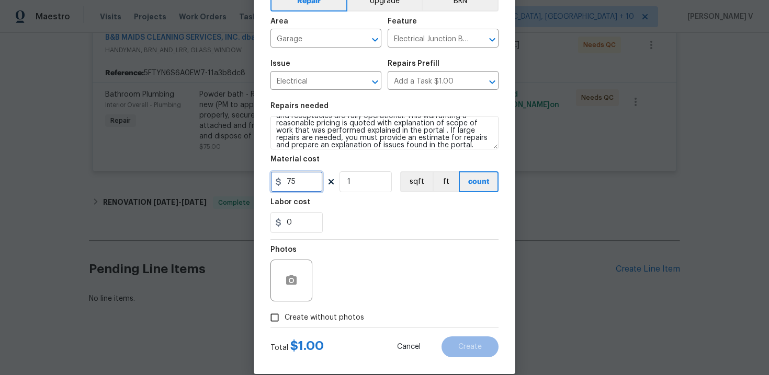
scroll to position [75, 0]
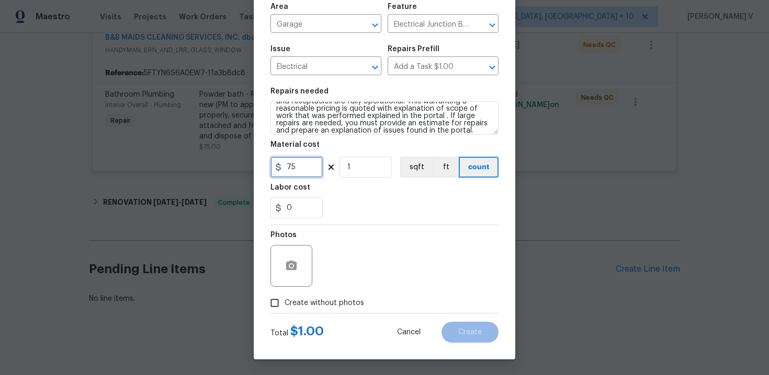
type input "75"
click at [286, 312] on label "Create without photos" at bounding box center [314, 303] width 99 height 20
click at [284, 312] on input "Create without photos" at bounding box center [275, 303] width 20 height 20
checkbox input "true"
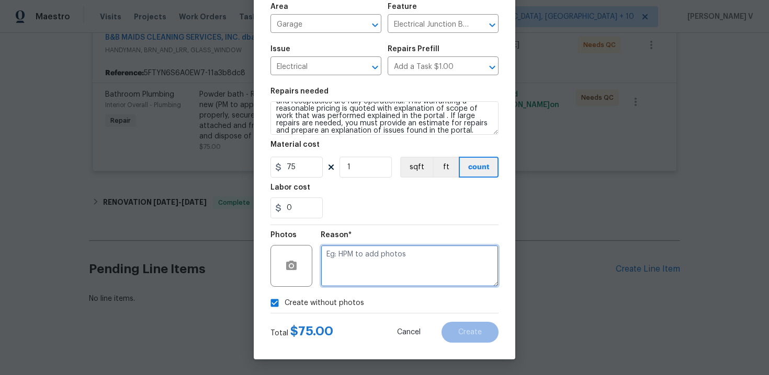
click at [349, 273] on textarea at bounding box center [410, 266] width 178 height 42
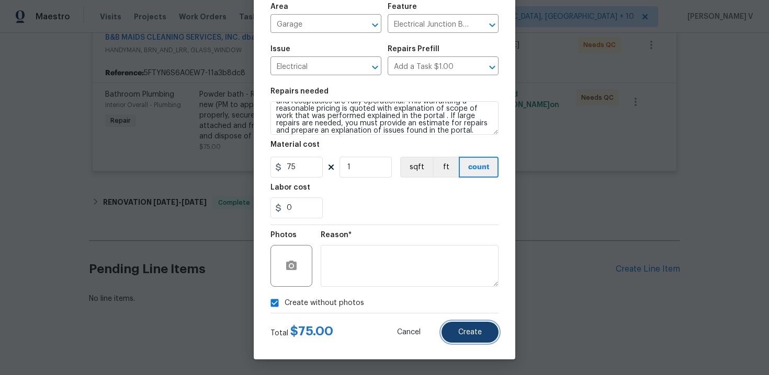
click at [446, 329] on button "Create" at bounding box center [469, 332] width 57 height 21
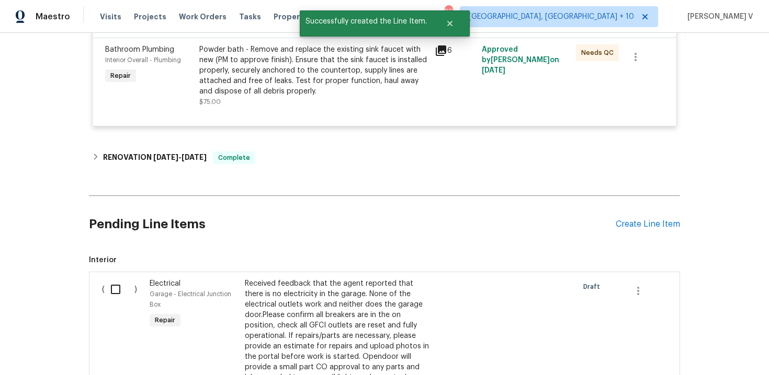
click at [129, 286] on input "checkbox" at bounding box center [120, 290] width 30 height 22
checkbox input "true"
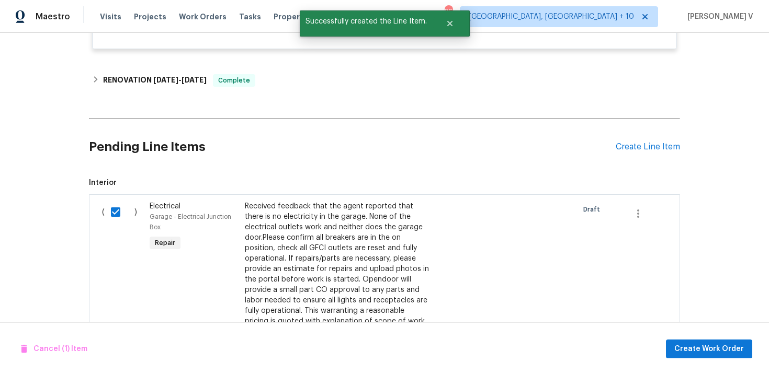
scroll to position [428, 0]
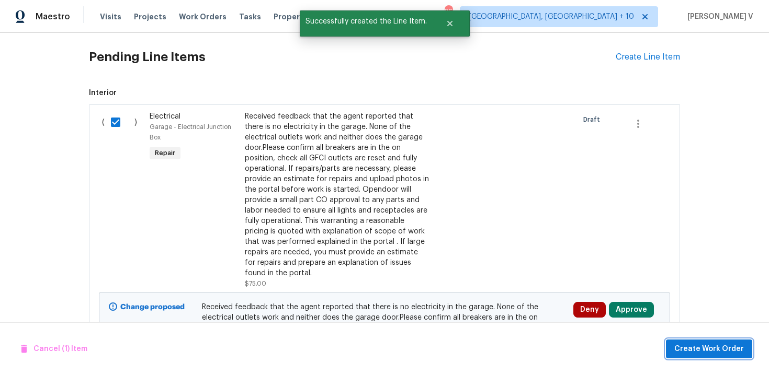
click at [726, 353] on span "Create Work Order" at bounding box center [709, 349] width 70 height 13
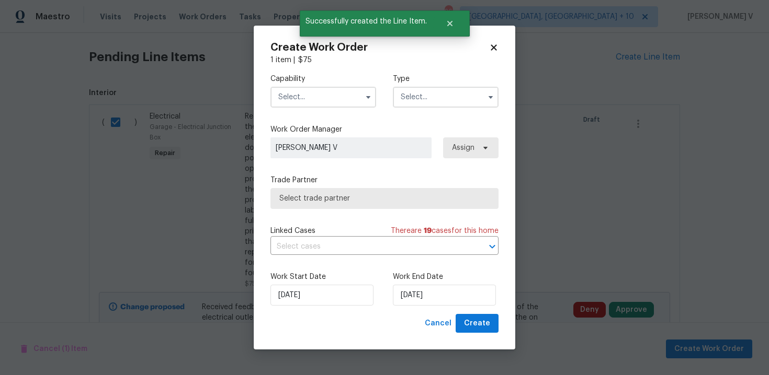
click at [332, 97] on input "text" at bounding box center [323, 97] width 106 height 21
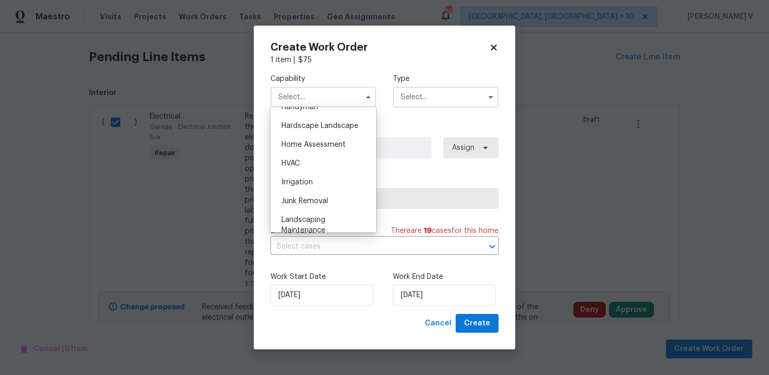
scroll to position [564, 0]
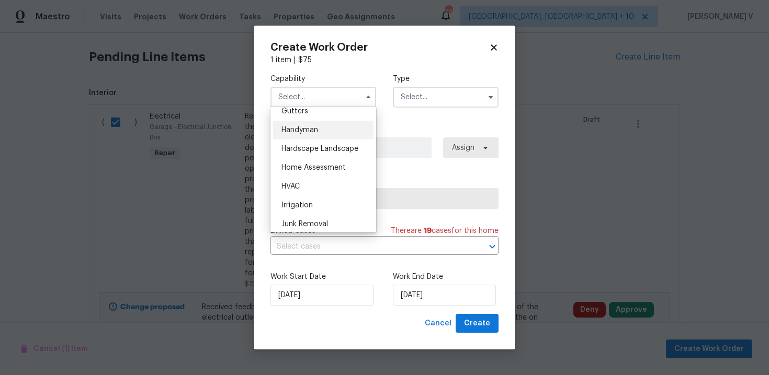
click at [309, 125] on div "Handyman" at bounding box center [323, 130] width 100 height 19
type input "Handyman"
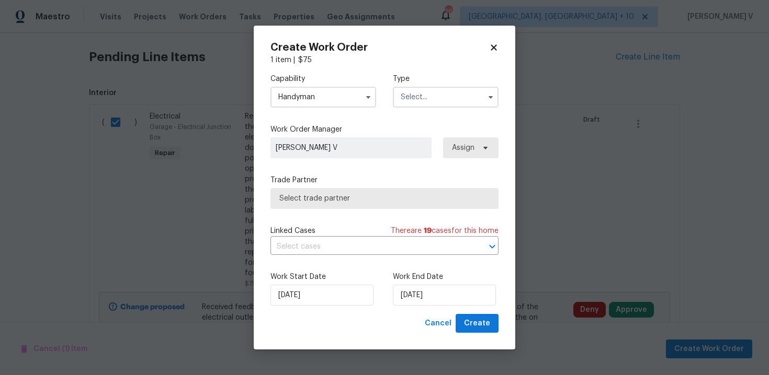
click at [439, 82] on label "Type" at bounding box center [446, 79] width 106 height 10
click at [424, 94] on input "text" at bounding box center [446, 97] width 106 height 21
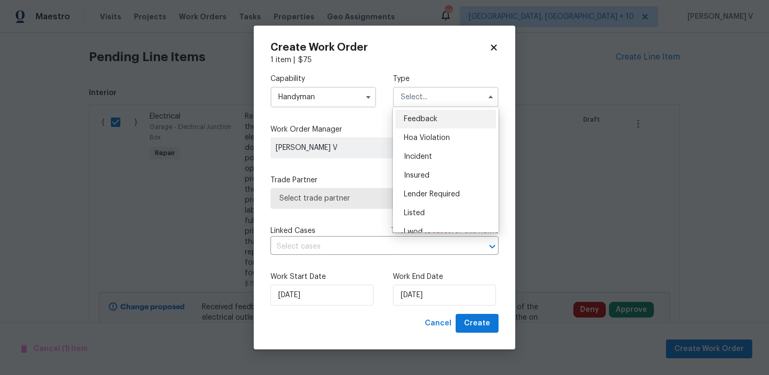
click at [406, 112] on div "Feedback" at bounding box center [445, 119] width 100 height 19
type input "Feedback"
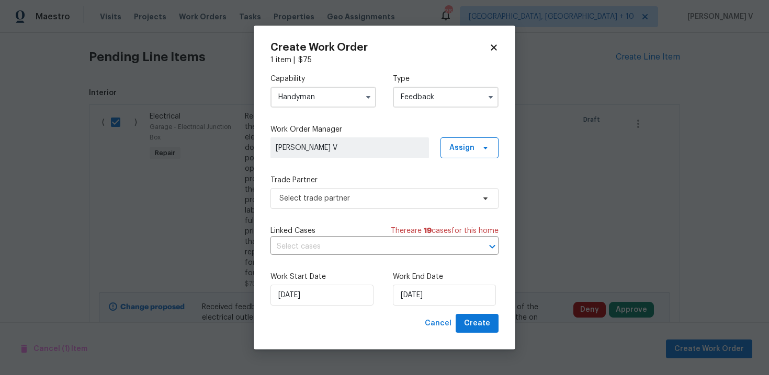
click at [305, 214] on div "Capability Handyman Type Feedback Feedback Hoa Violation Incident Insured Lende…" at bounding box center [384, 189] width 228 height 249
click at [328, 198] on span "Select trade partner" at bounding box center [376, 198] width 195 height 10
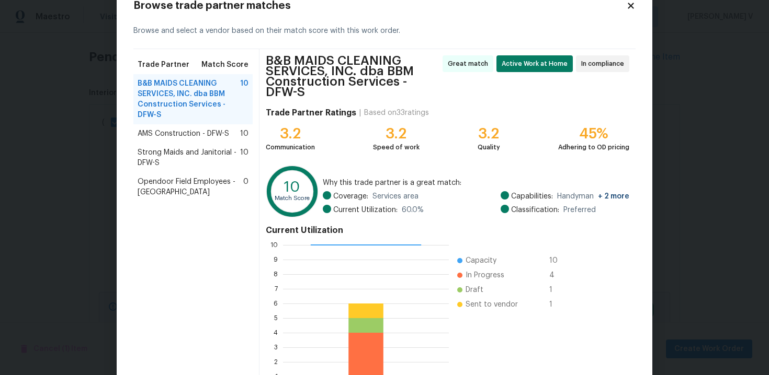
scroll to position [81, 0]
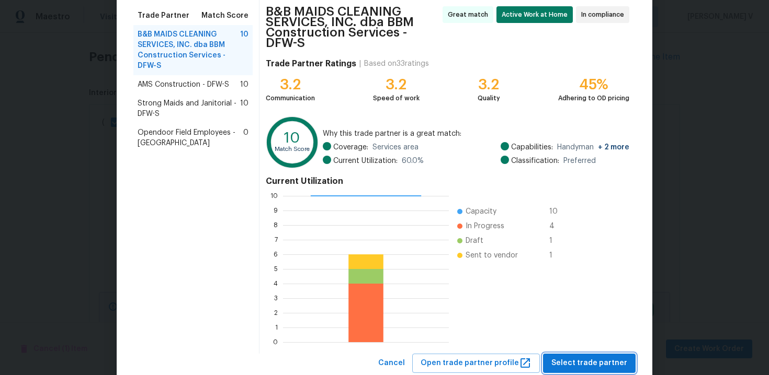
click at [568, 358] on span "Select trade partner" at bounding box center [589, 363] width 76 height 13
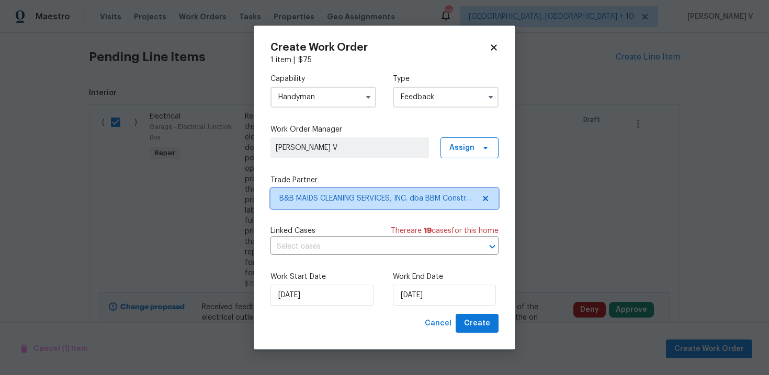
scroll to position [0, 0]
click at [390, 289] on div "Work Start Date 23/09/2025 Work End Date 23/09/2025" at bounding box center [384, 289] width 228 height 51
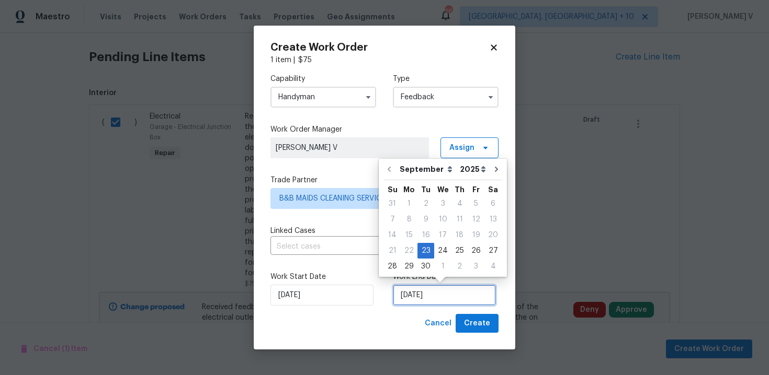
click at [410, 289] on input "23/09/2025" at bounding box center [444, 295] width 103 height 21
click at [451, 244] on div "25" at bounding box center [459, 251] width 16 height 16
type input "25/09/2025"
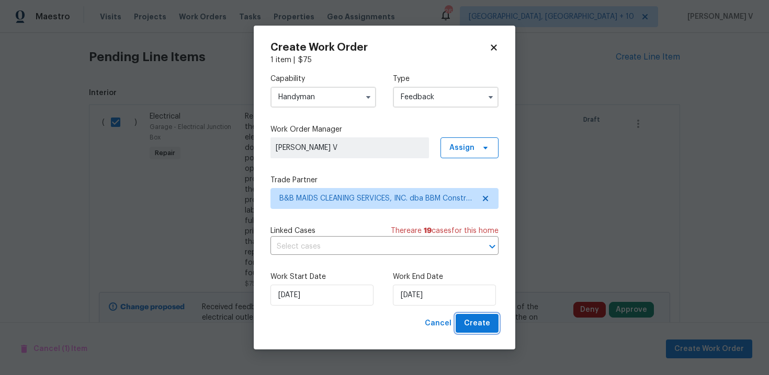
click at [471, 325] on span "Create" at bounding box center [477, 323] width 26 height 13
checkbox input "false"
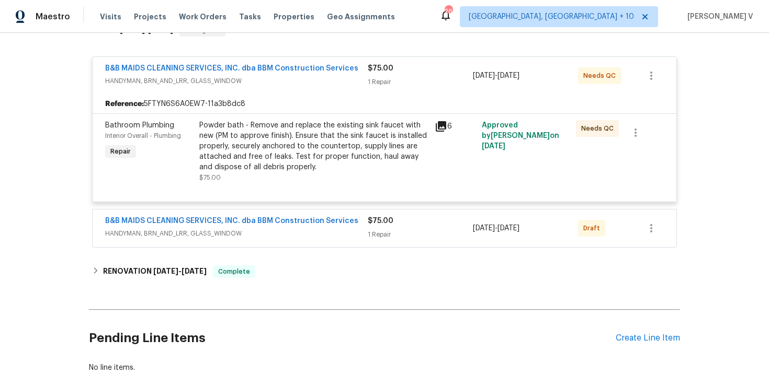
scroll to position [182, 0]
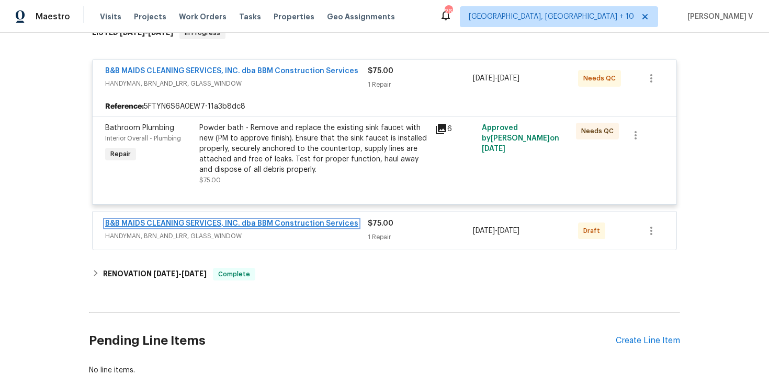
click at [295, 222] on link "B&B MAIDS CLEANING SERVICES, INC. dba BBM Construction Services" at bounding box center [231, 223] width 253 height 7
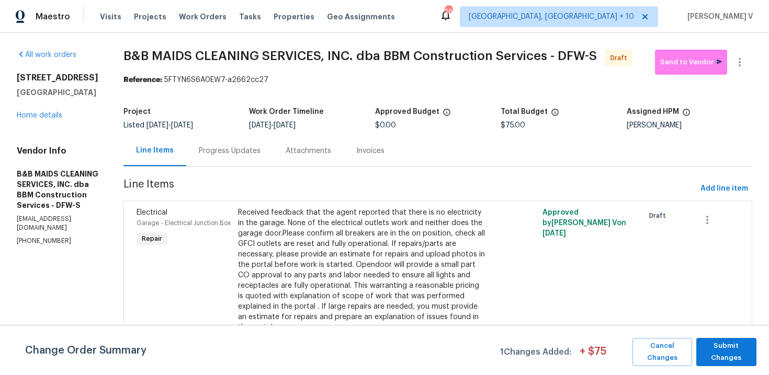
click at [260, 155] on div "Progress Updates" at bounding box center [230, 151] width 62 height 10
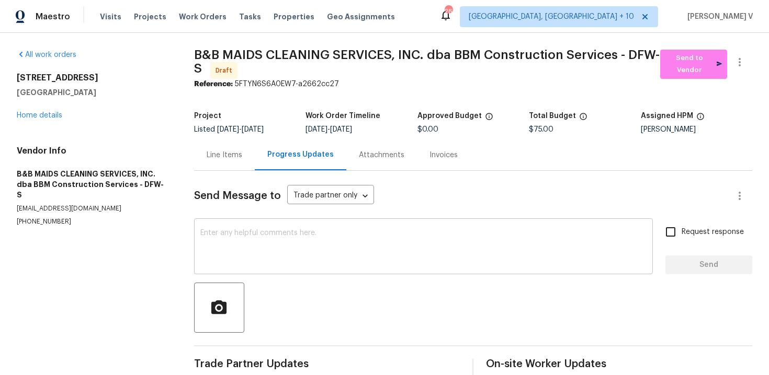
click at [277, 222] on div "x ​" at bounding box center [423, 247] width 459 height 53
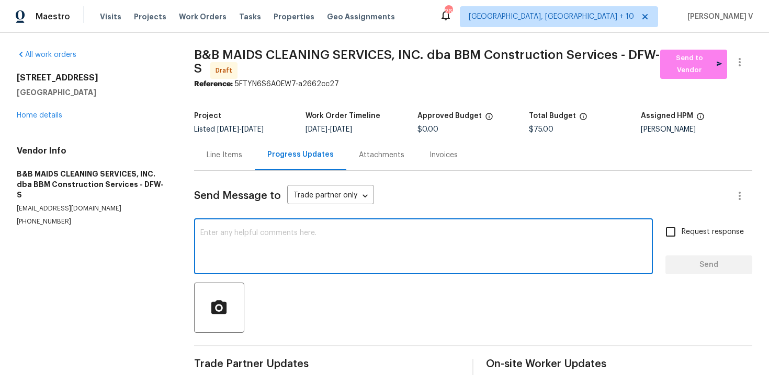
paste textarea "Hi this is Divya with Opendoor. I’m confirming you received the WO for the prop…"
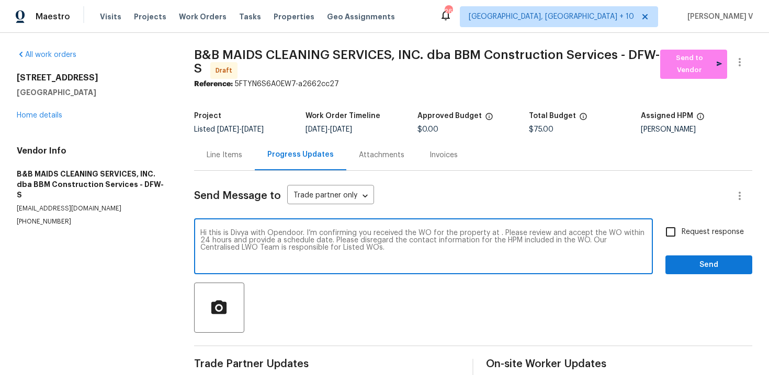
click at [497, 233] on textarea "Hi this is Divya with Opendoor. I’m confirming you received the WO for the prop…" at bounding box center [423, 248] width 446 height 37
paste textarea "10228 Waterbury Dr, Providence Village, TX 76227"
type textarea "Hi this is Divya with Opendoor. I’m confirming you received the WO for the prop…"
click at [688, 227] on span "Request response" at bounding box center [712, 232] width 62 height 11
click at [681, 227] on input "Request response" at bounding box center [670, 232] width 22 height 22
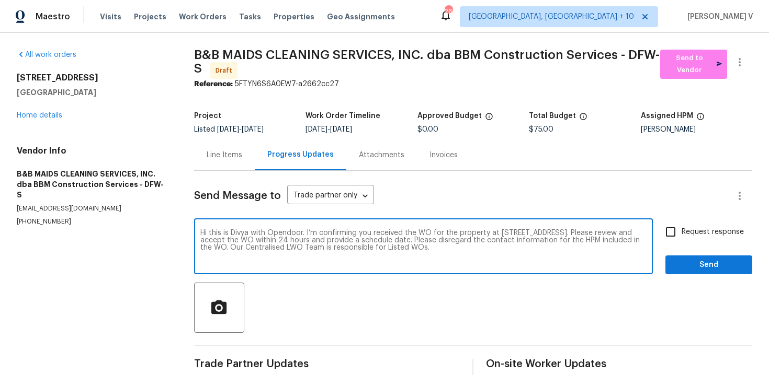
checkbox input "true"
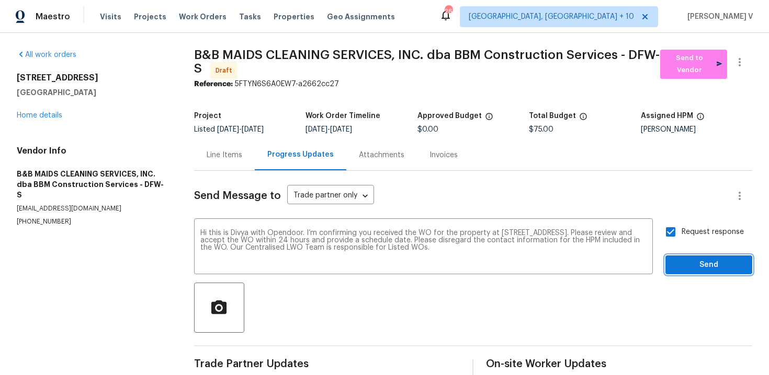
click at [704, 266] on span "Send" at bounding box center [708, 265] width 70 height 13
click at [704, 266] on div "Request response Send" at bounding box center [708, 247] width 87 height 53
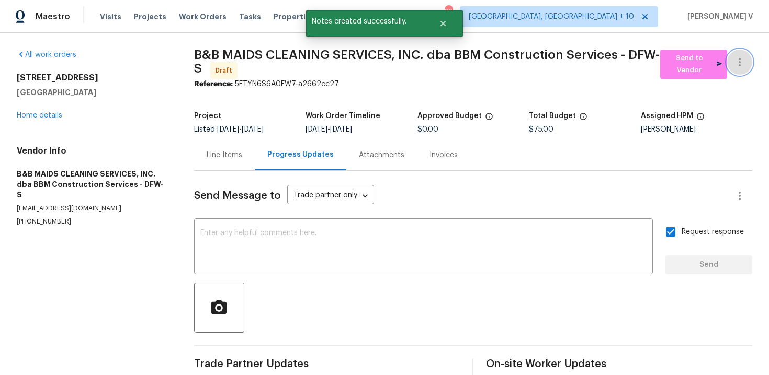
click at [743, 73] on button "button" at bounding box center [739, 62] width 25 height 25
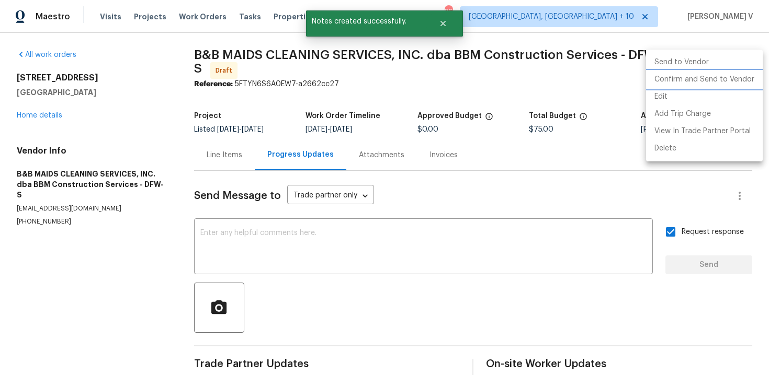
click at [714, 79] on li "Confirm and Send to Vendor" at bounding box center [704, 79] width 117 height 17
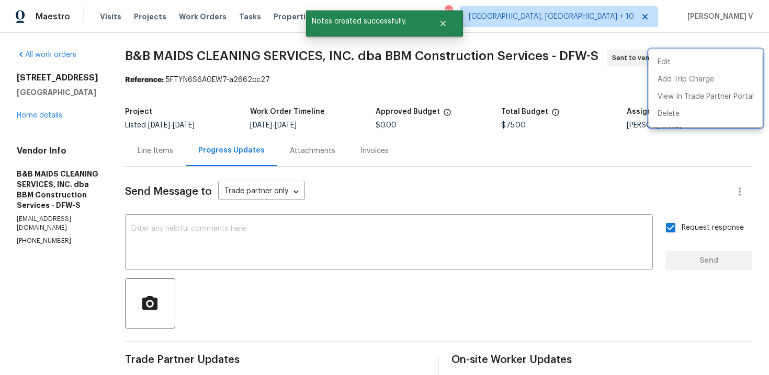
click at [293, 248] on div at bounding box center [384, 187] width 769 height 375
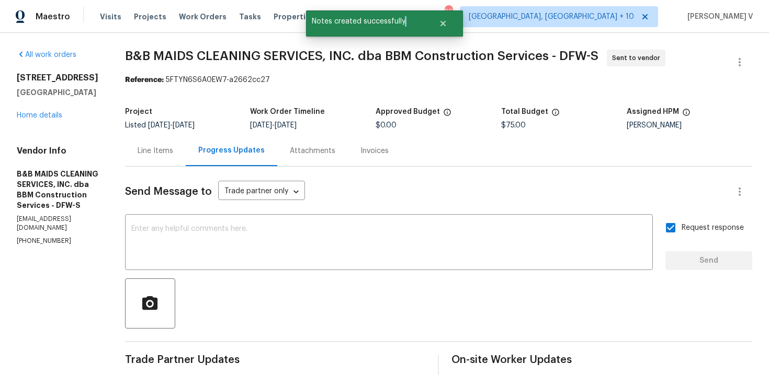
click at [293, 248] on div "Edit Add Trip Charge View In Trade Partner Portal Delete" at bounding box center [384, 187] width 769 height 375
click at [503, 244] on textarea at bounding box center [388, 243] width 515 height 37
paste textarea "Attention All Work Orders must include before-photos (both close-up and wide-an…"
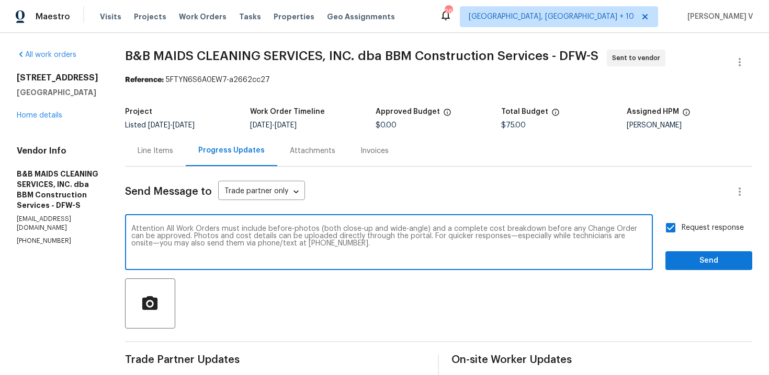
type textarea "Attention All Work Orders must include before-photos (both close-up and wide-an…"
click at [686, 268] on button "Send" at bounding box center [708, 261] width 87 height 19
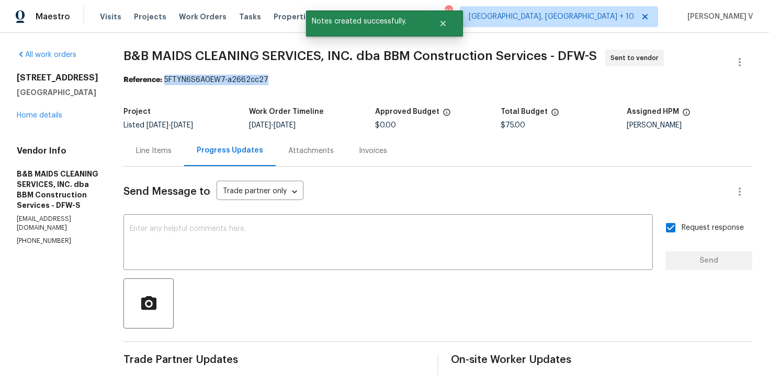
drag, startPoint x: 200, startPoint y: 81, endPoint x: 417, endPoint y: 77, distance: 216.5
click at [417, 77] on div "Reference: 5FTYN6S6A0EW7-a2662cc27" at bounding box center [437, 80] width 629 height 10
copy div "5FTYN6S6A0EW7-a2662cc27"
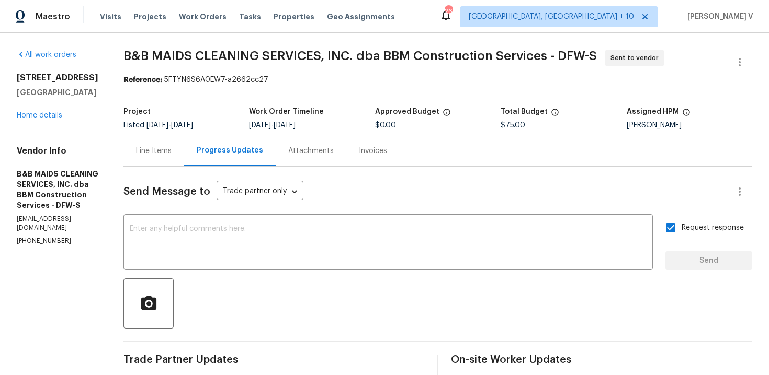
click at [57, 119] on div "10228 Waterbury Dr Providence Village, TX 76227 Home details" at bounding box center [58, 97] width 82 height 48
click at [52, 118] on link "Home details" at bounding box center [39, 115] width 45 height 7
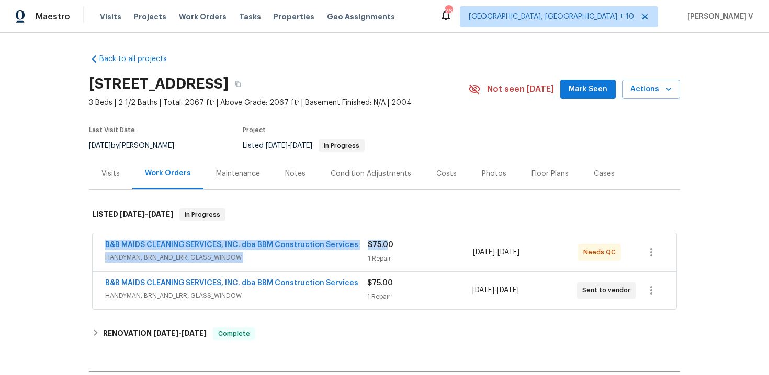
drag, startPoint x: 98, startPoint y: 246, endPoint x: 389, endPoint y: 246, distance: 290.2
click at [389, 246] on div "B&B MAIDS CLEANING SERVICES, INC. dba BBM Construction Services HANDYMAN, BRN_A…" at bounding box center [385, 253] width 584 height 38
click at [97, 287] on div "B&B MAIDS CLEANING SERVICES, INC. dba BBM Construction Services HANDYMAN, BRN_A…" at bounding box center [385, 291] width 584 height 38
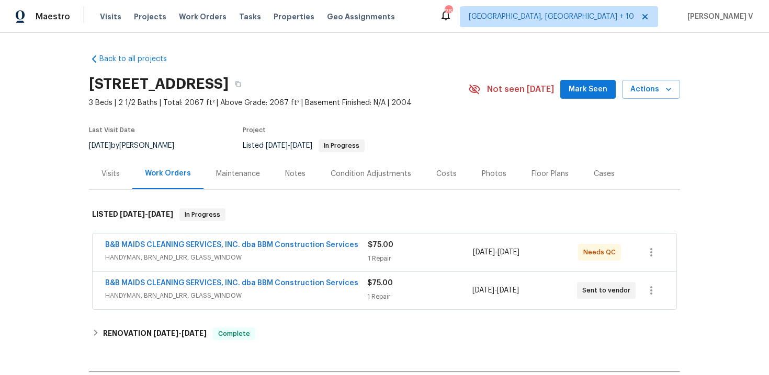
click at [97, 287] on div "B&B MAIDS CLEANING SERVICES, INC. dba BBM Construction Services HANDYMAN, BRN_A…" at bounding box center [385, 291] width 584 height 38
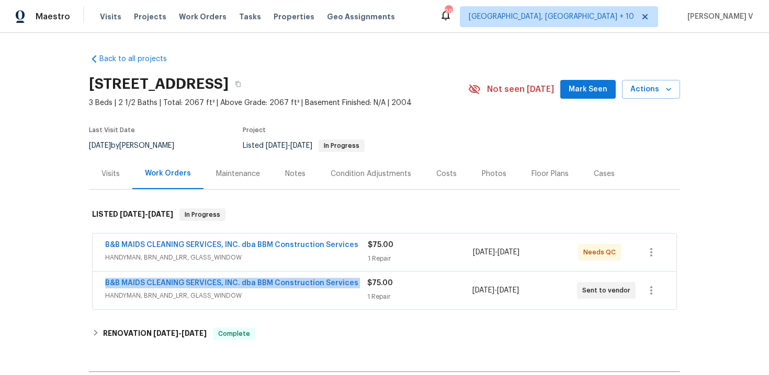
click at [97, 287] on div "B&B MAIDS CLEANING SERVICES, INC. dba BBM Construction Services HANDYMAN, BRN_A…" at bounding box center [385, 291] width 584 height 38
copy link "B&B MAIDS CLEANING SERVICES, INC. dba BBM Construction Services"
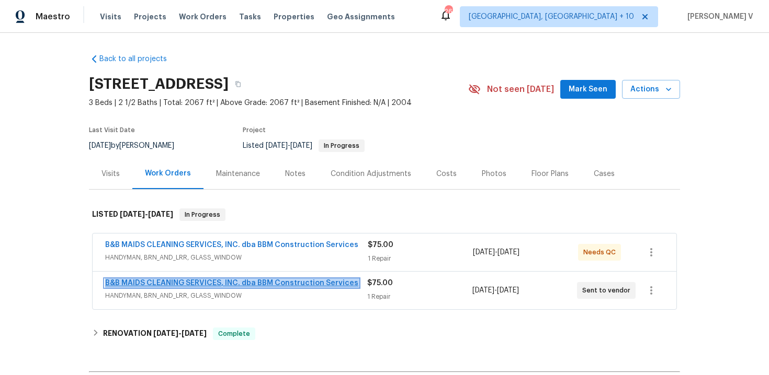
click at [179, 281] on link "B&B MAIDS CLEANING SERVICES, INC. dba BBM Construction Services" at bounding box center [231, 283] width 253 height 7
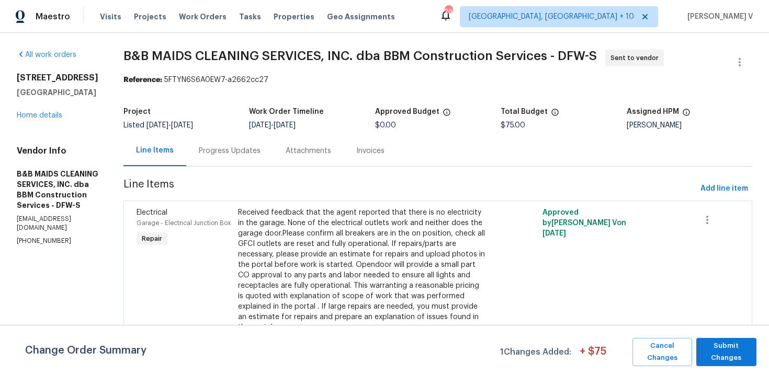
click at [228, 142] on div "Progress Updates" at bounding box center [229, 150] width 87 height 31
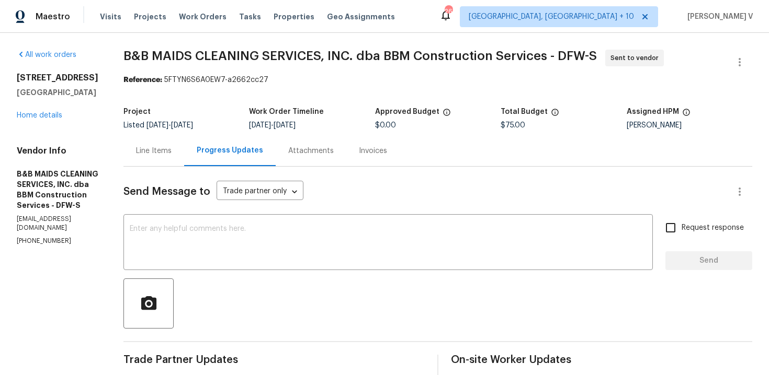
click at [179, 158] on div "Line Items" at bounding box center [153, 150] width 61 height 31
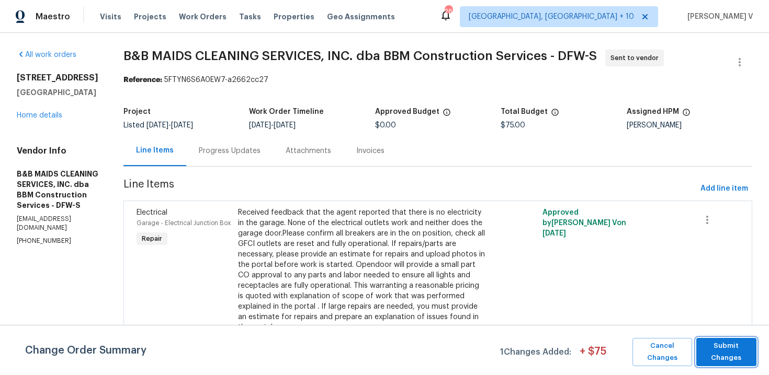
click at [730, 358] on span "Submit Changes" at bounding box center [726, 352] width 50 height 24
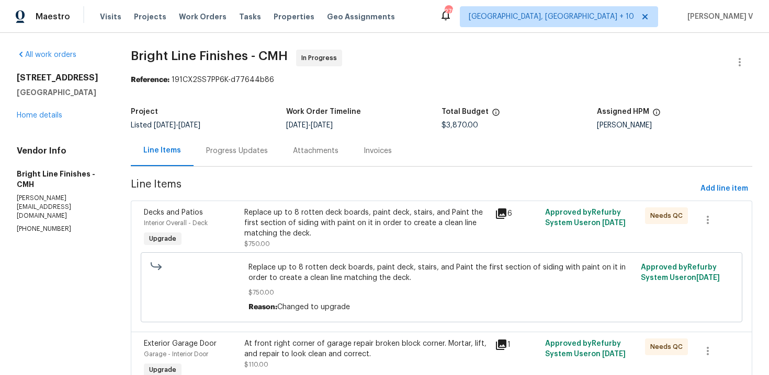
click at [260, 138] on div "Progress Updates" at bounding box center [236, 150] width 87 height 31
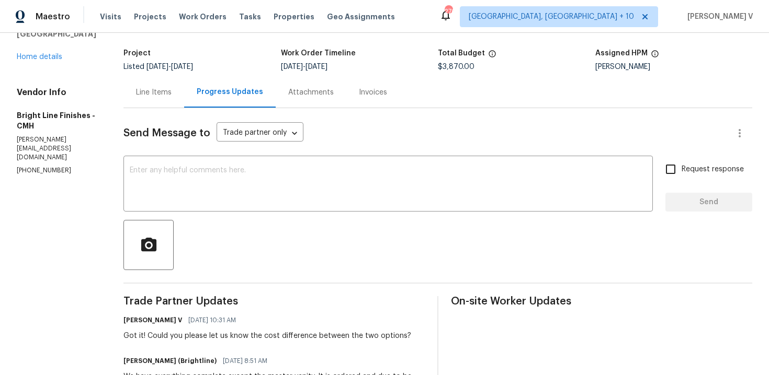
scroll to position [195, 0]
